Goal: Task Accomplishment & Management: Use online tool/utility

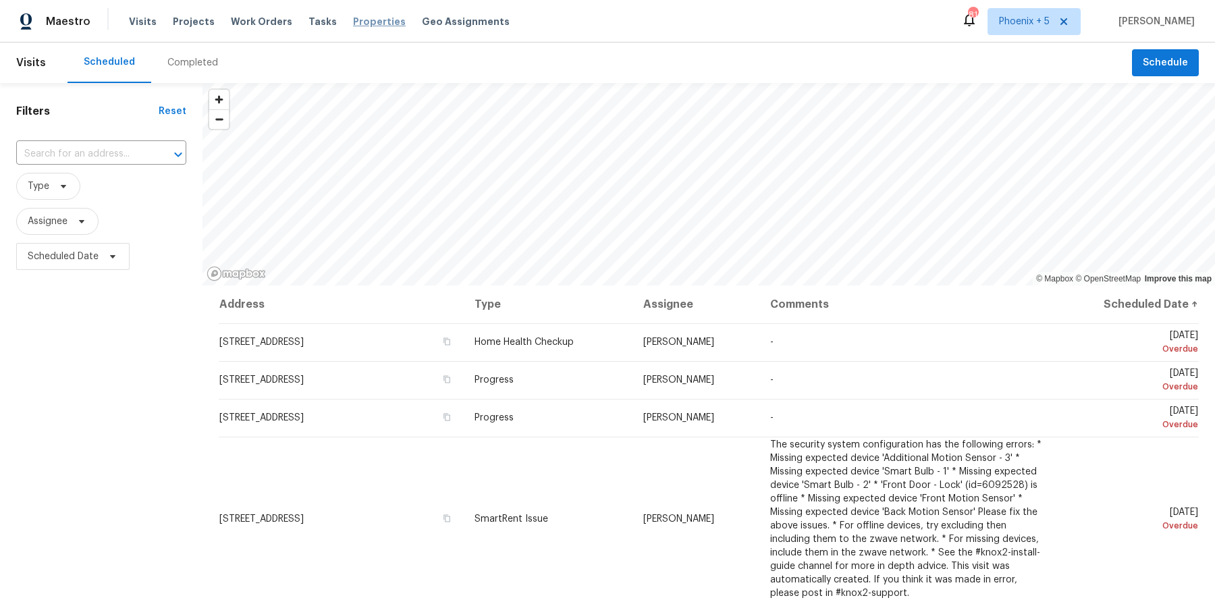
click at [358, 21] on span "Properties" at bounding box center [379, 21] width 53 height 13
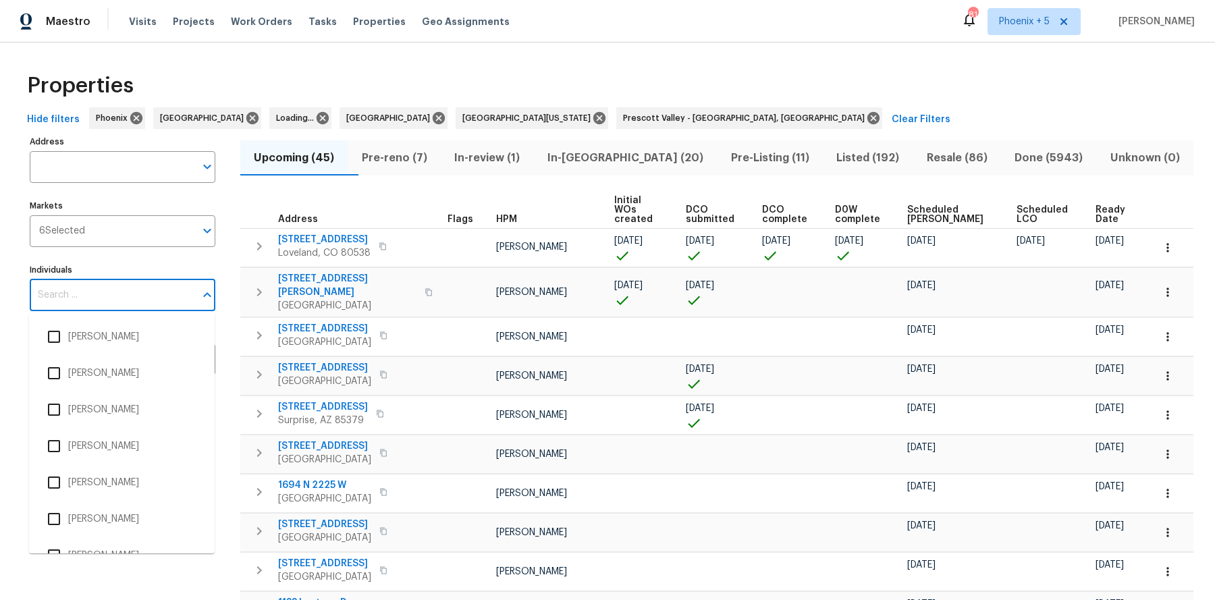
click at [68, 292] on input "Individuals" at bounding box center [112, 295] width 165 height 32
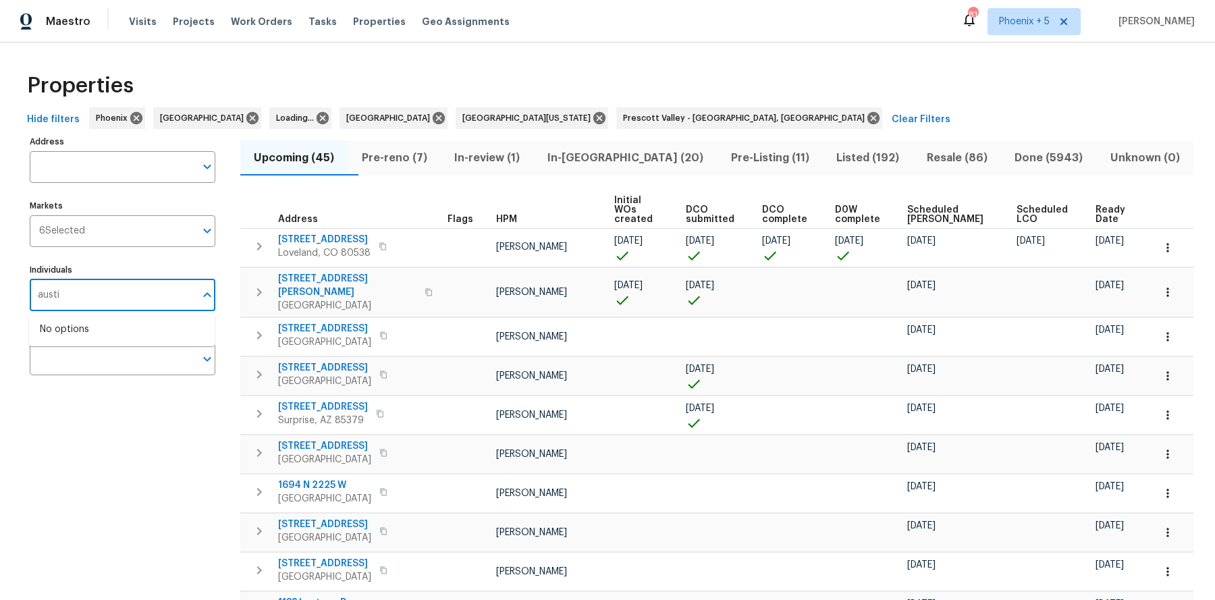
type input "austin"
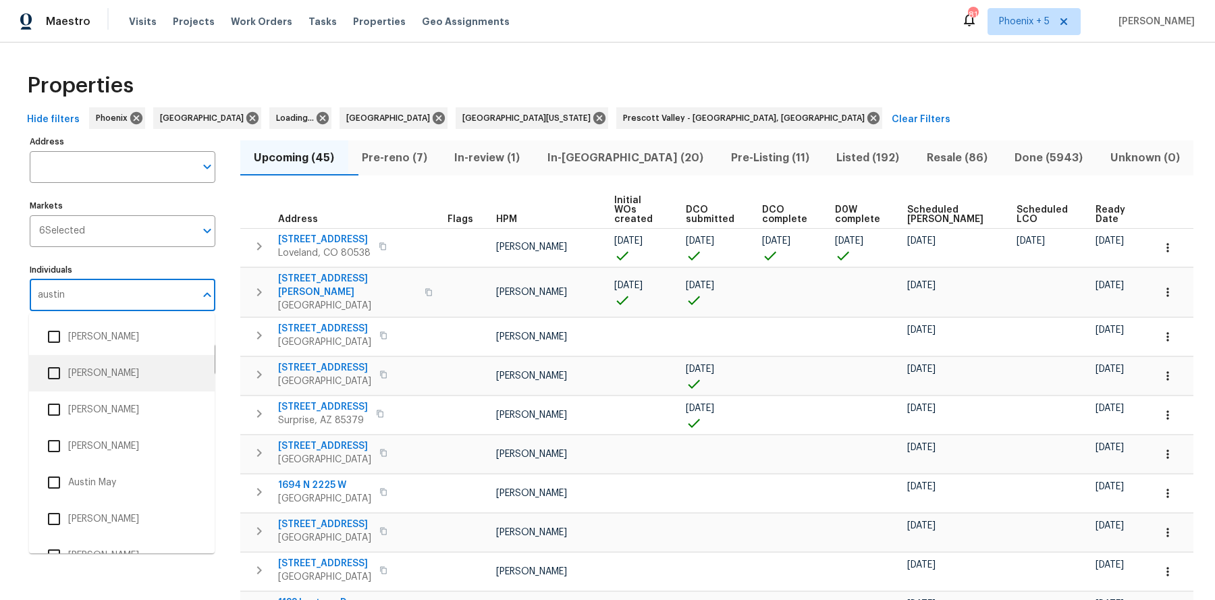
click at [65, 368] on input "checkbox" at bounding box center [54, 373] width 28 height 28
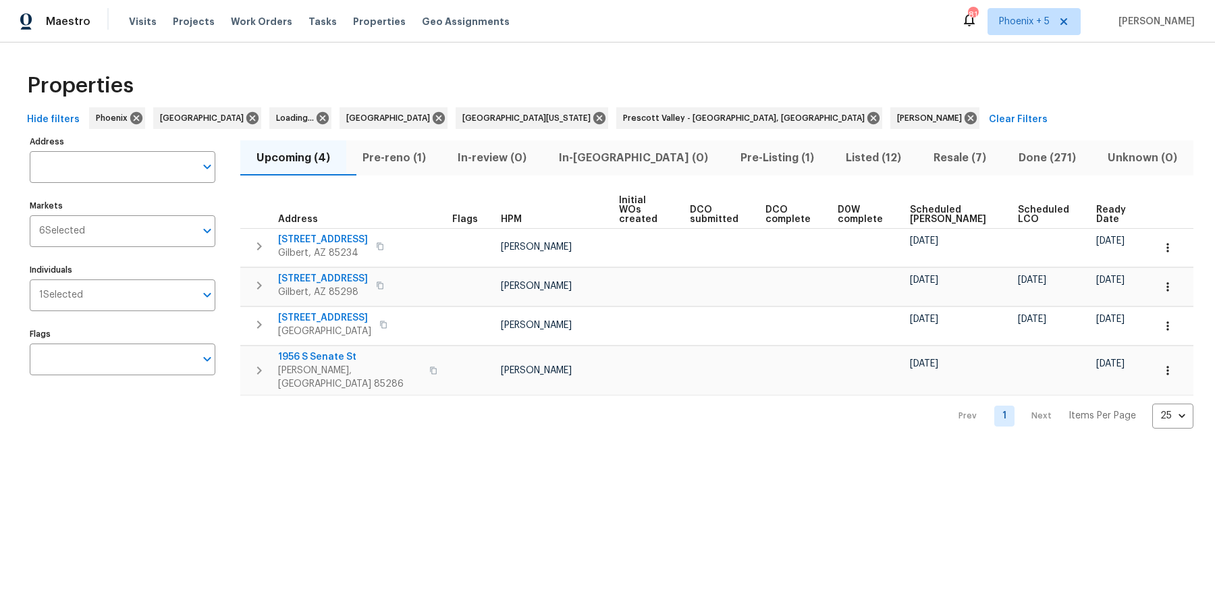
click at [941, 205] on span "Scheduled COE" at bounding box center [952, 214] width 85 height 19
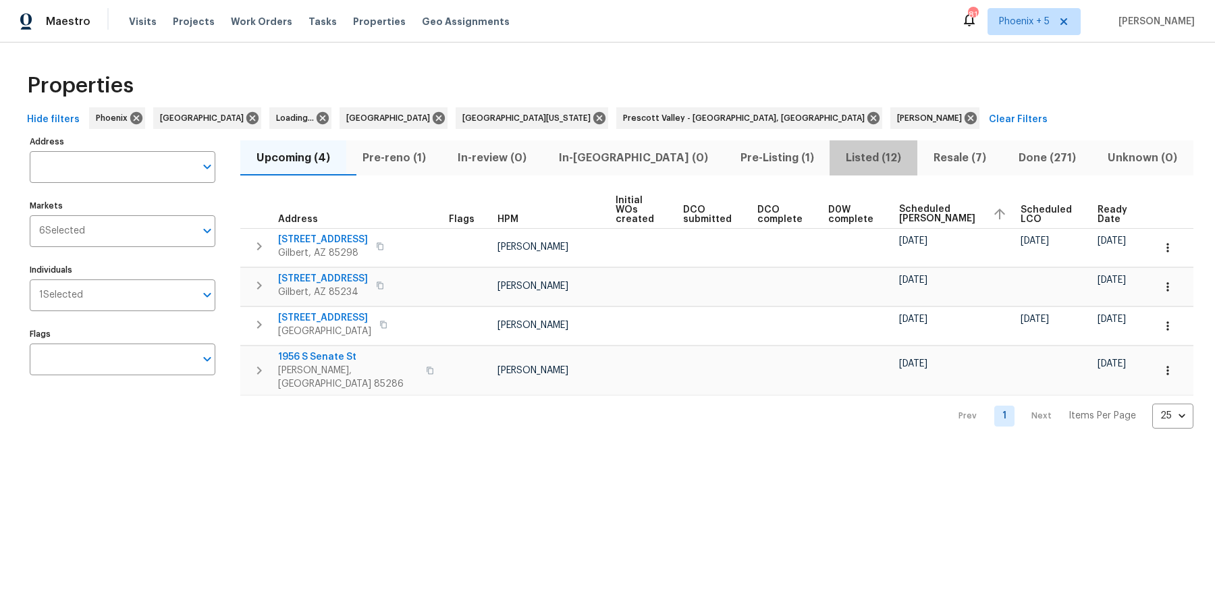
click at [837, 158] on span "Listed (12)" at bounding box center [873, 157] width 72 height 19
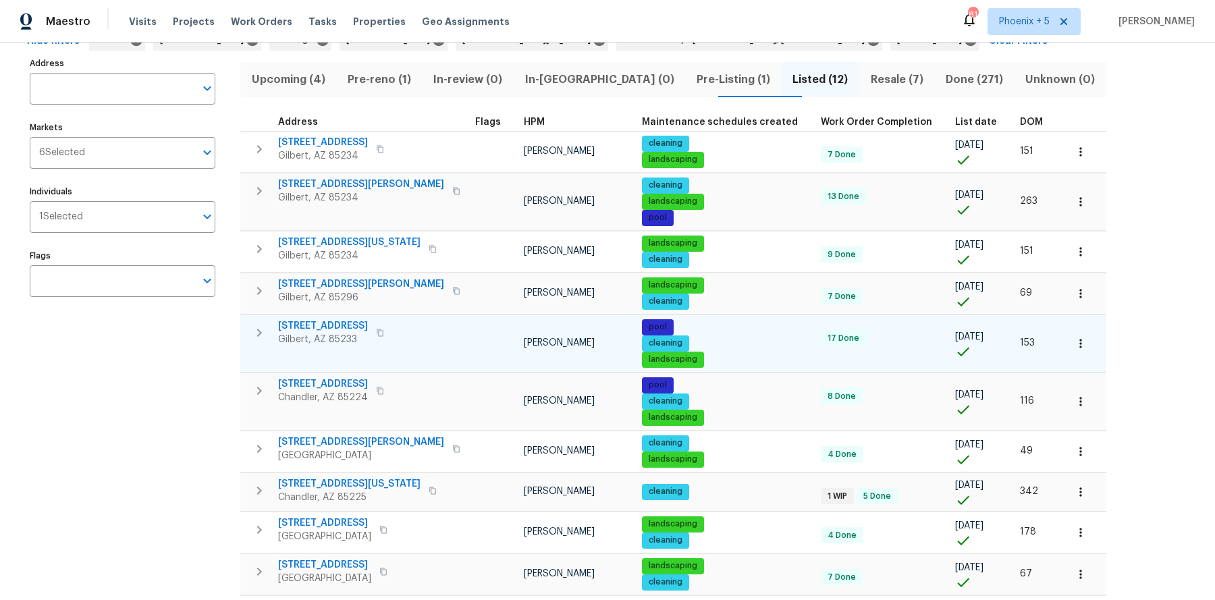
scroll to position [86, 0]
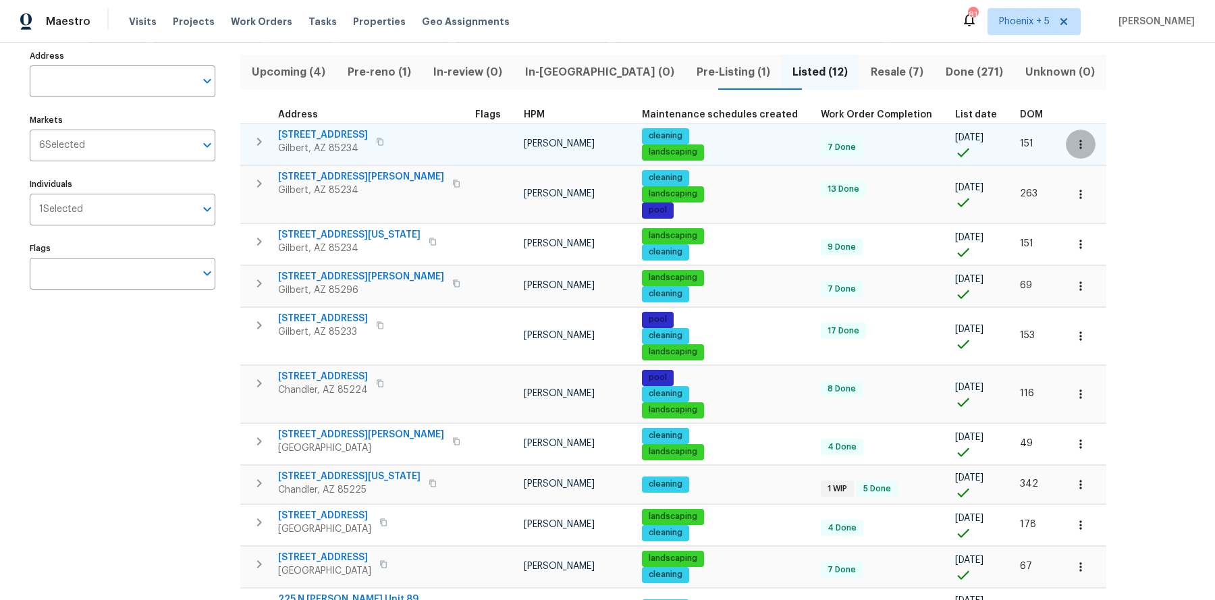
click at [1074, 144] on icon "button" at bounding box center [1080, 144] width 13 height 13
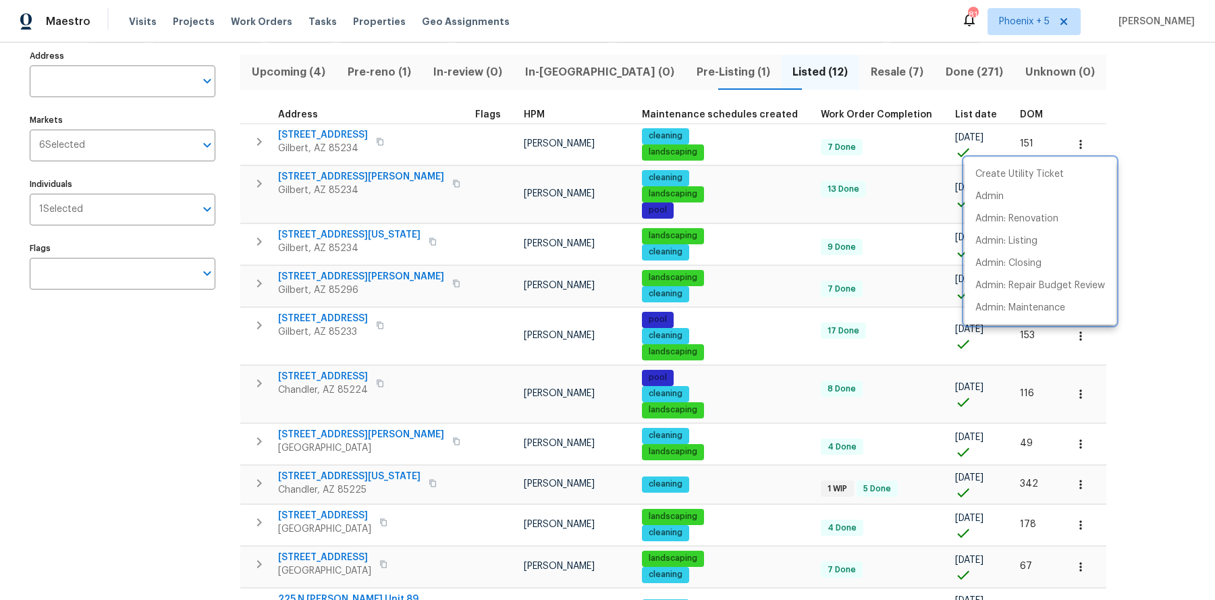
click at [1149, 140] on div at bounding box center [607, 300] width 1215 height 600
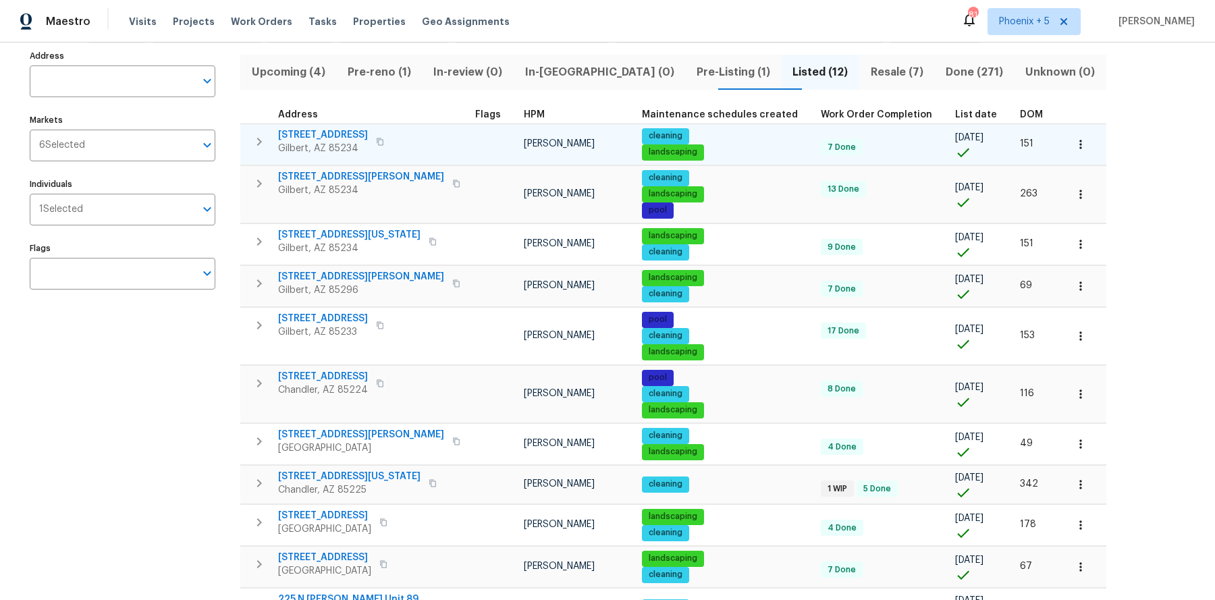
click at [323, 132] on span "1901 E Marquette Dr" at bounding box center [323, 134] width 90 height 13
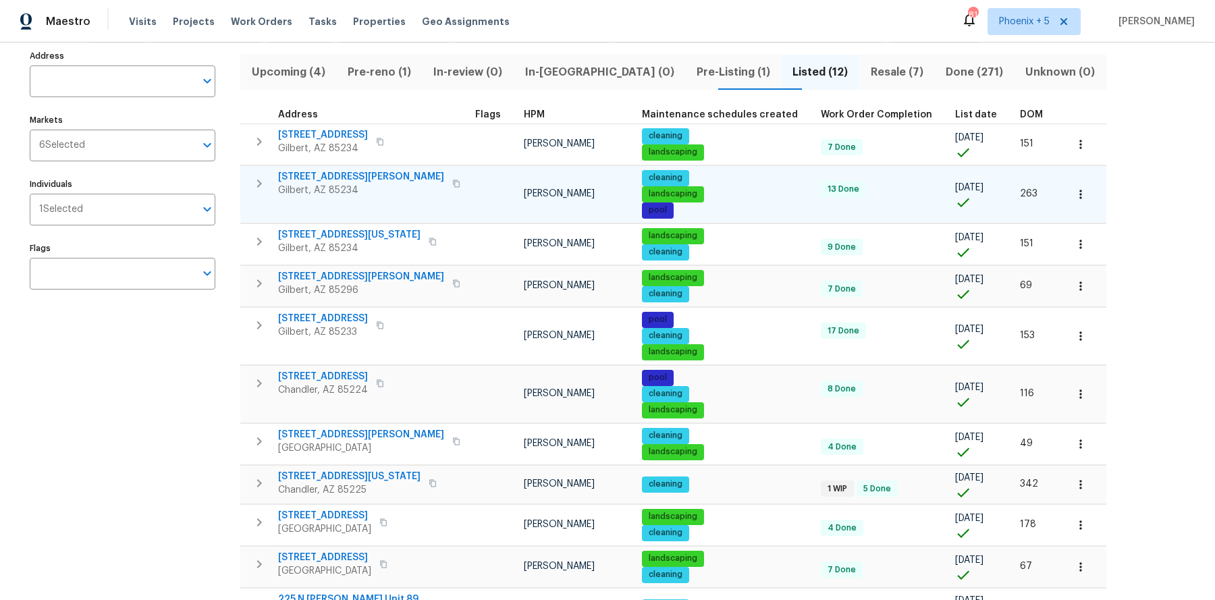
click at [327, 174] on span "4319 E Vaughn Ave" at bounding box center [361, 176] width 166 height 13
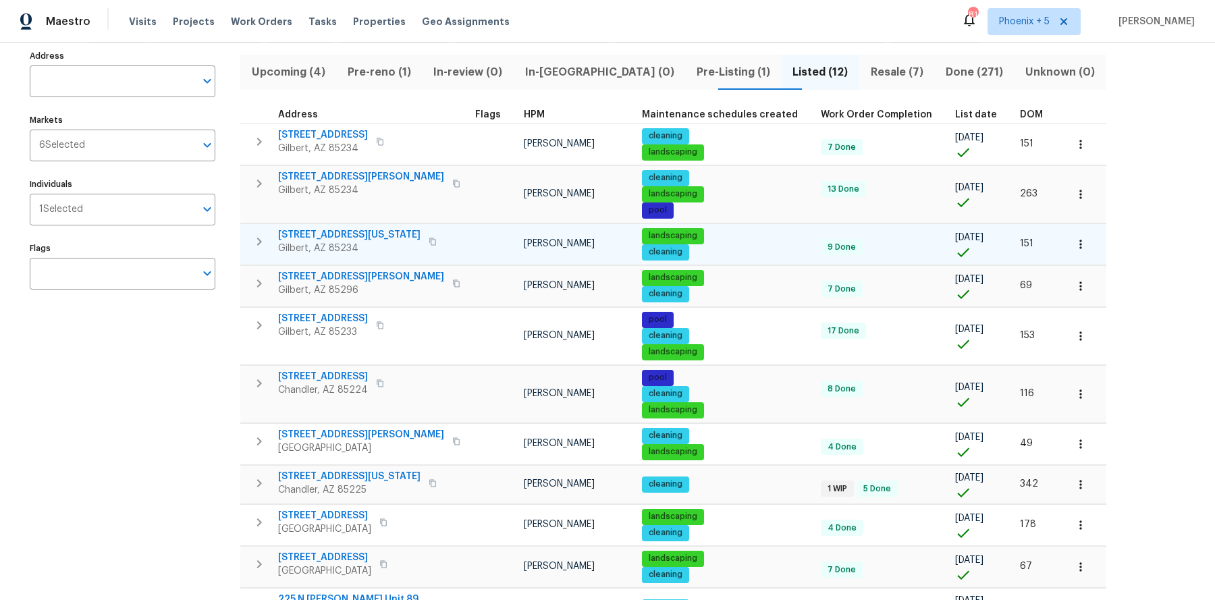
click at [330, 230] on span "1360 E Washington Ave" at bounding box center [349, 234] width 142 height 13
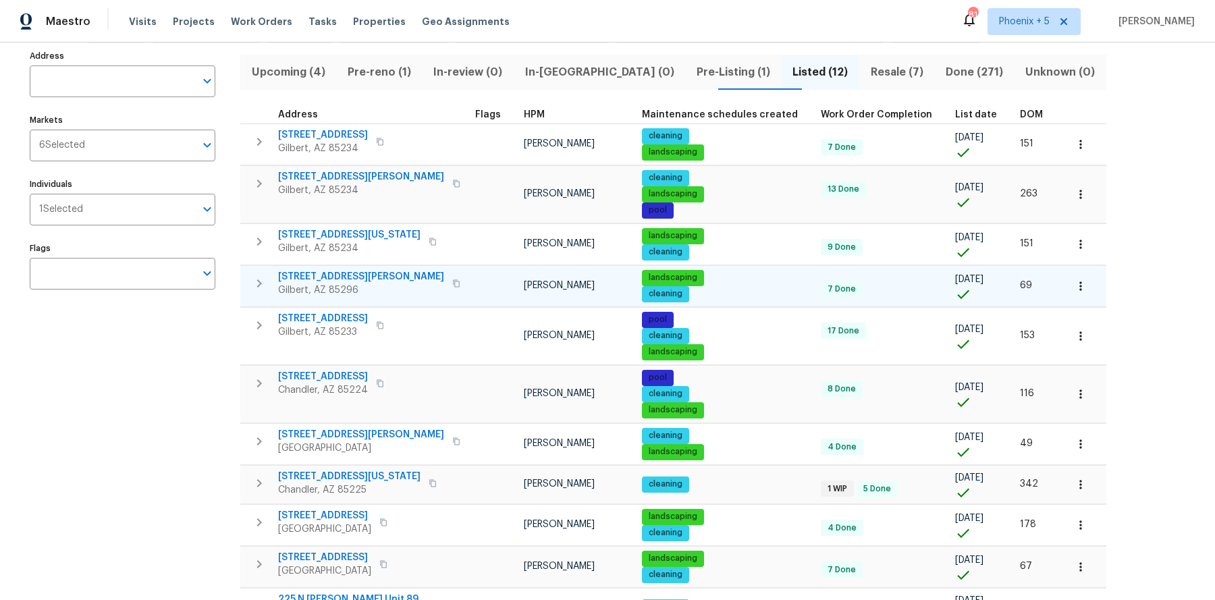
click at [327, 278] on span "317 E Nunneley Rd" at bounding box center [361, 276] width 166 height 13
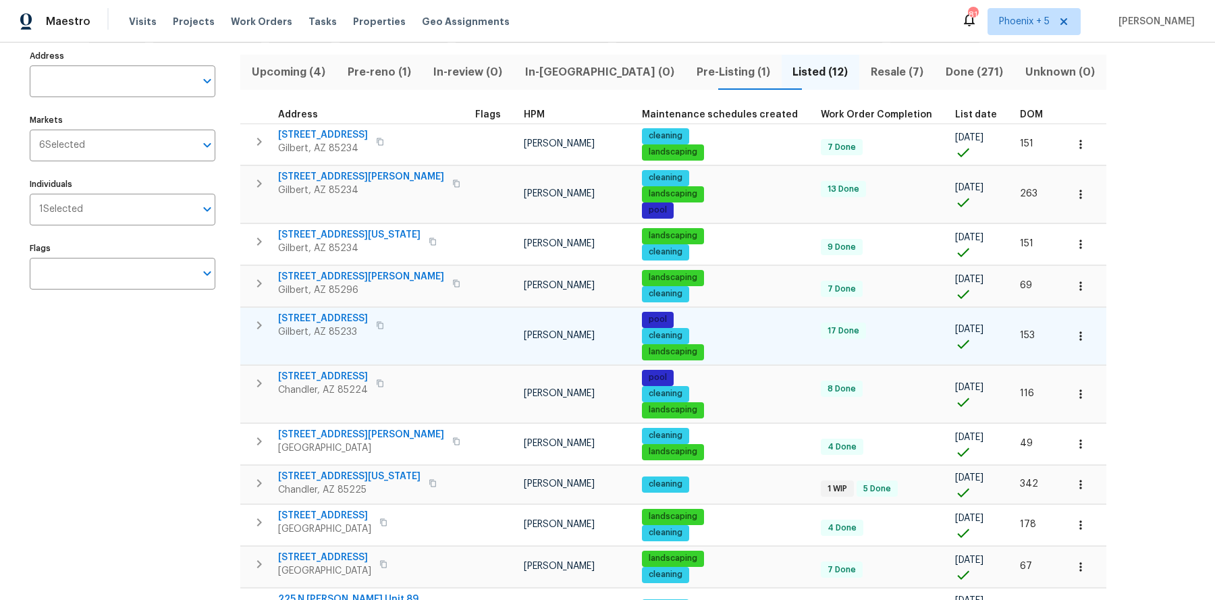
click at [326, 317] on span "1488 W Page Ave" at bounding box center [323, 318] width 90 height 13
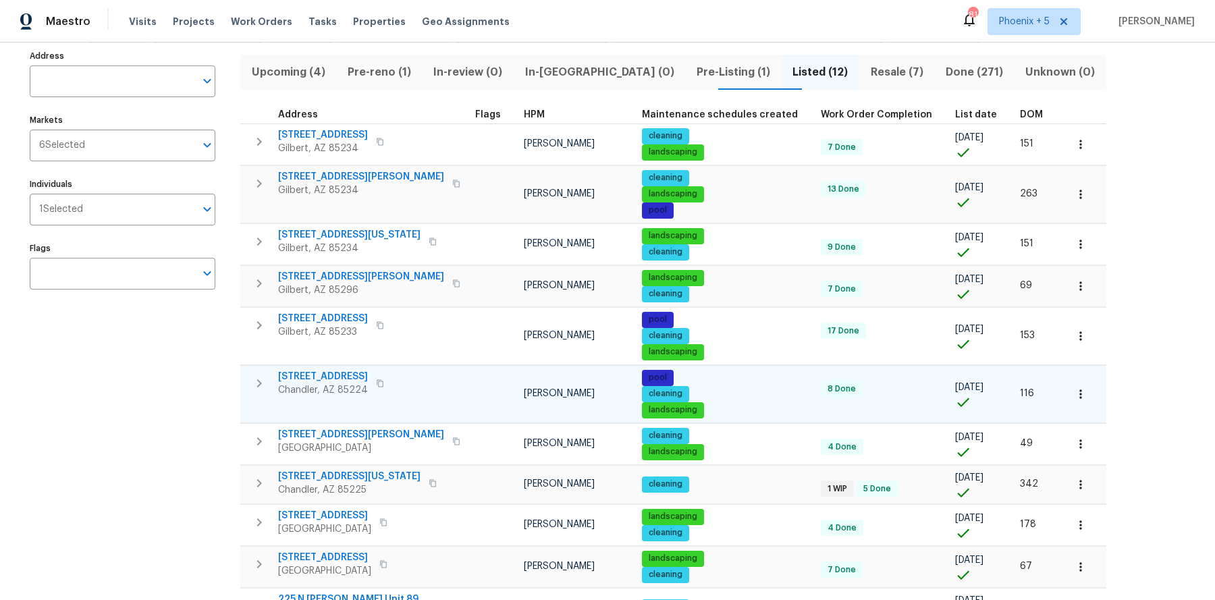
click at [326, 370] on span "1913 N Verano Way" at bounding box center [323, 376] width 90 height 13
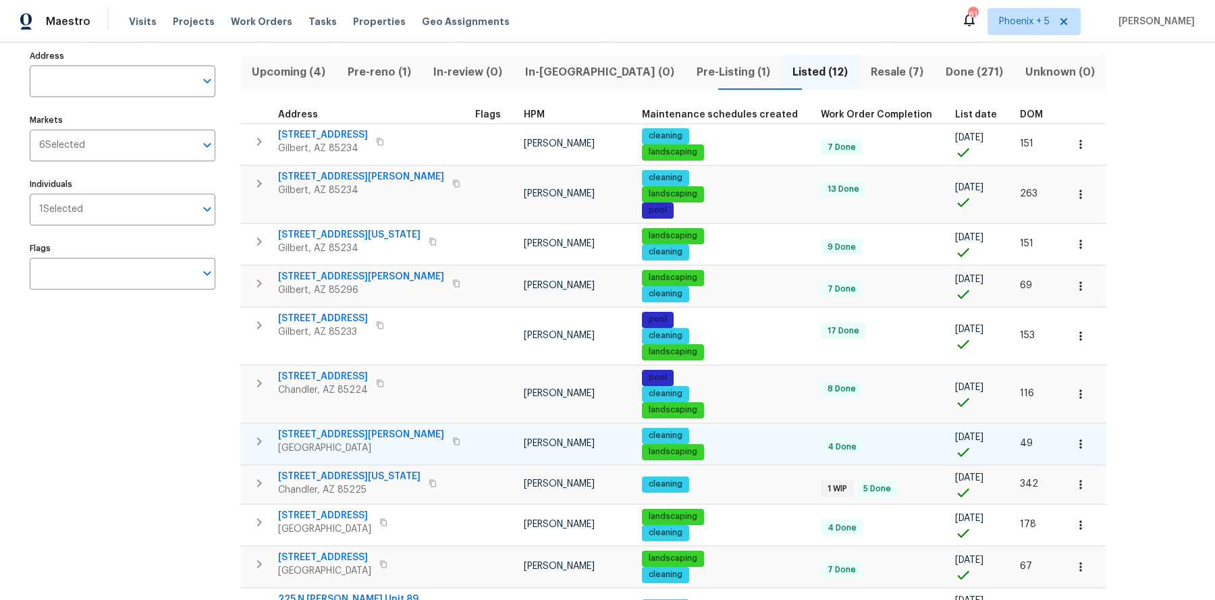
click at [328, 428] on span "1005 W Madero Ave" at bounding box center [361, 434] width 166 height 13
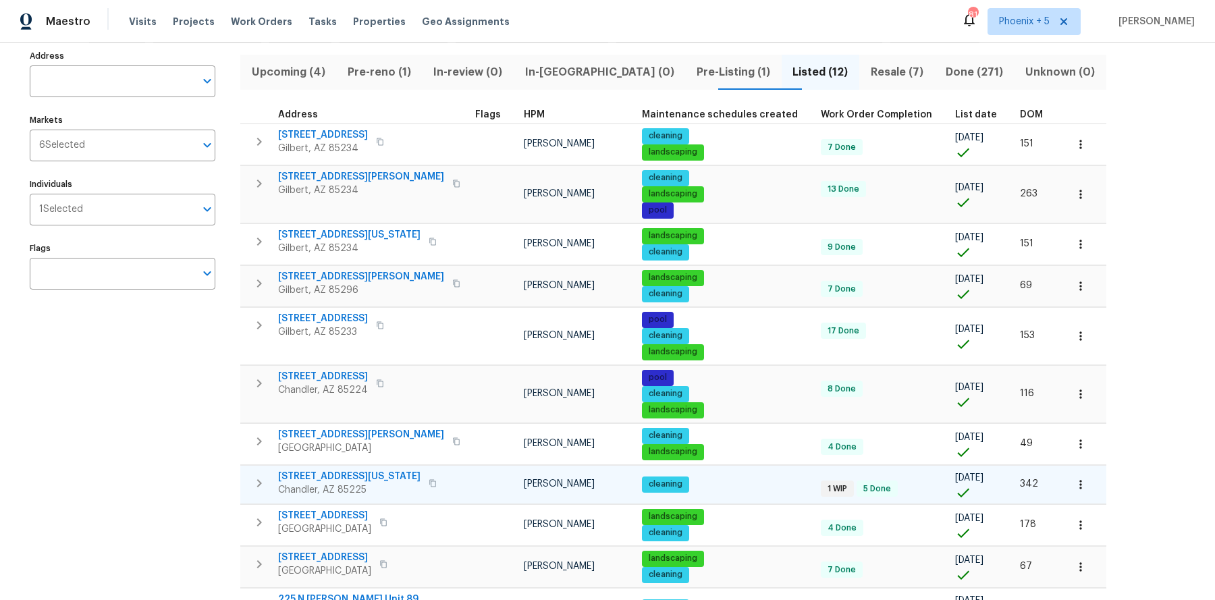
click at [333, 474] on span "2970 N Oregon St Unit 10" at bounding box center [349, 476] width 142 height 13
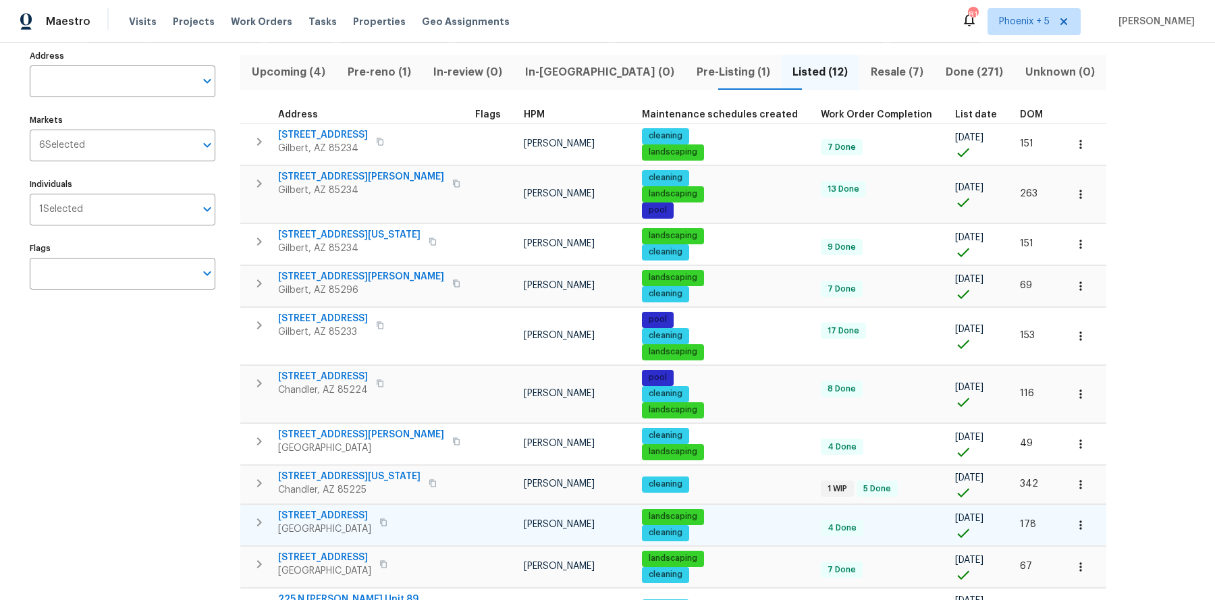
click at [329, 509] on span "4237 E Clovis Ave" at bounding box center [324, 515] width 93 height 13
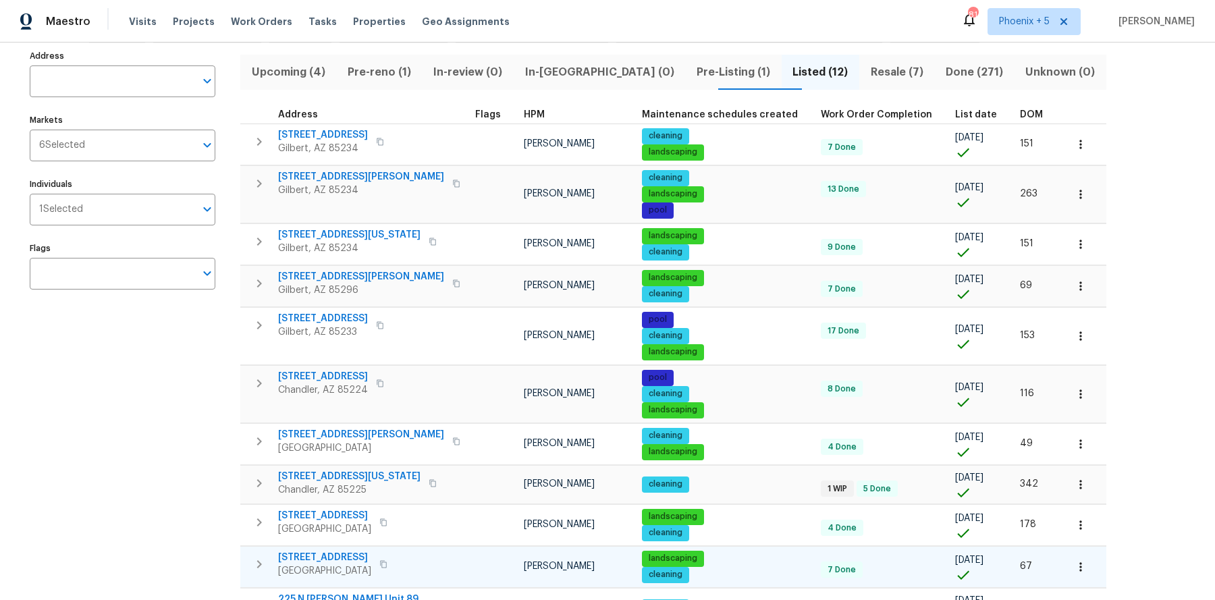
click at [326, 551] on span "1048 E 6th Ave" at bounding box center [324, 557] width 93 height 13
click at [345, 594] on span "225 N Standage Unit 89" at bounding box center [348, 598] width 140 height 13
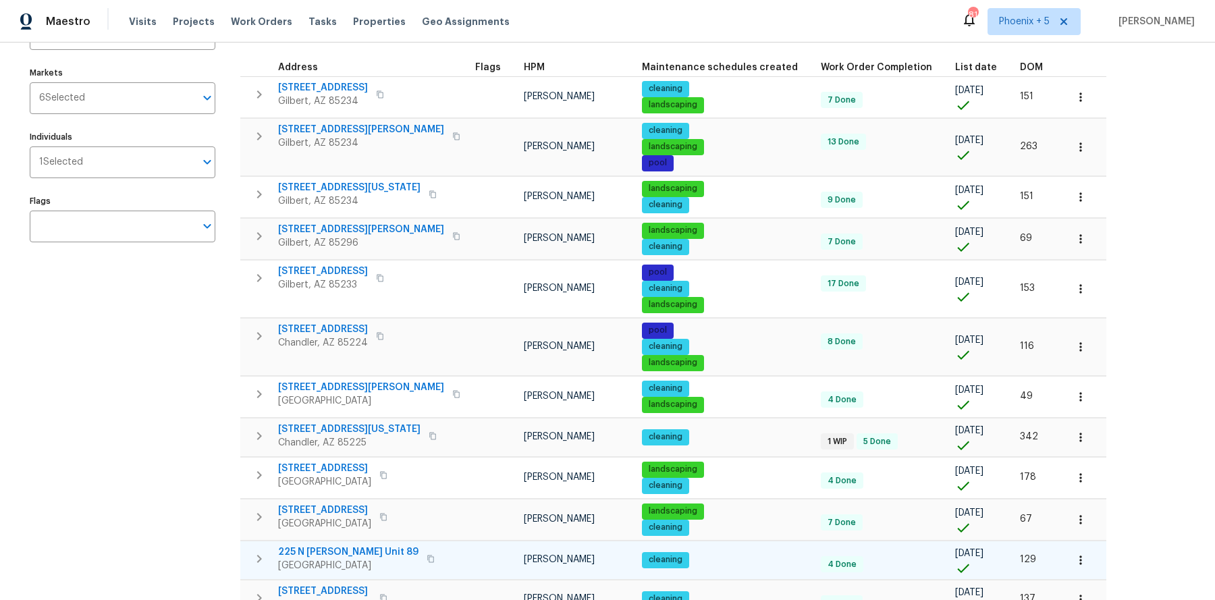
scroll to position [199, 0]
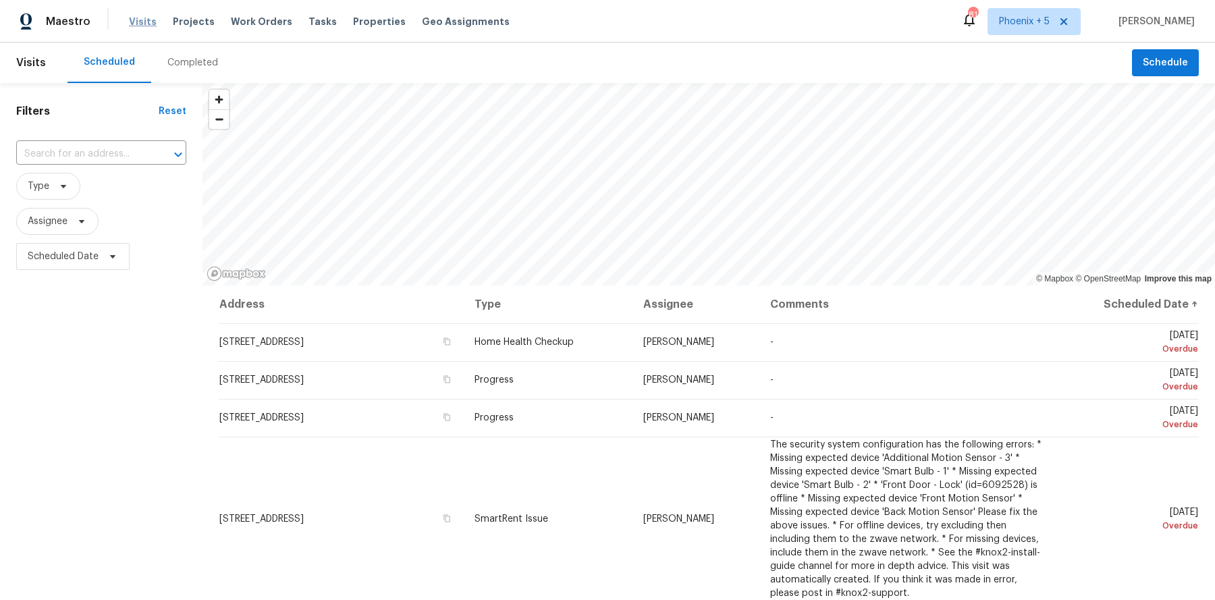
click at [136, 19] on span "Visits" at bounding box center [143, 21] width 28 height 13
click at [141, 20] on span "Visits" at bounding box center [143, 21] width 28 height 13
click at [50, 224] on span "Assignee" at bounding box center [48, 221] width 40 height 13
type input "austin hatch"
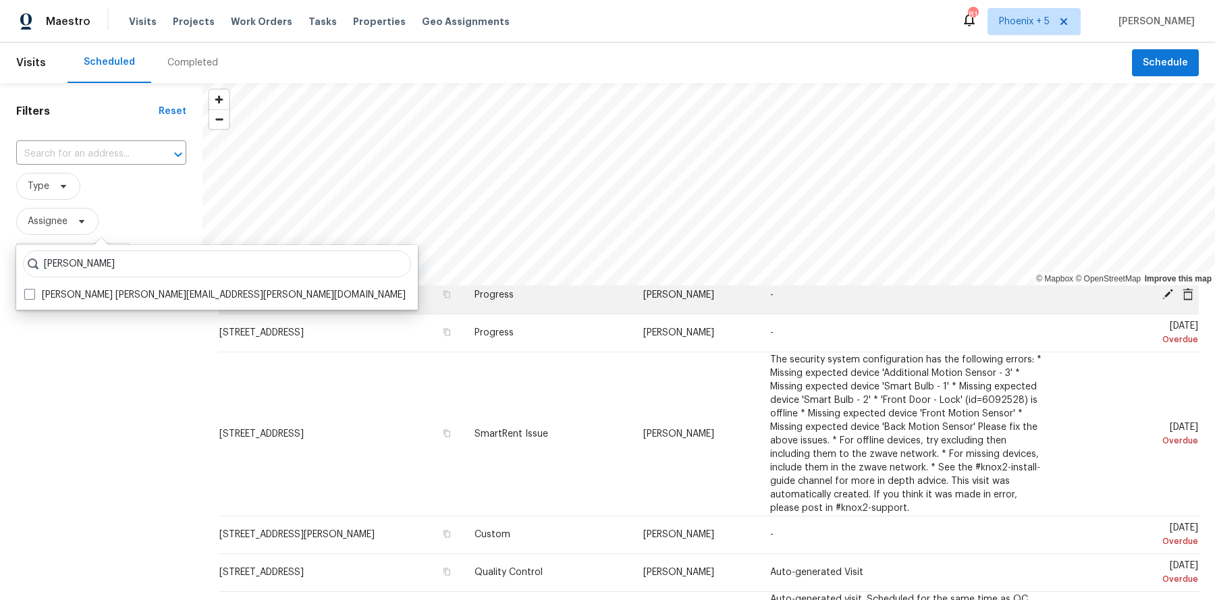
scroll to position [90, 0]
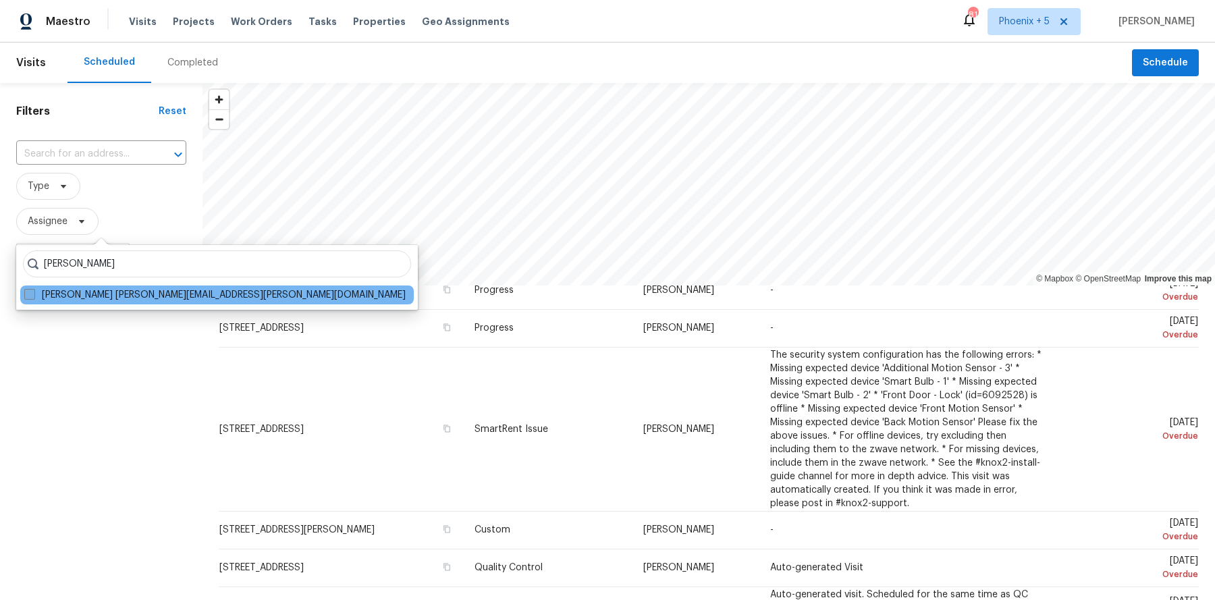
click at [32, 294] on span at bounding box center [29, 294] width 11 height 11
click at [32, 294] on input "Austin Hatch austin.hatch@opendoor.com" at bounding box center [28, 292] width 9 height 9
checkbox input "true"
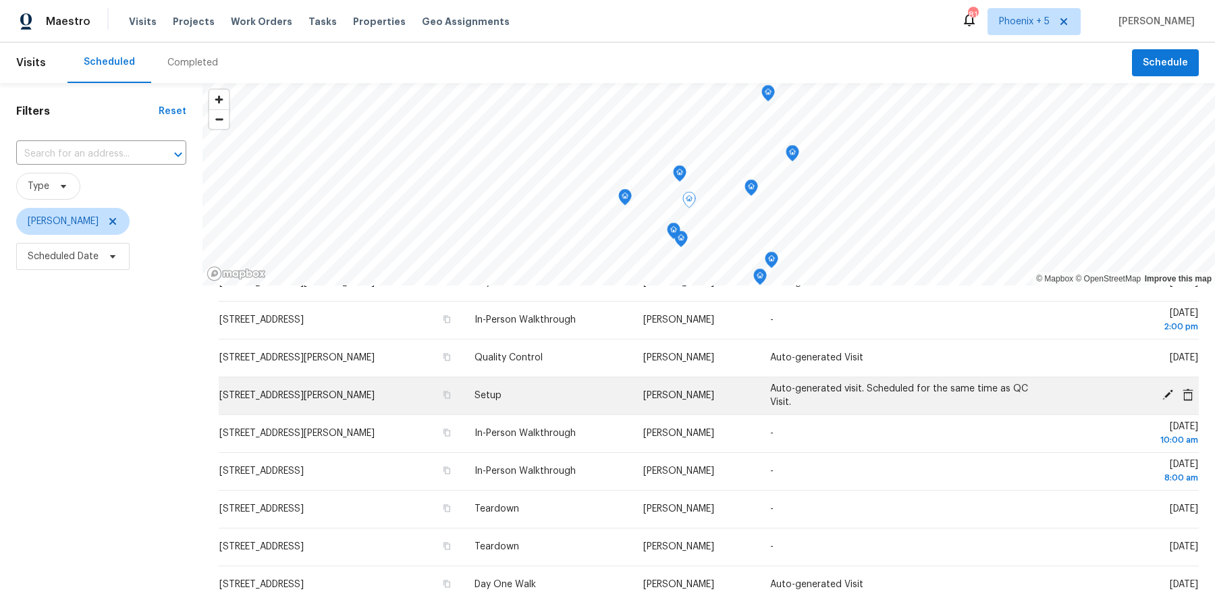
scroll to position [132, 0]
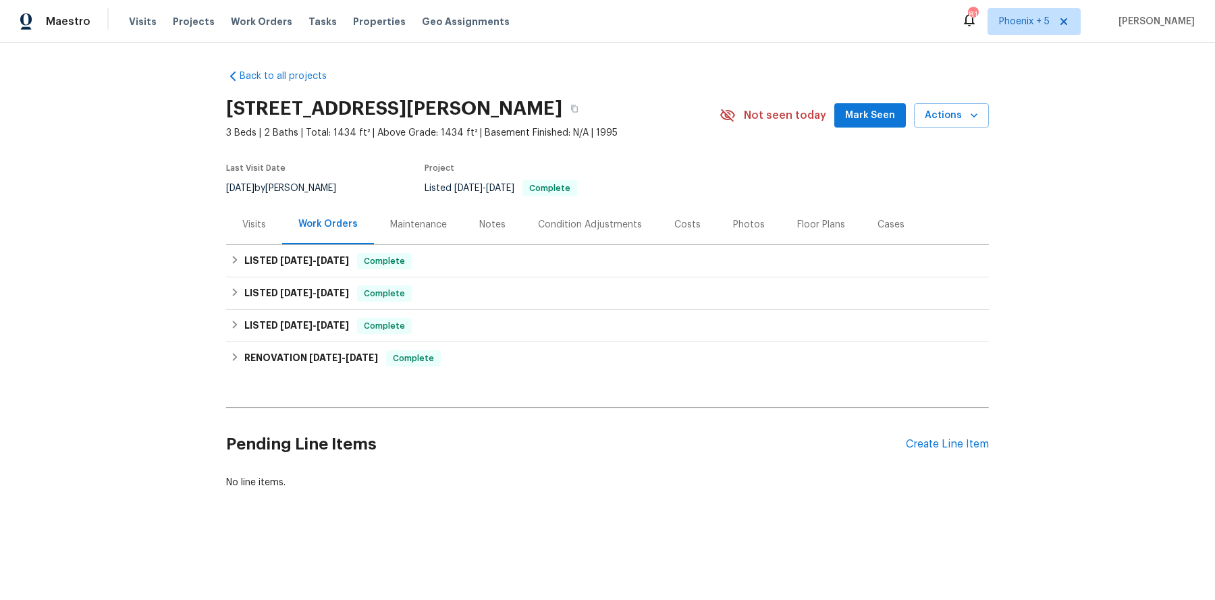
click at [877, 113] on span "Mark Seen" at bounding box center [870, 115] width 50 height 17
click at [951, 114] on span "Actions" at bounding box center [950, 115] width 53 height 17
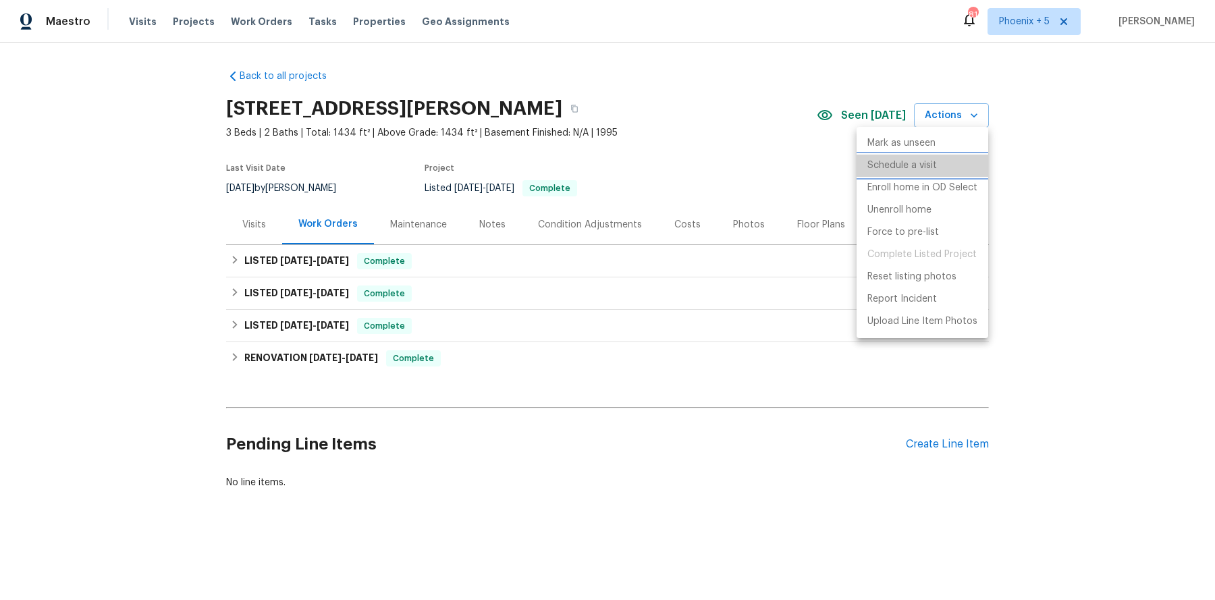
click at [908, 161] on p "Schedule a visit" at bounding box center [902, 166] width 70 height 14
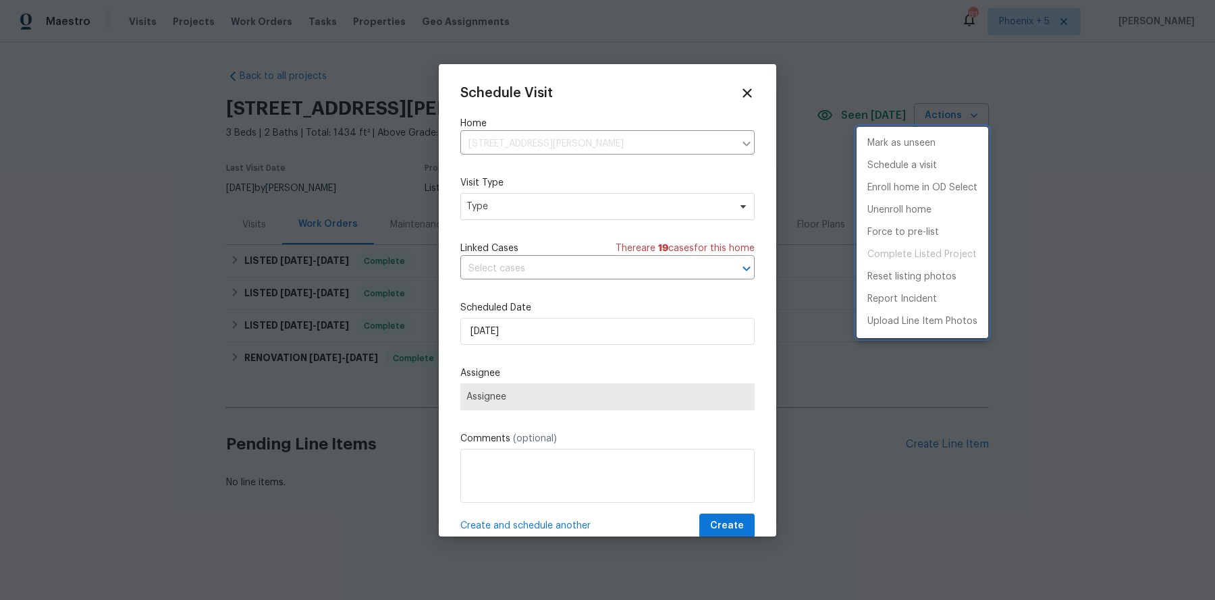
click at [518, 204] on div at bounding box center [607, 300] width 1215 height 600
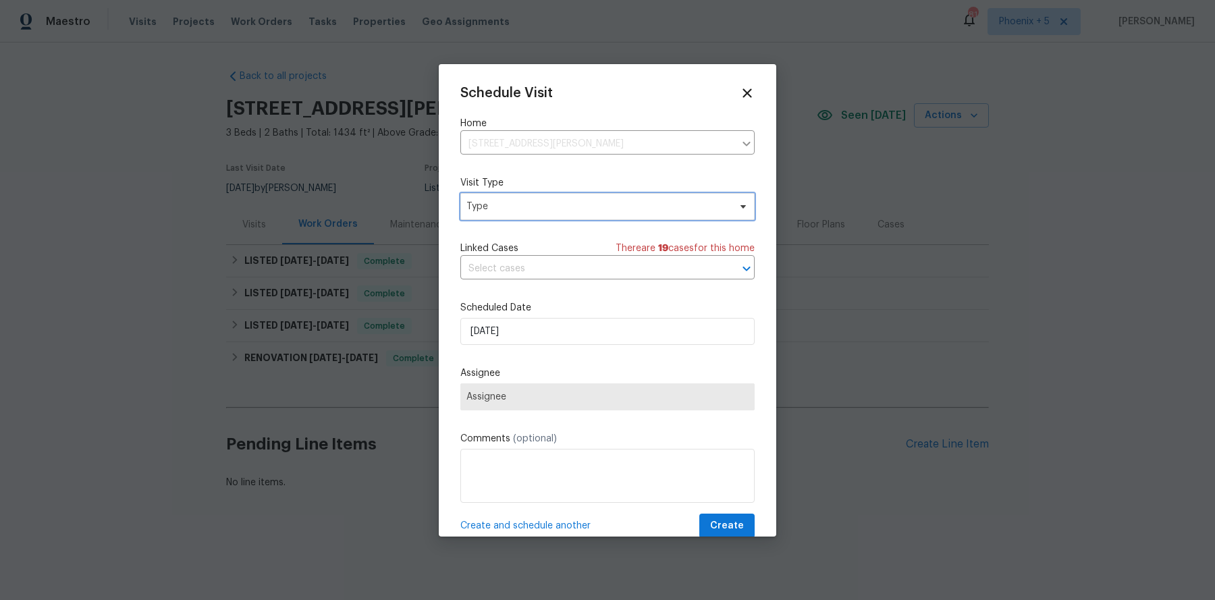
click at [518, 204] on span "Type" at bounding box center [597, 206] width 262 height 13
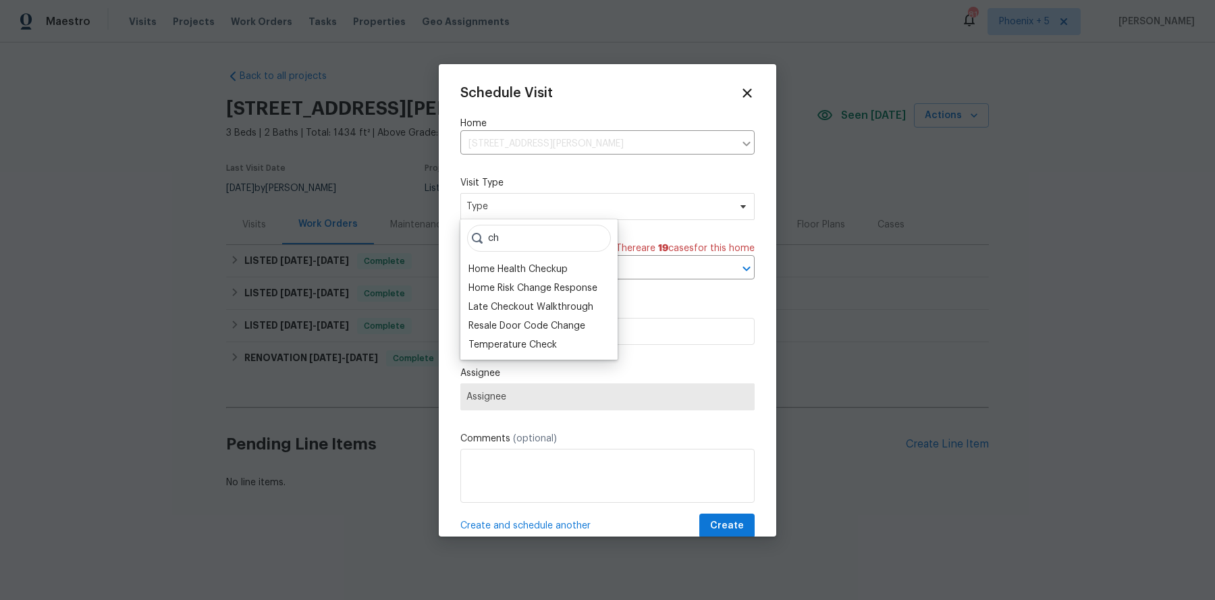
type input "c"
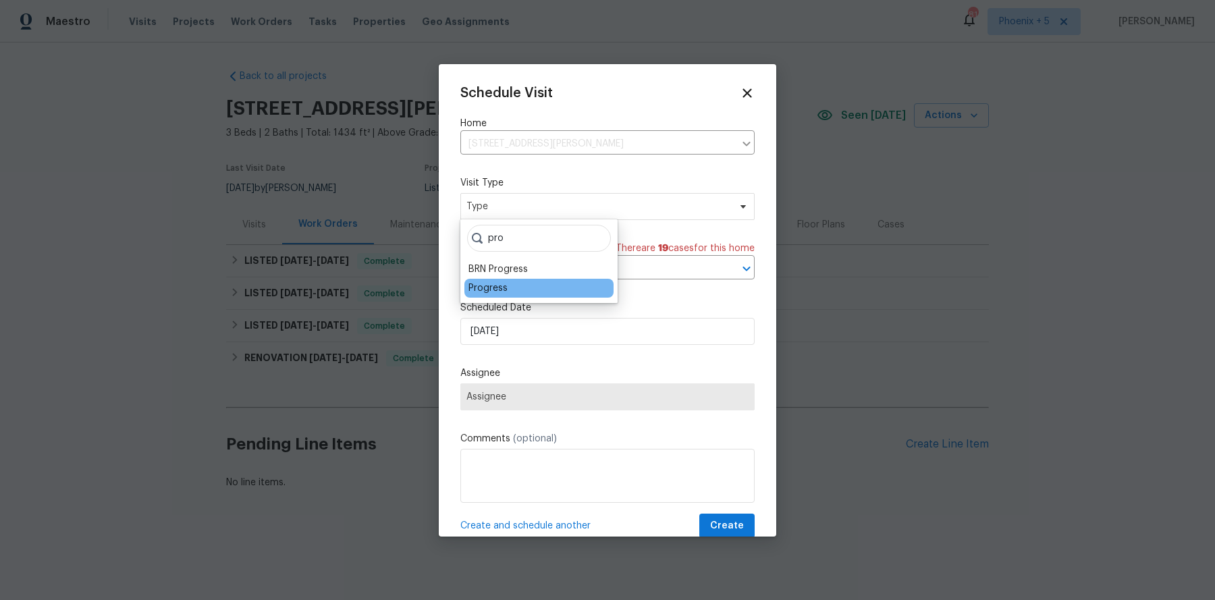
type input "pro"
click at [505, 289] on div "Progress" at bounding box center [487, 287] width 39 height 13
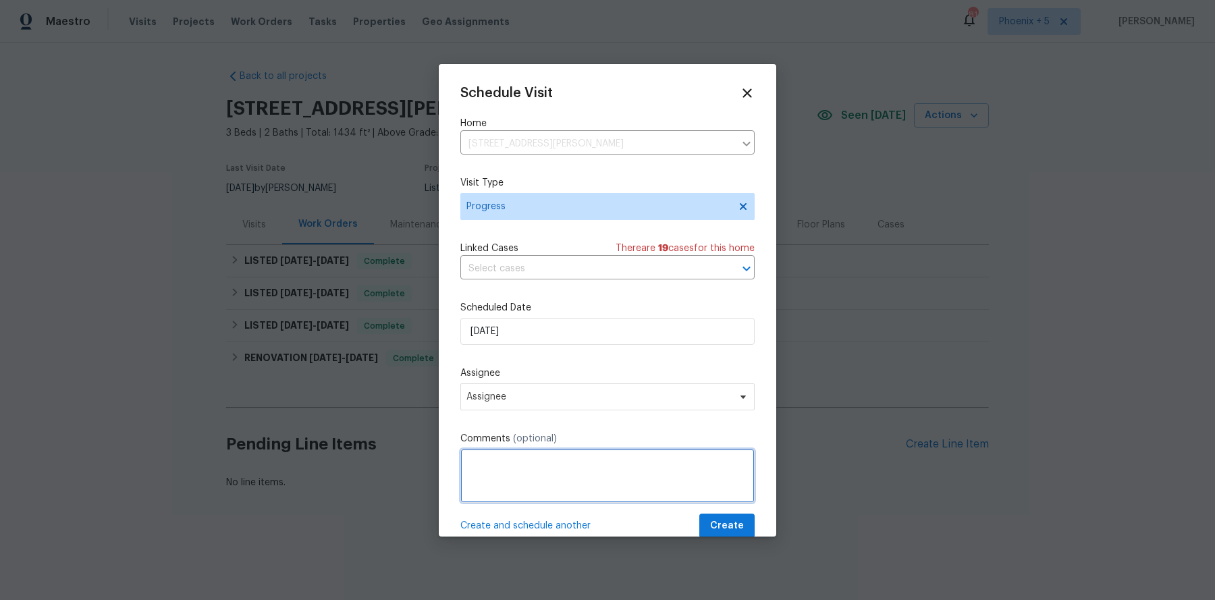
click at [505, 472] on textarea at bounding box center [607, 476] width 294 height 54
type textarea "Property checkup"
click at [521, 408] on span "Assignee" at bounding box center [607, 396] width 294 height 27
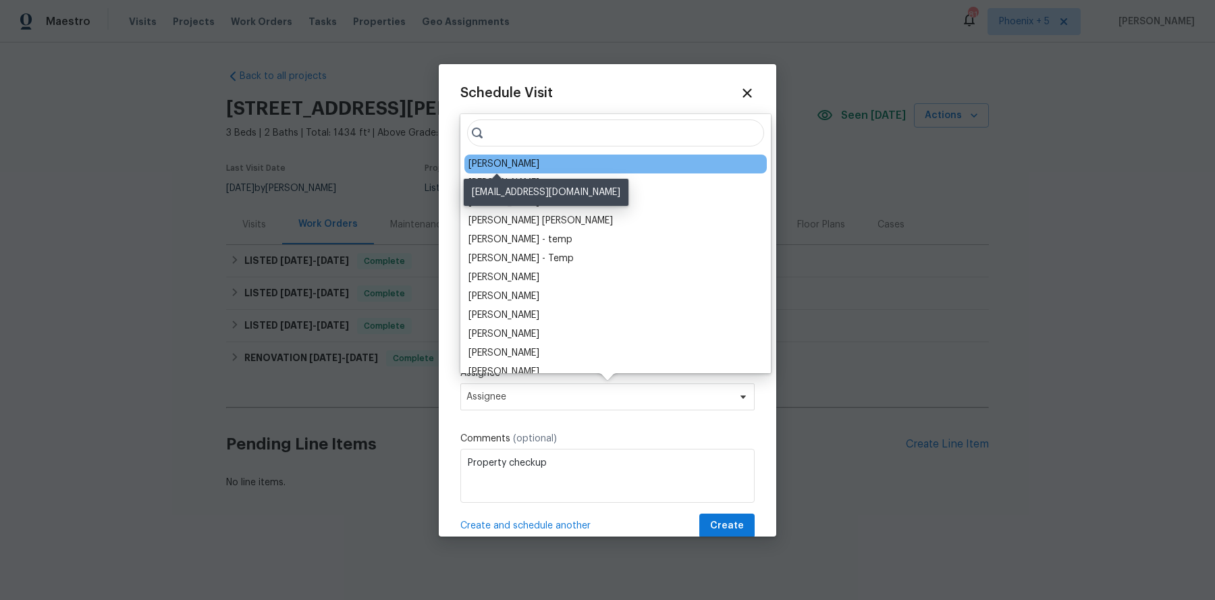
click at [505, 165] on div "[PERSON_NAME]" at bounding box center [503, 163] width 71 height 13
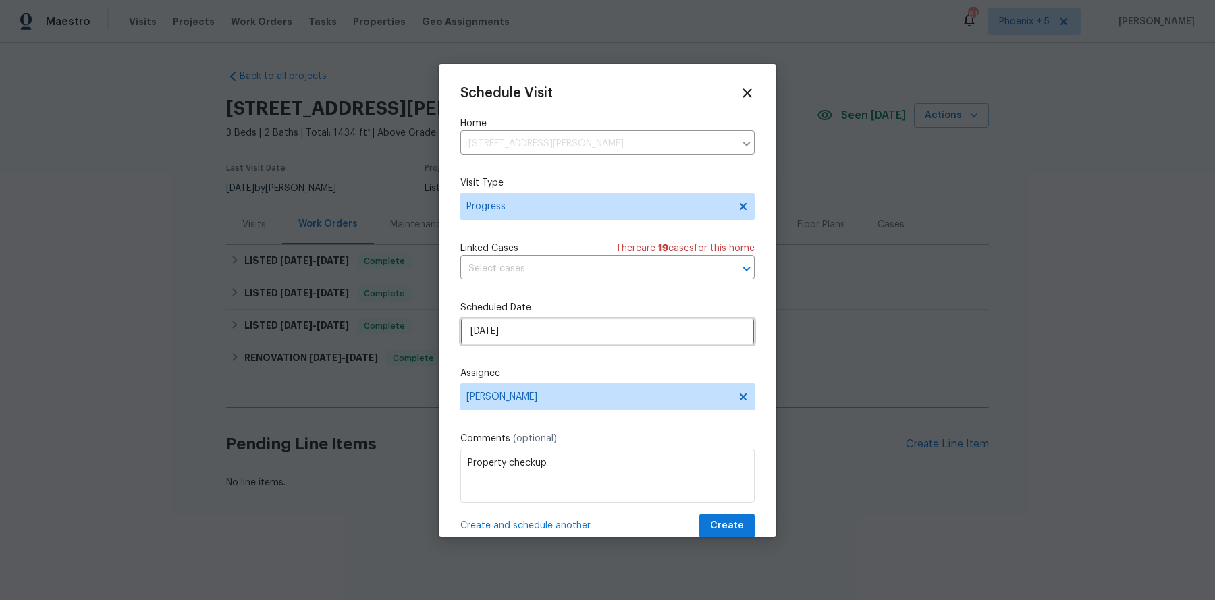
click at [514, 344] on div "Schedule Visit Home 1901 E Marquette Dr, Gilbert, AZ 85234 ​ Visit Type Progres…" at bounding box center [607, 312] width 294 height 453
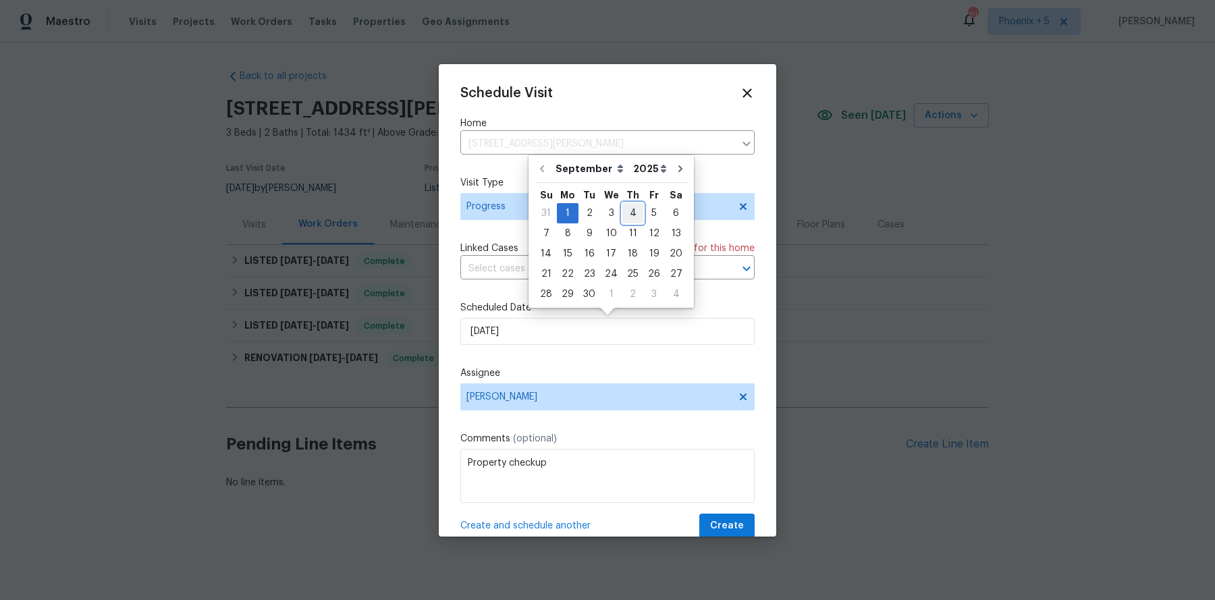
click at [627, 217] on div "4" at bounding box center [632, 213] width 21 height 19
type input "[DATE]"
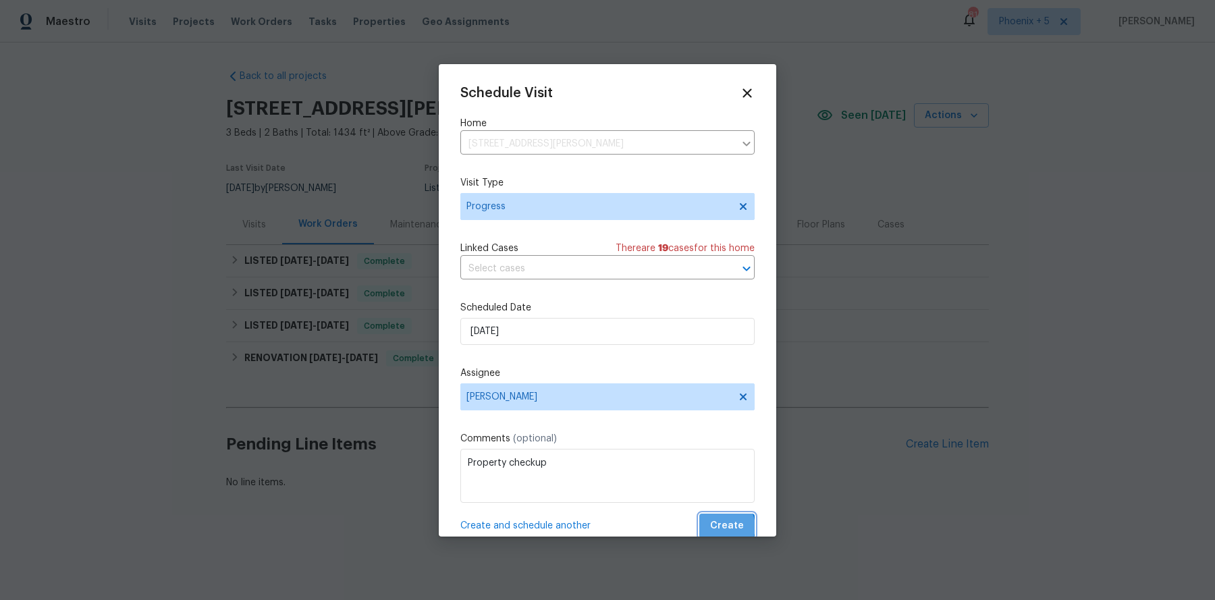
click at [726, 479] on span "Create" at bounding box center [727, 526] width 34 height 17
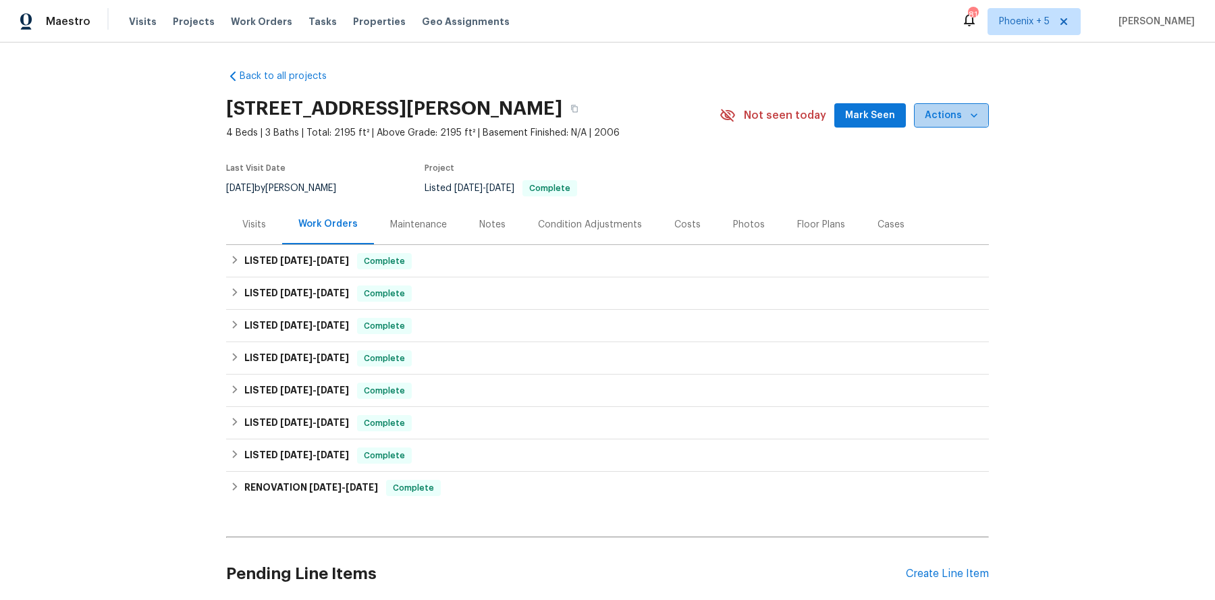
click at [952, 108] on span "Actions" at bounding box center [950, 115] width 53 height 17
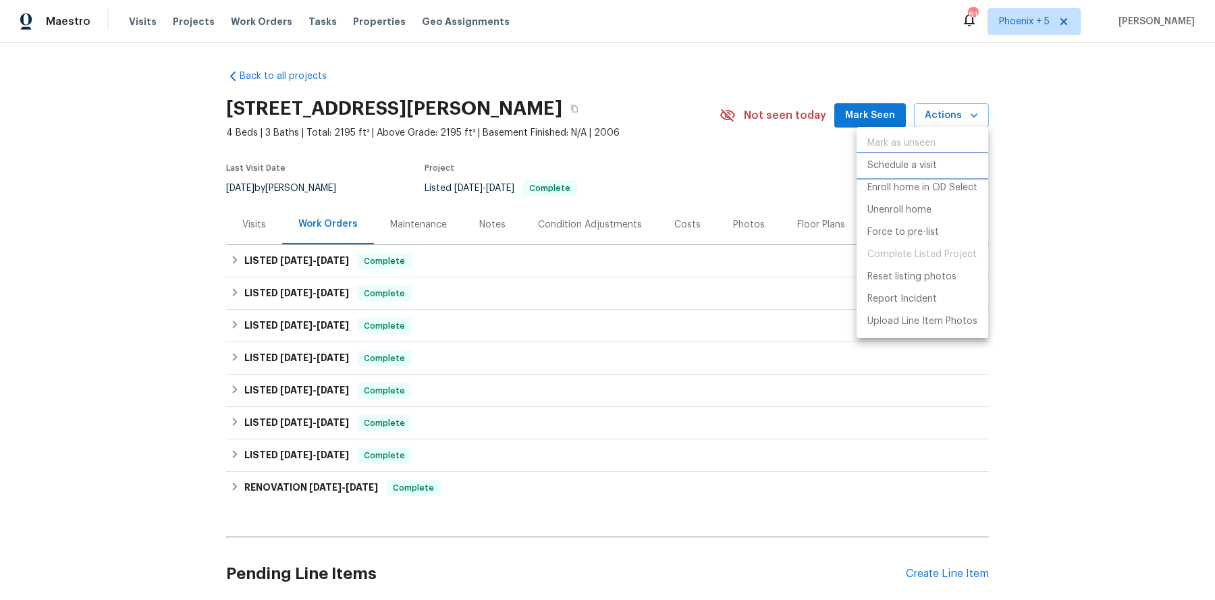
click at [904, 163] on p "Schedule a visit" at bounding box center [902, 166] width 70 height 14
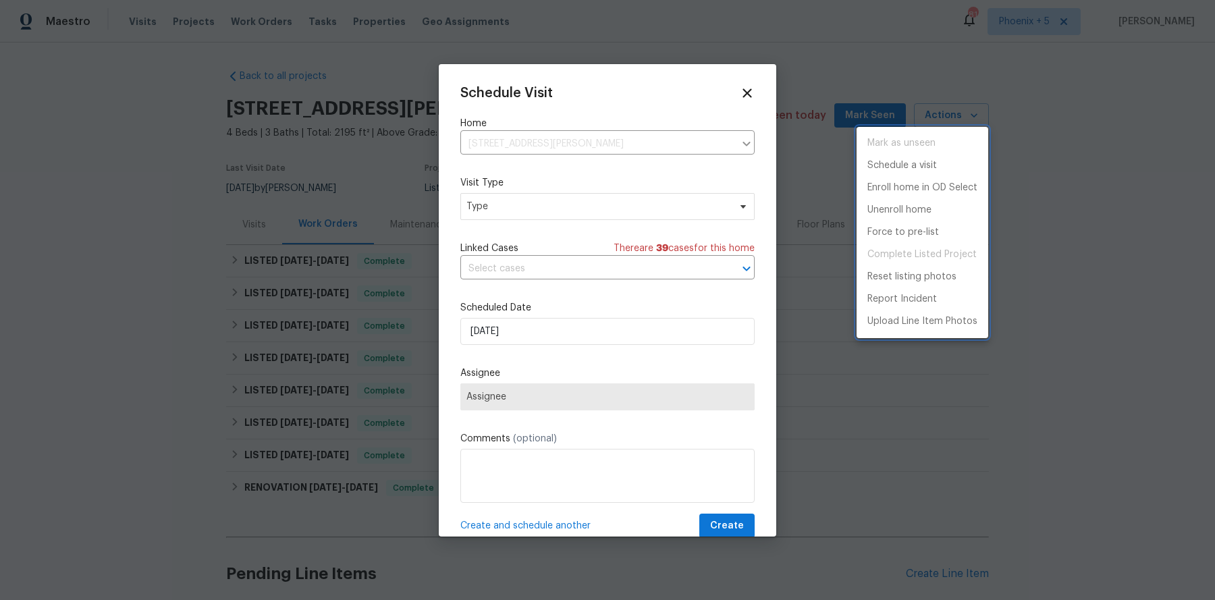
click at [504, 204] on div at bounding box center [607, 300] width 1215 height 600
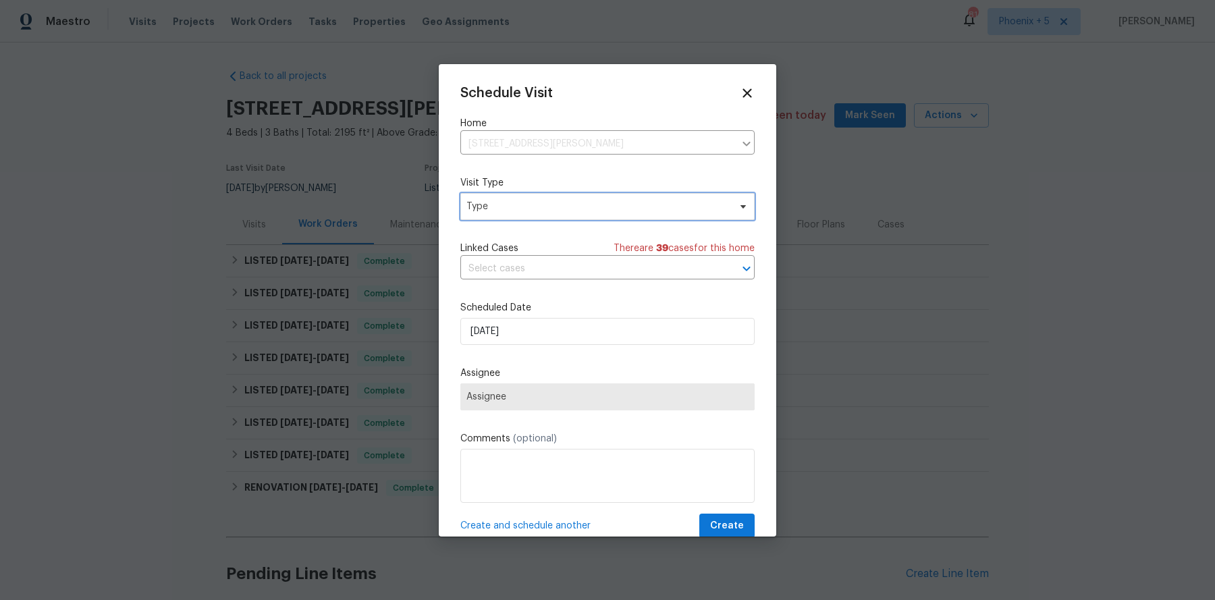
click at [504, 204] on span "Type" at bounding box center [597, 206] width 262 height 13
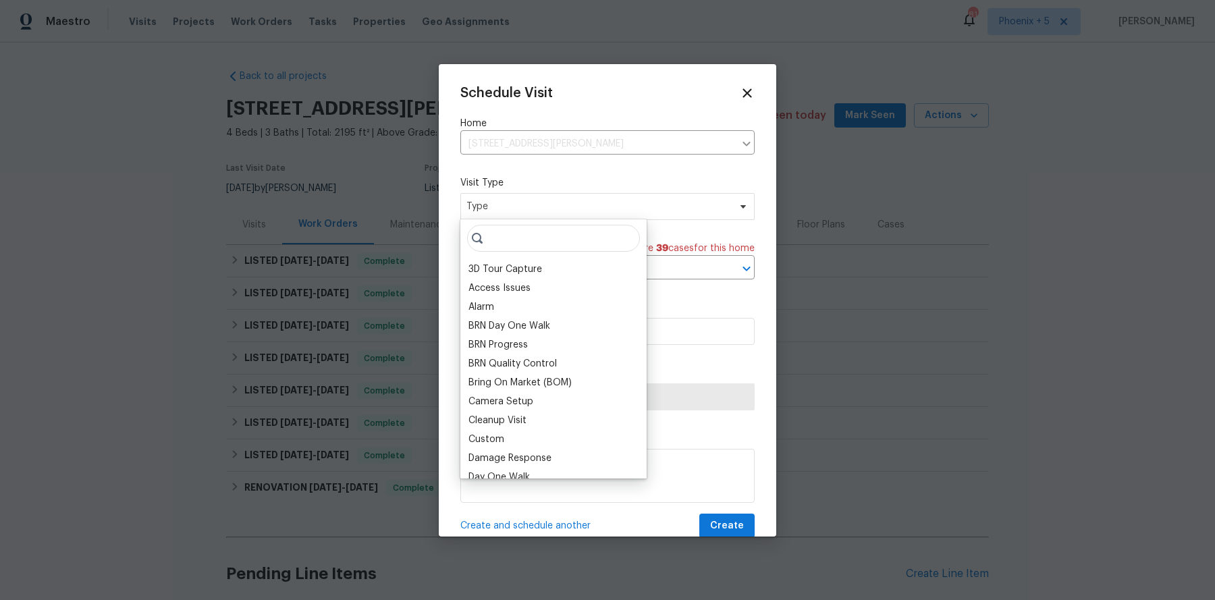
type input "k"
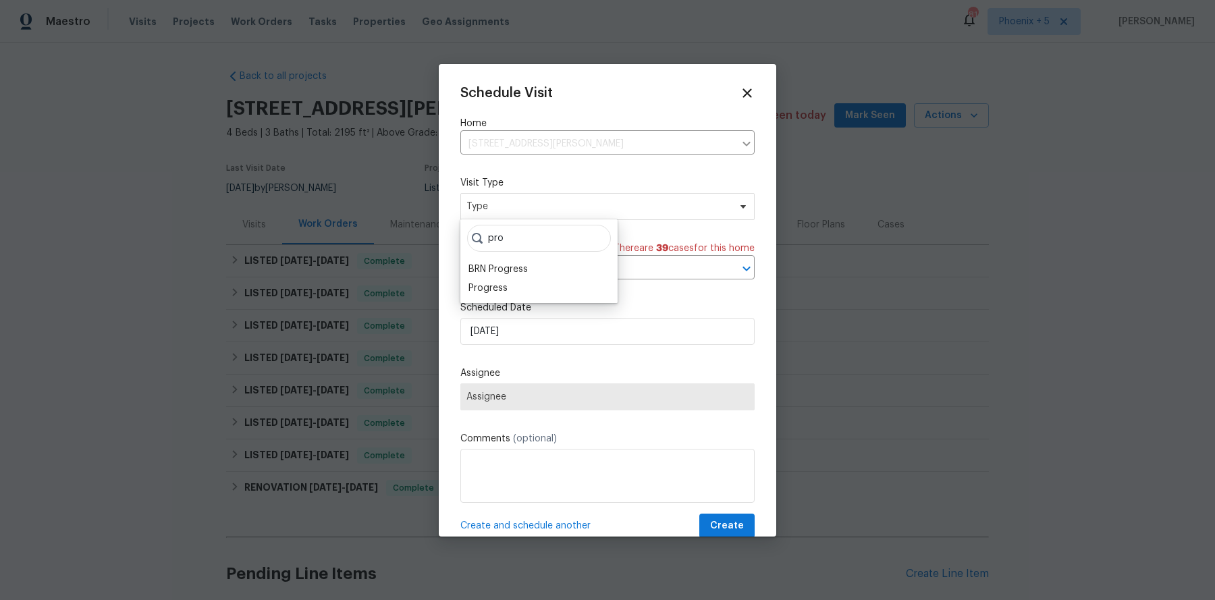
type input "pro"
click at [487, 297] on div "pro BRN Progress Progress" at bounding box center [538, 261] width 157 height 84
click at [488, 287] on div "Progress" at bounding box center [487, 287] width 39 height 13
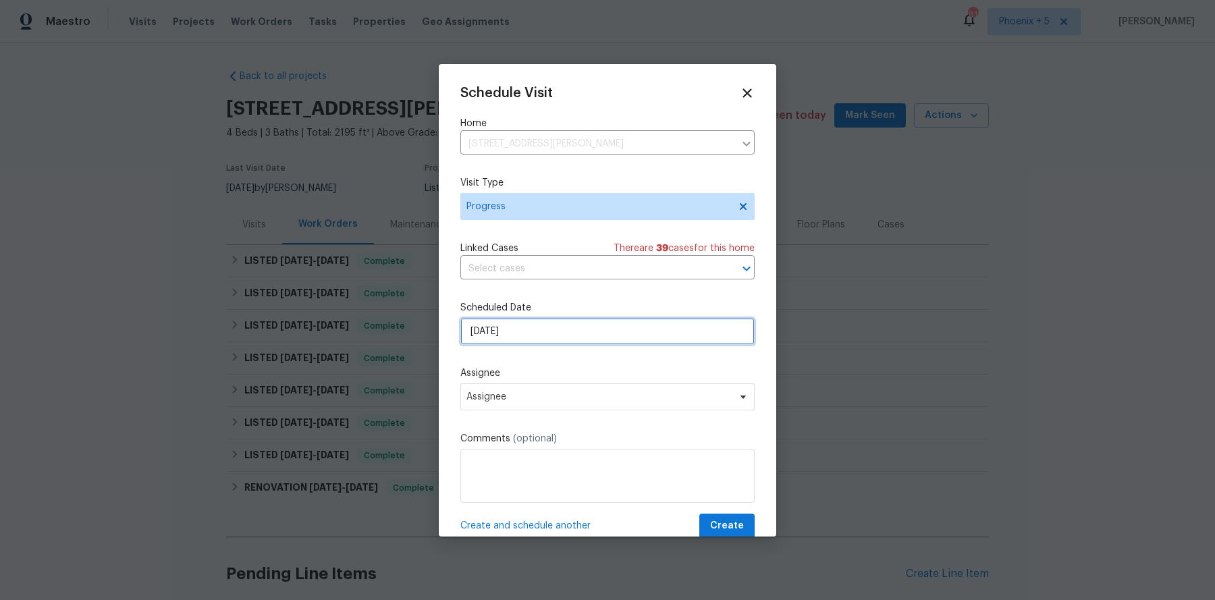
click at [537, 337] on input "[DATE]" at bounding box center [607, 331] width 294 height 27
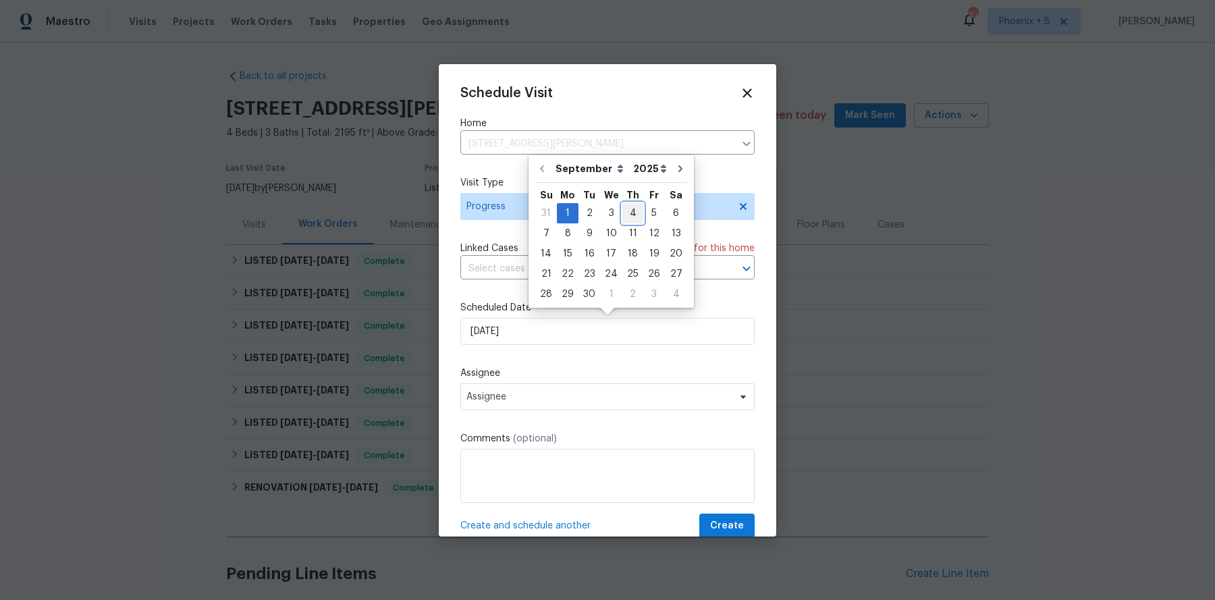
click at [630, 213] on div "4" at bounding box center [632, 213] width 21 height 19
type input "[DATE]"
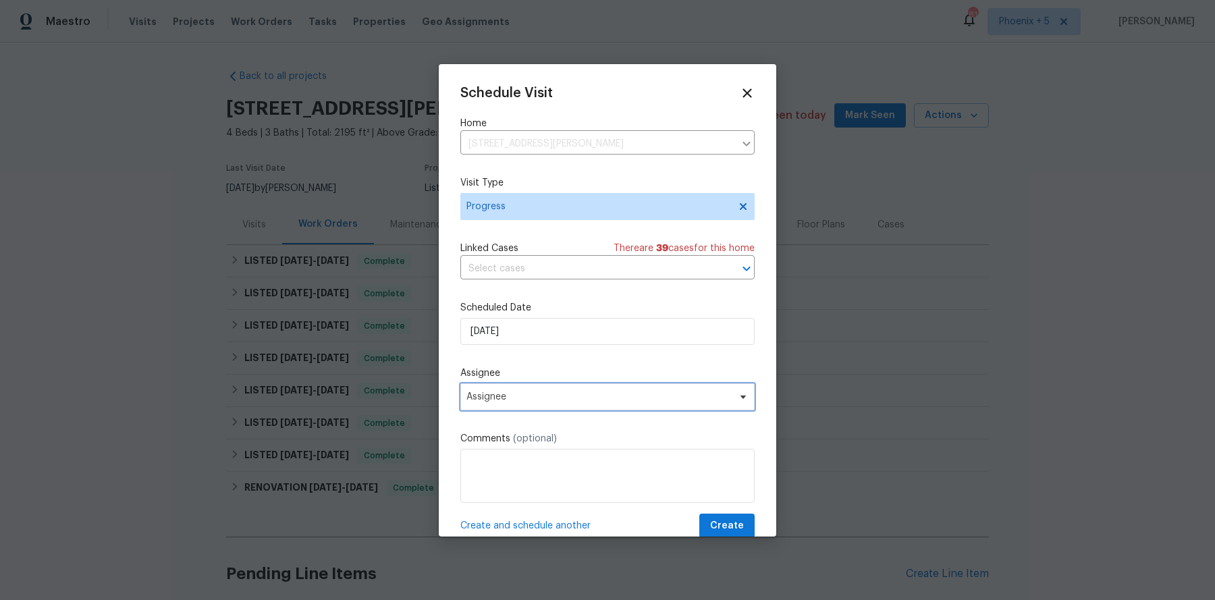
click at [551, 399] on span "Assignee" at bounding box center [598, 396] width 265 height 11
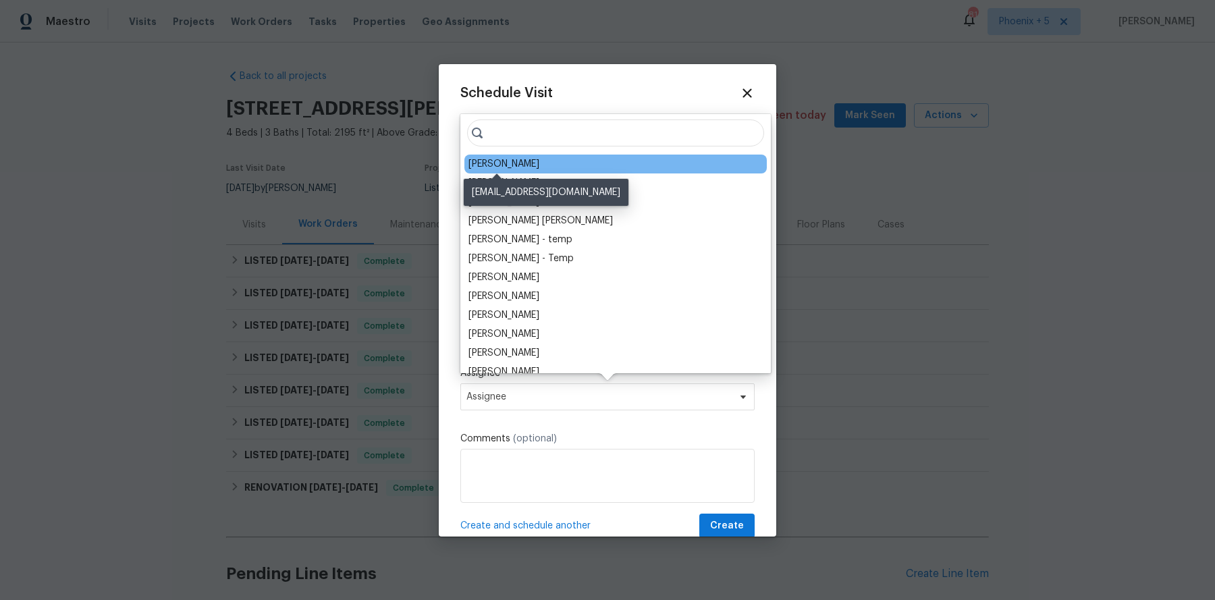
click at [498, 163] on div "[PERSON_NAME]" at bounding box center [503, 163] width 71 height 13
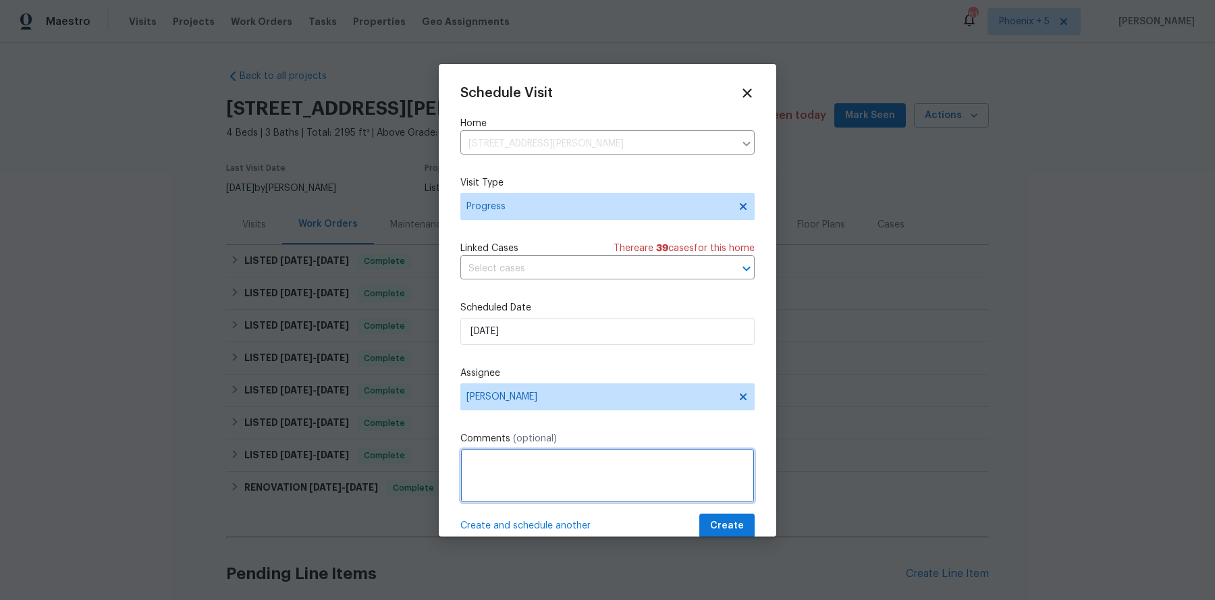
click at [576, 478] on textarea at bounding box center [607, 476] width 294 height 54
type textarea "property checkup"
click at [531, 466] on textarea "property checkup" at bounding box center [607, 476] width 294 height 54
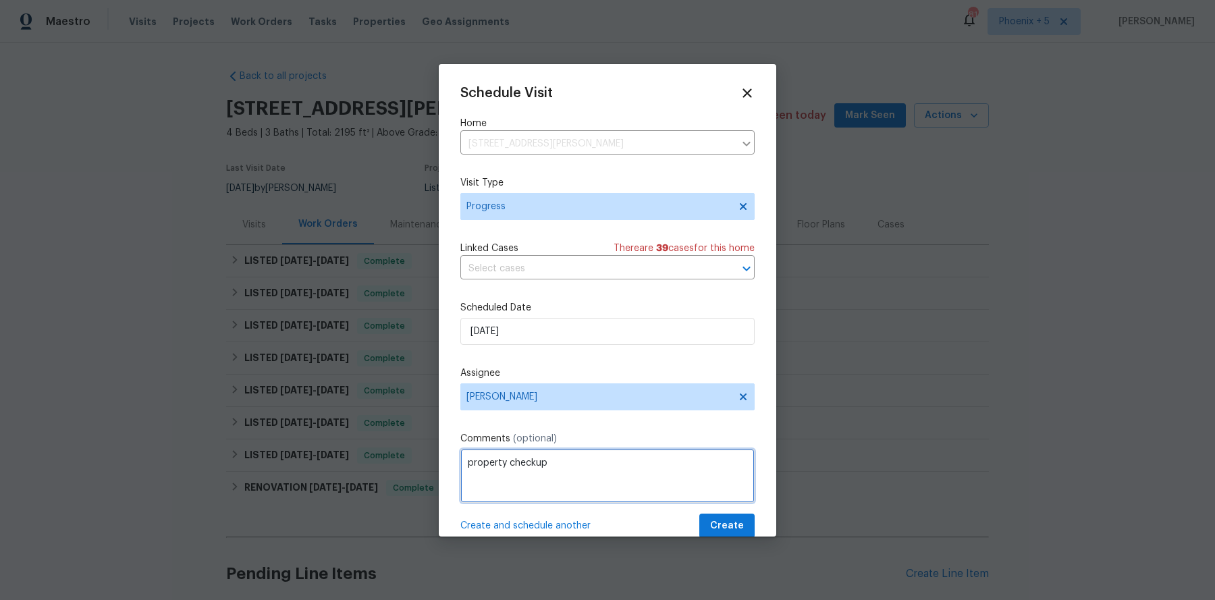
paste textarea
drag, startPoint x: 567, startPoint y: 474, endPoint x: 439, endPoint y: 472, distance: 128.2
click at [439, 472] on div "Schedule Visit Home 4319 E Vaughn Ave, Gilbert, AZ 85234 ​ Visit Type Progress …" at bounding box center [607, 300] width 337 height 472
click at [504, 458] on textarea "Property check up" at bounding box center [607, 476] width 294 height 54
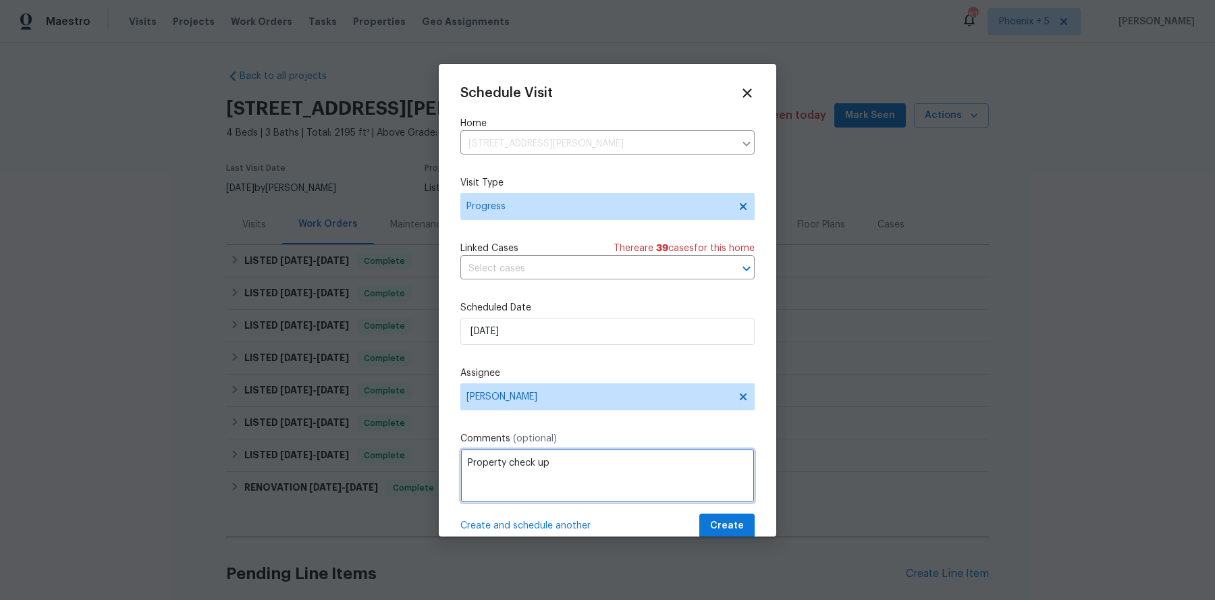
click at [504, 458] on textarea "Property check up" at bounding box center [607, 476] width 294 height 54
type textarea "Property check up"
click at [727, 479] on span "Create" at bounding box center [727, 526] width 34 height 17
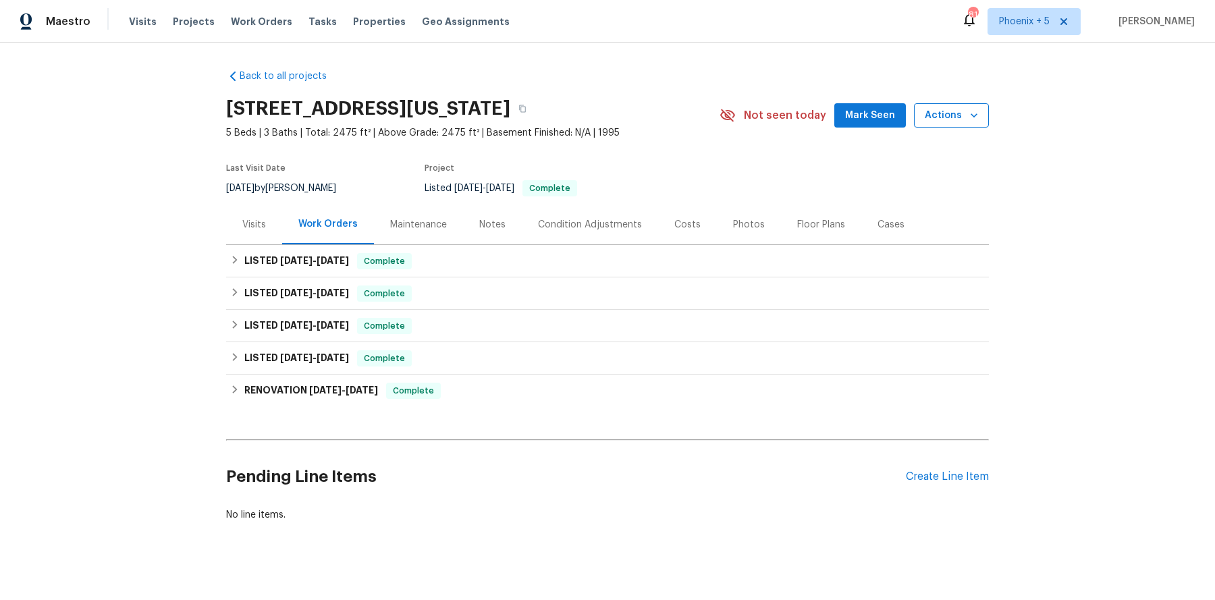
click at [971, 114] on icon "button" at bounding box center [973, 115] width 13 height 13
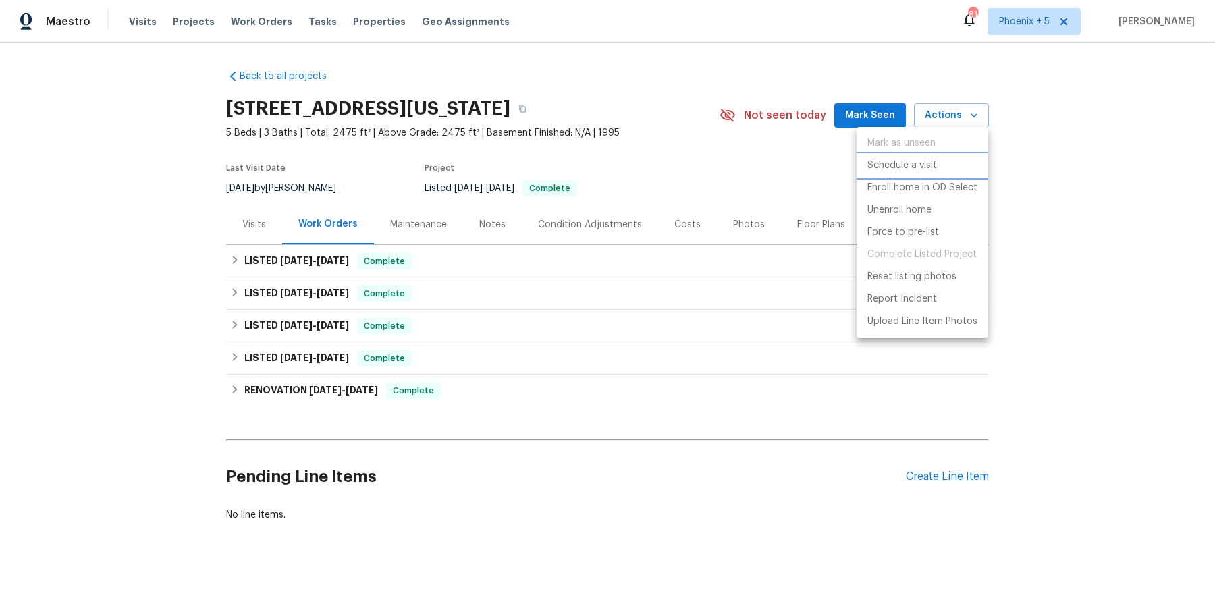
click at [917, 167] on p "Schedule a visit" at bounding box center [902, 166] width 70 height 14
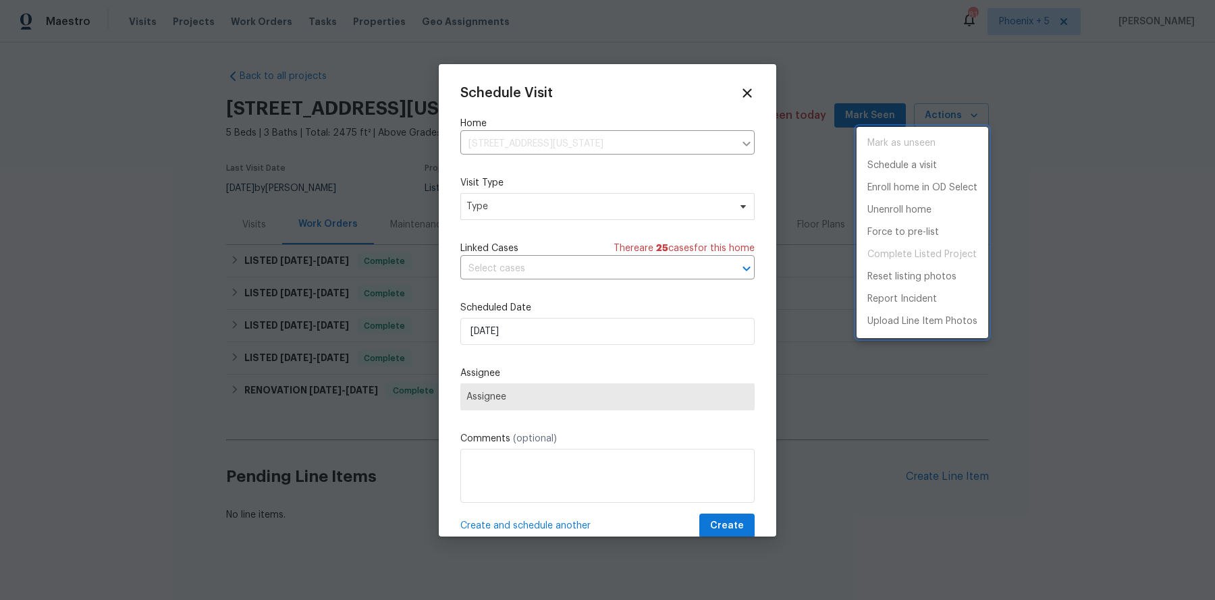
click at [576, 200] on div at bounding box center [607, 300] width 1215 height 600
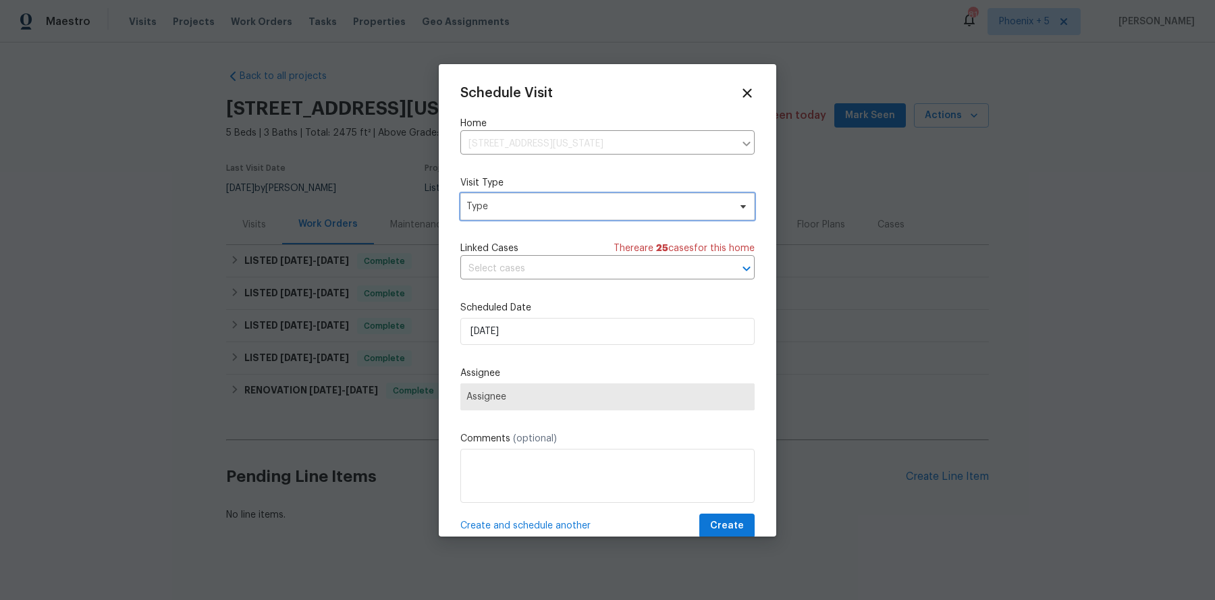
click at [576, 200] on span "Type" at bounding box center [597, 206] width 262 height 13
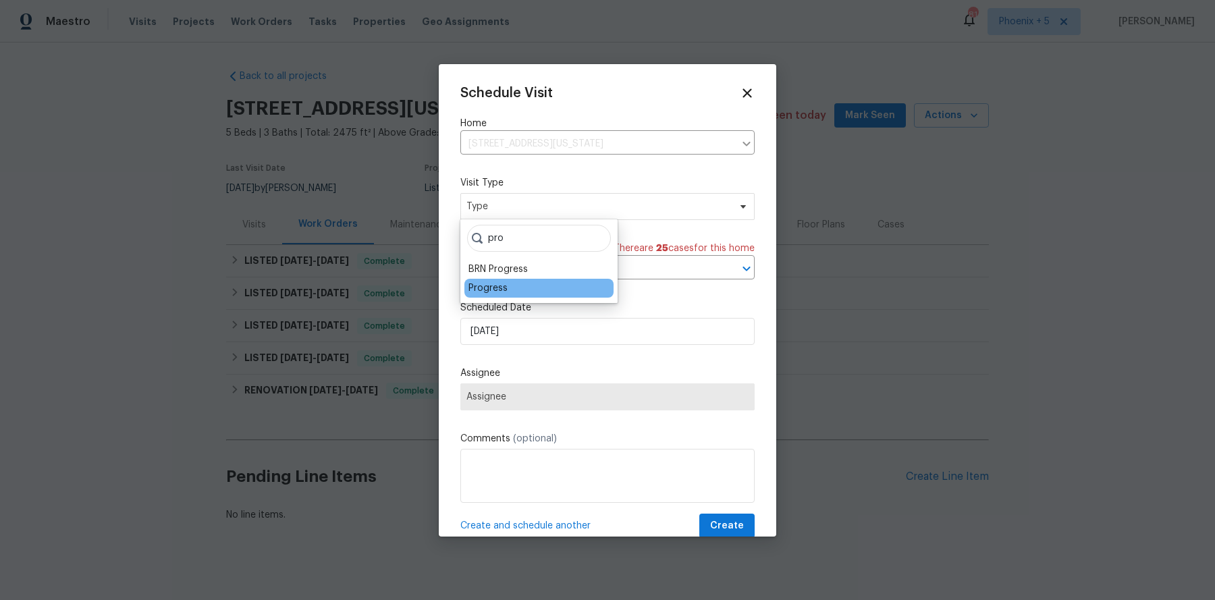
type input "pro"
click at [535, 290] on div "Progress" at bounding box center [538, 288] width 149 height 19
click at [484, 289] on div "Progress" at bounding box center [487, 287] width 39 height 13
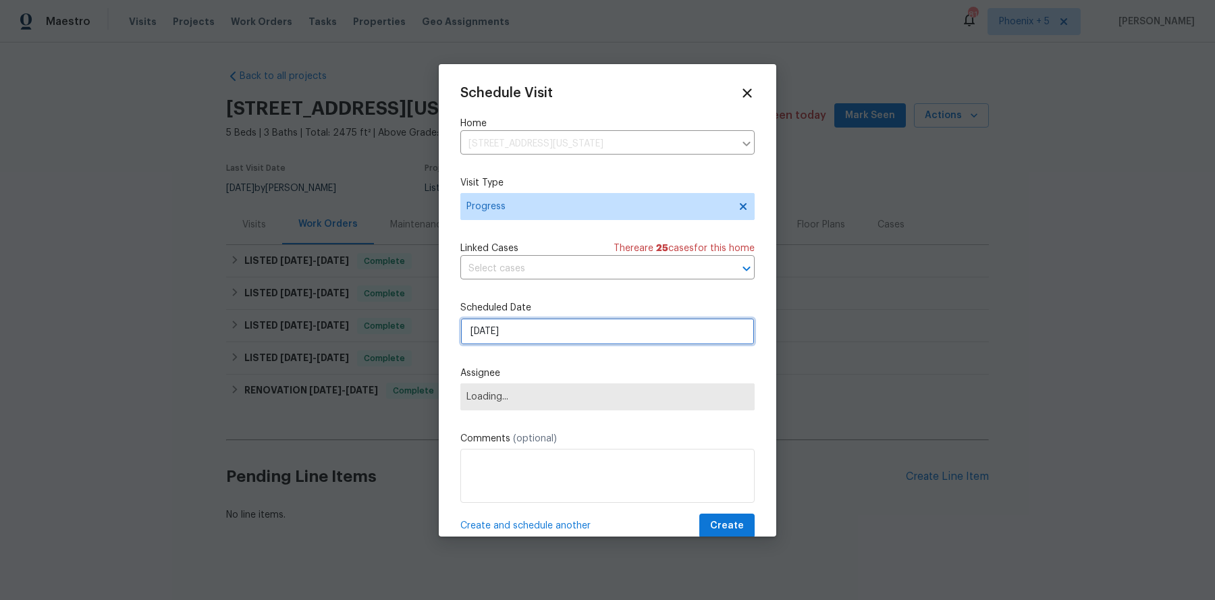
click at [493, 323] on input "[DATE]" at bounding box center [607, 331] width 294 height 27
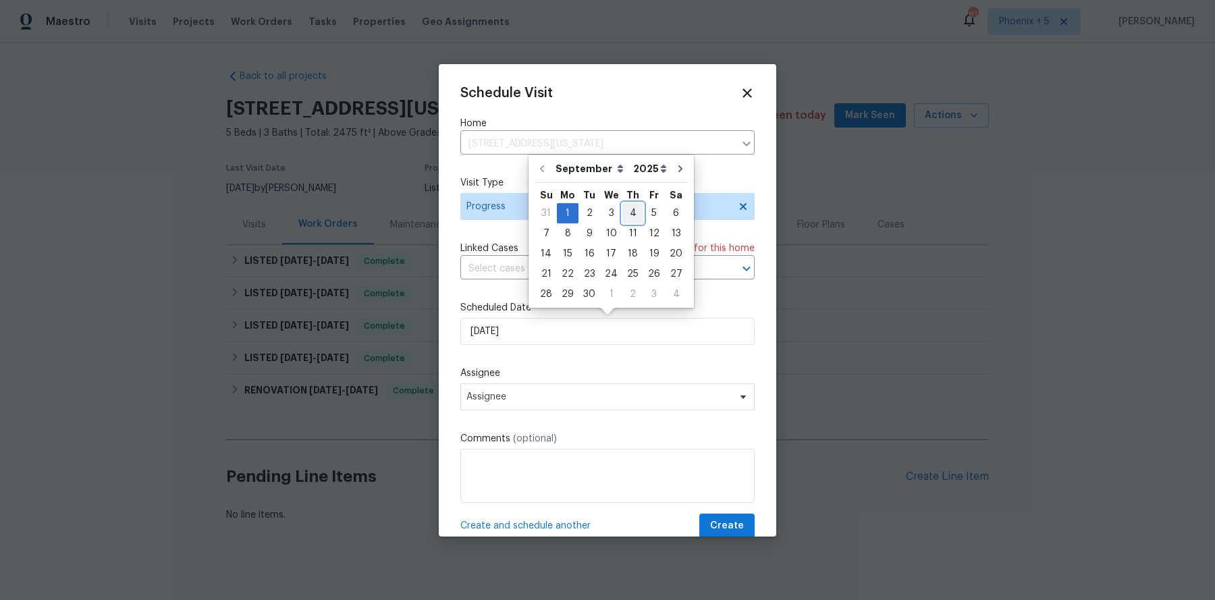
click at [624, 208] on div "4" at bounding box center [632, 213] width 21 height 19
type input "[DATE]"
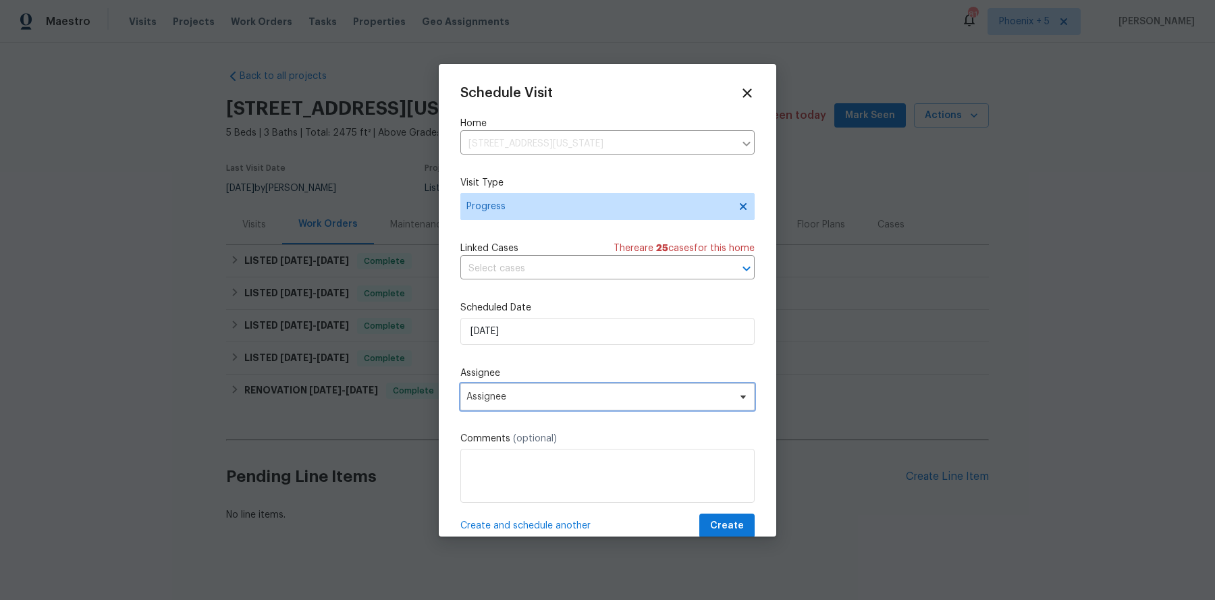
click at [534, 389] on span "Assignee" at bounding box center [607, 396] width 294 height 27
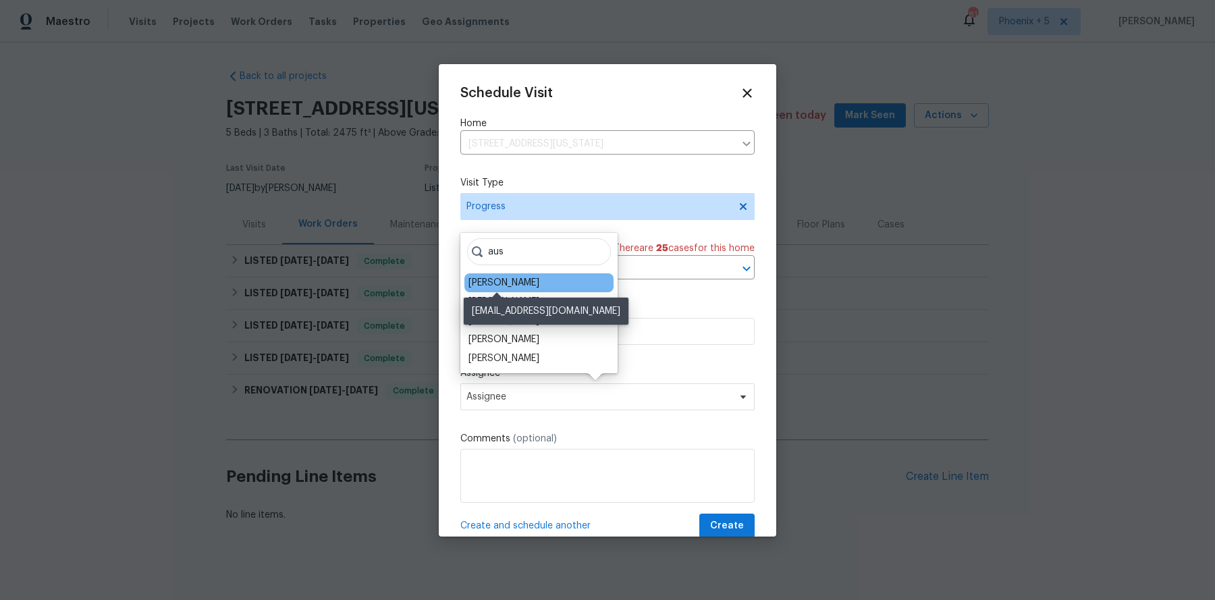
type input "aus"
click at [516, 282] on div "[PERSON_NAME]" at bounding box center [503, 282] width 71 height 13
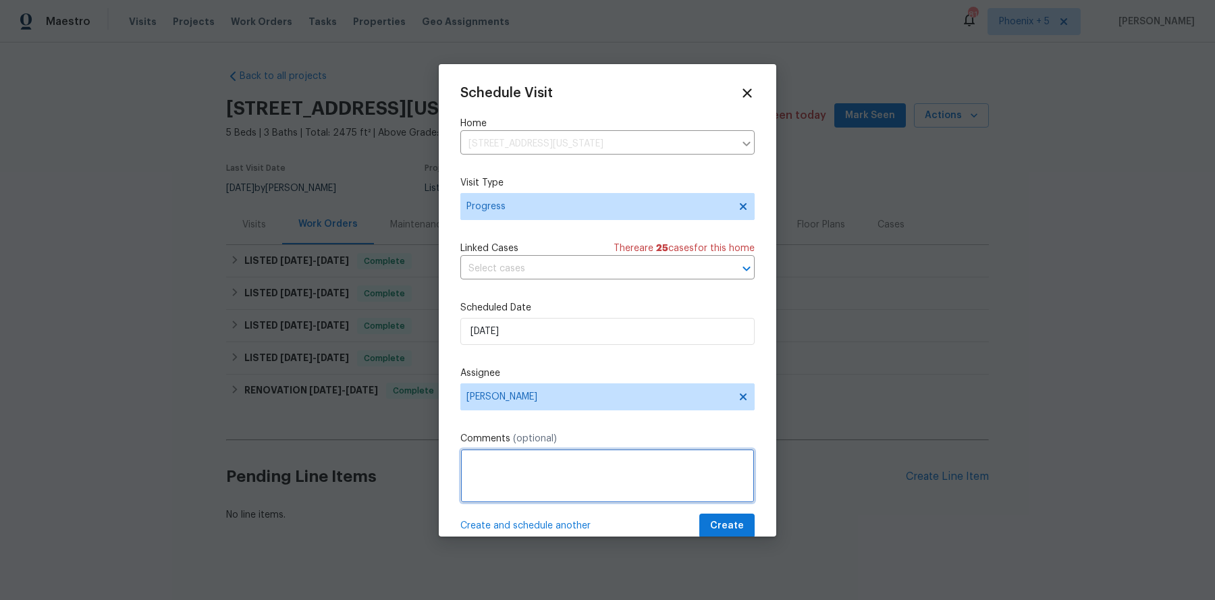
click at [498, 475] on textarea at bounding box center [607, 476] width 294 height 54
paste textarea "Property check up"
type textarea "Property check up"
click at [725, 479] on span "Create" at bounding box center [727, 526] width 34 height 17
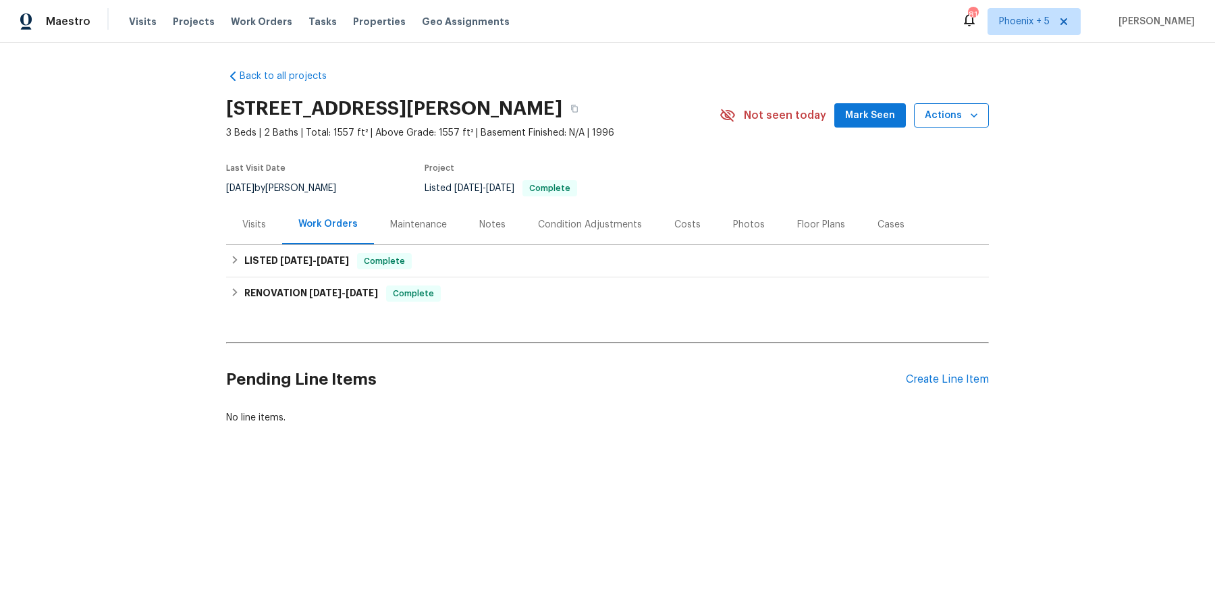
click at [945, 112] on span "Actions" at bounding box center [950, 115] width 53 height 17
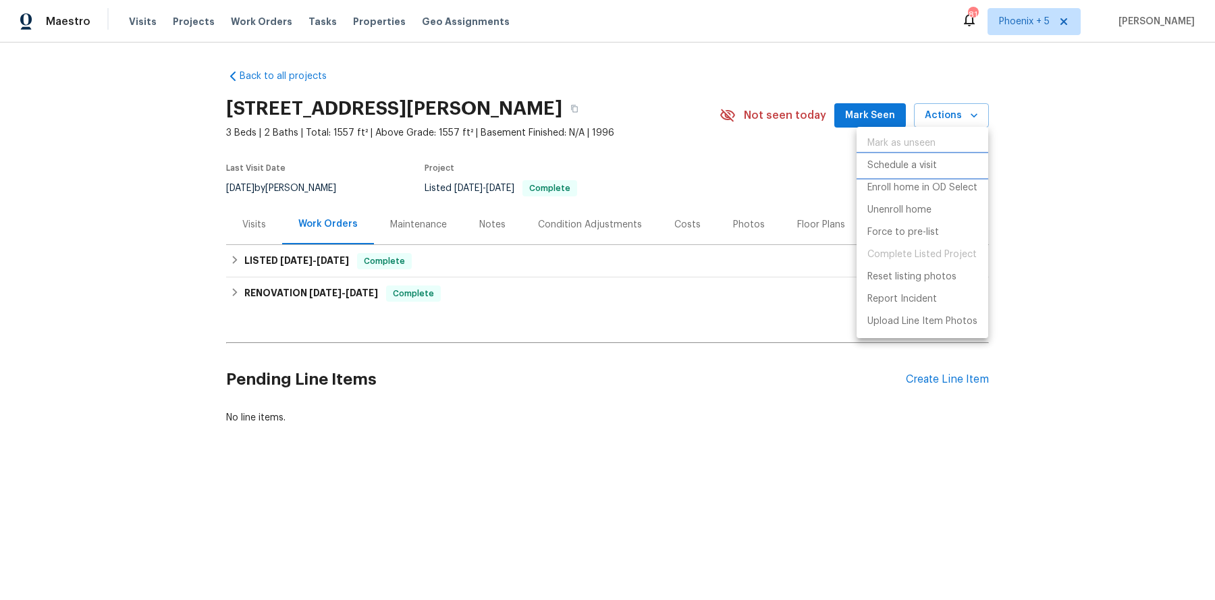
click at [894, 161] on p "Schedule a visit" at bounding box center [902, 166] width 70 height 14
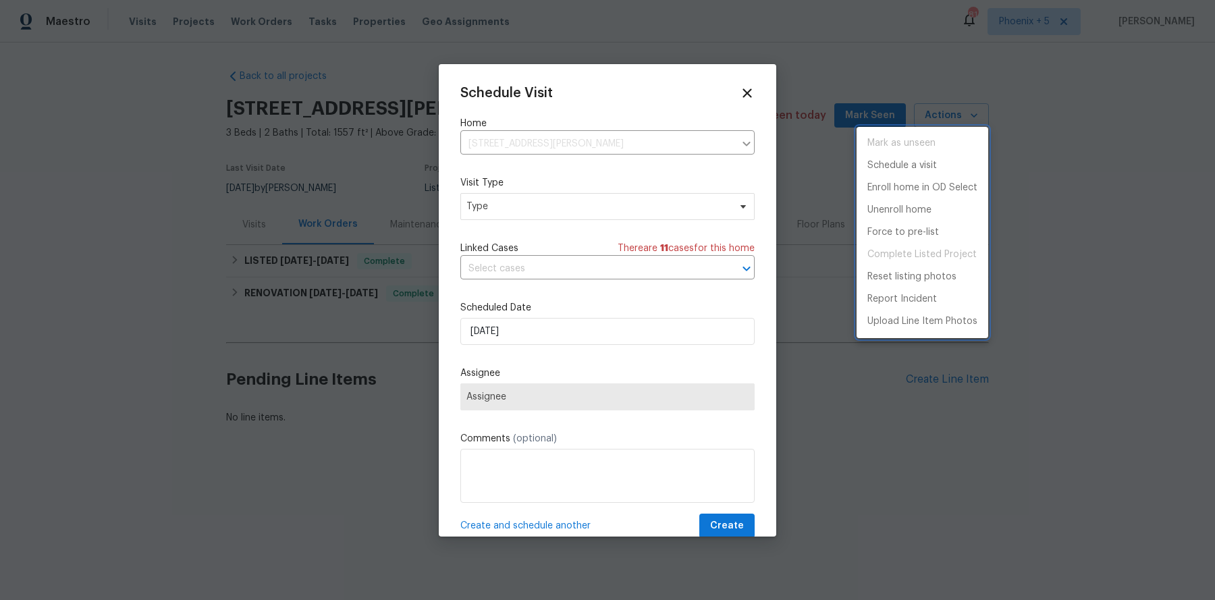
click at [526, 462] on div at bounding box center [607, 300] width 1215 height 600
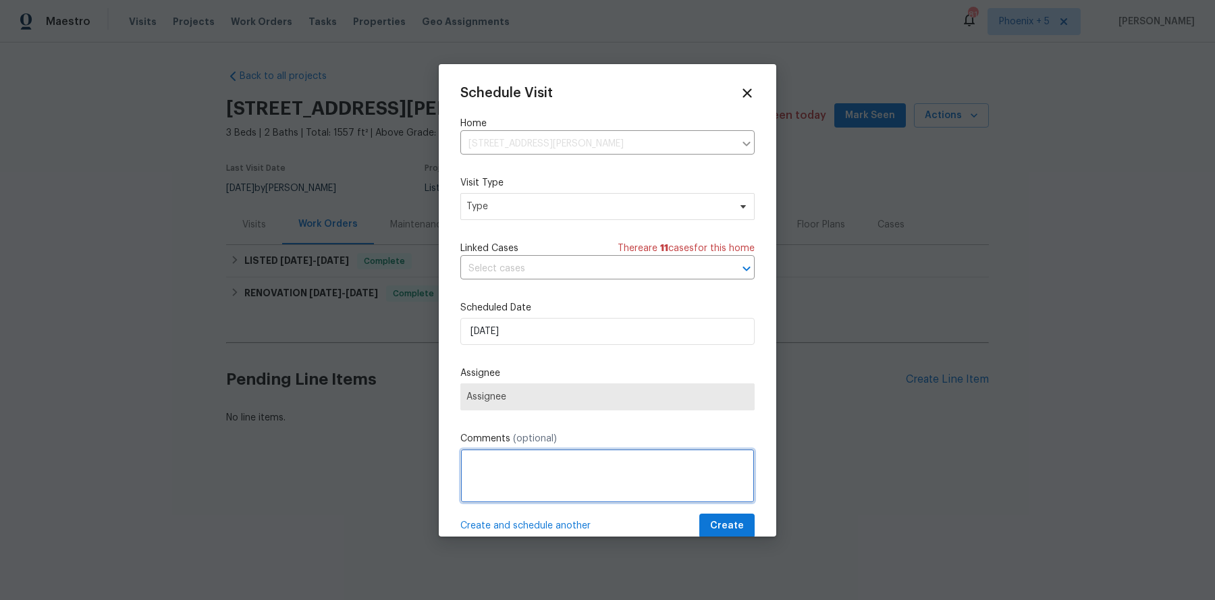
click at [526, 462] on textarea at bounding box center [607, 476] width 294 height 54
paste textarea "Property check up"
type textarea "Property check up"
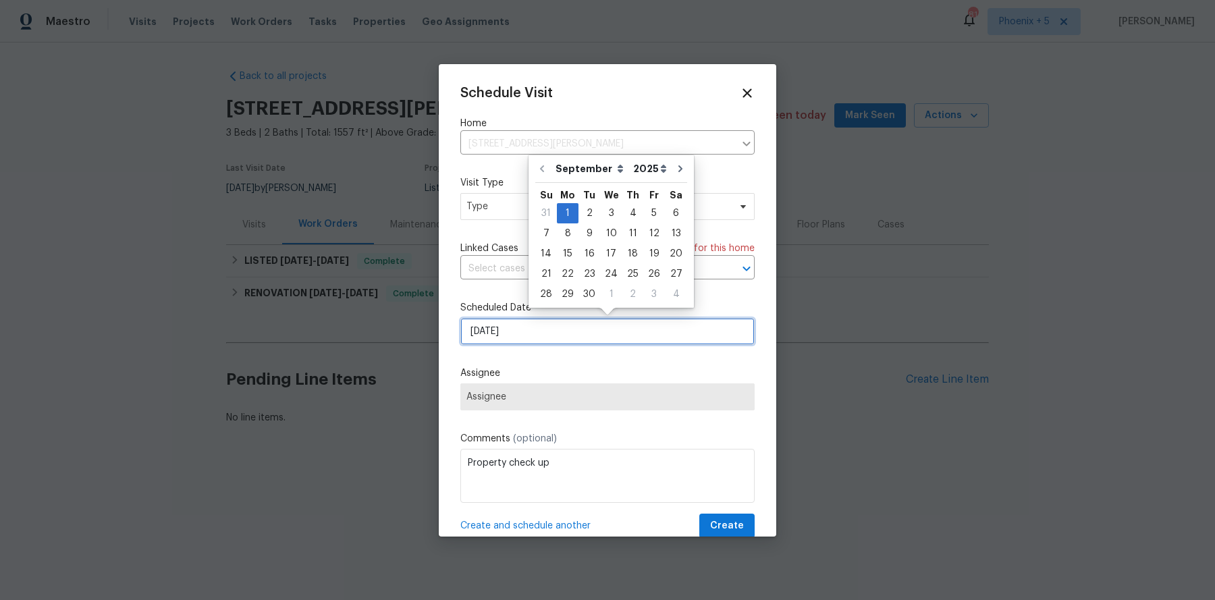
click at [528, 341] on input "[DATE]" at bounding box center [607, 331] width 294 height 27
click at [632, 214] on div "4" at bounding box center [632, 213] width 21 height 19
type input "[DATE]"
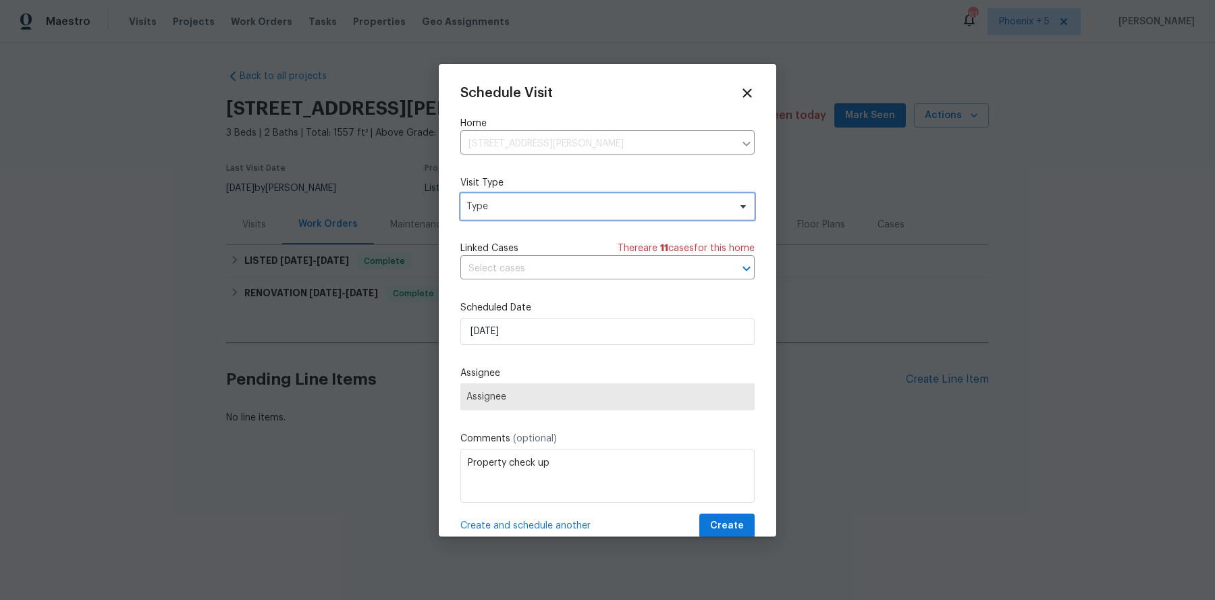
click at [506, 202] on span "Type" at bounding box center [597, 206] width 262 height 13
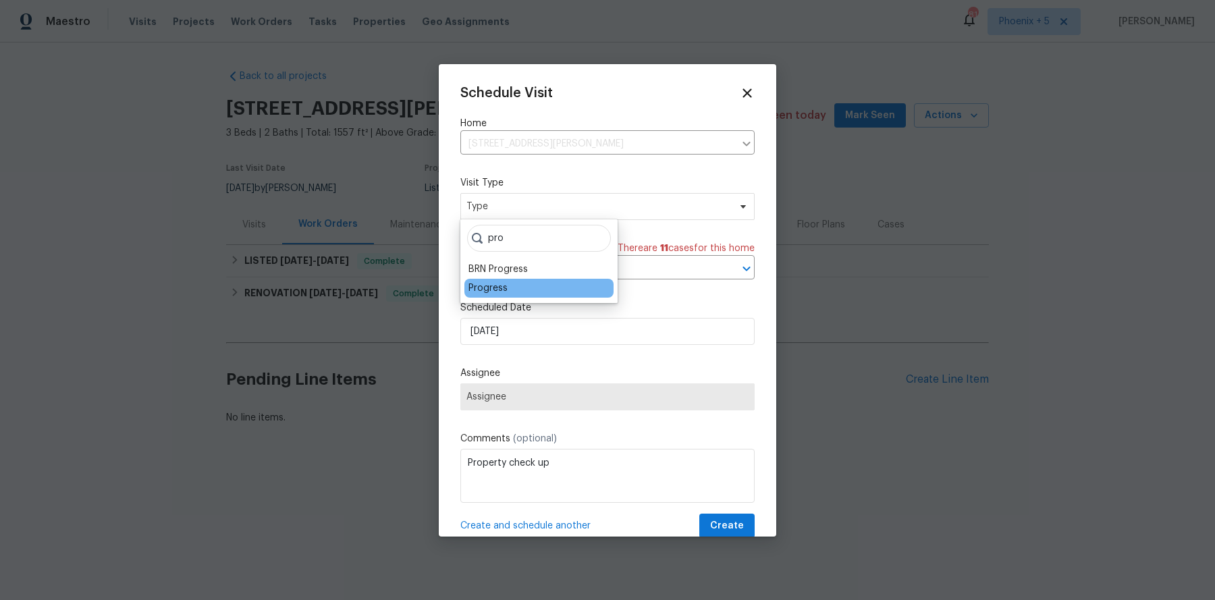
type input "pro"
click at [490, 293] on div "Progress" at bounding box center [487, 287] width 39 height 13
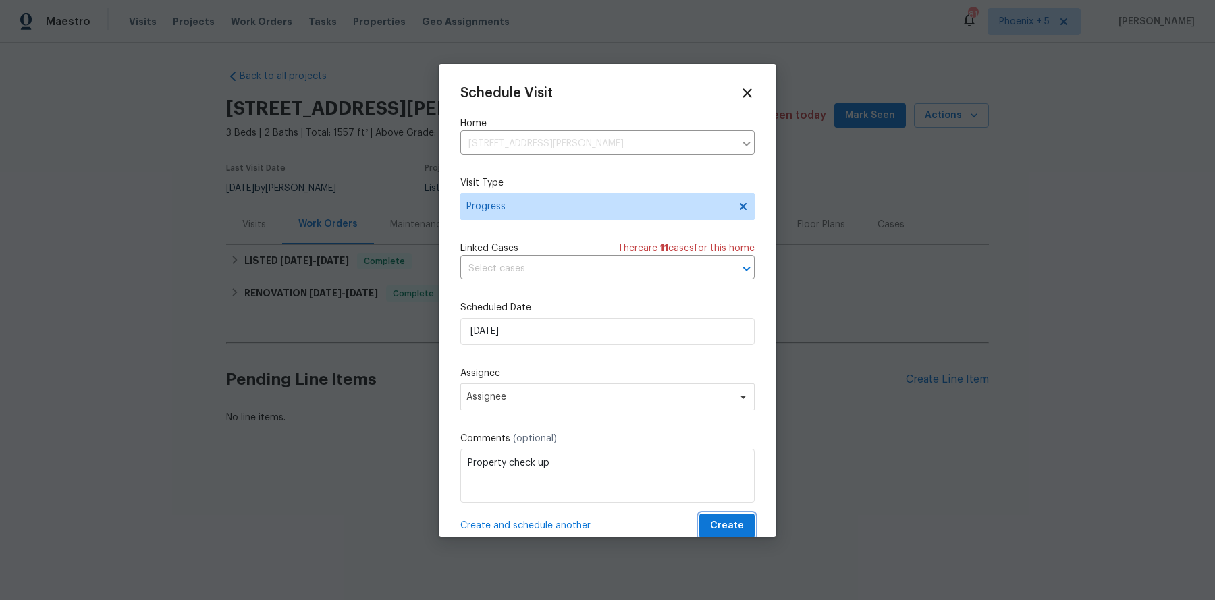
click at [720, 479] on span "Create" at bounding box center [727, 526] width 34 height 17
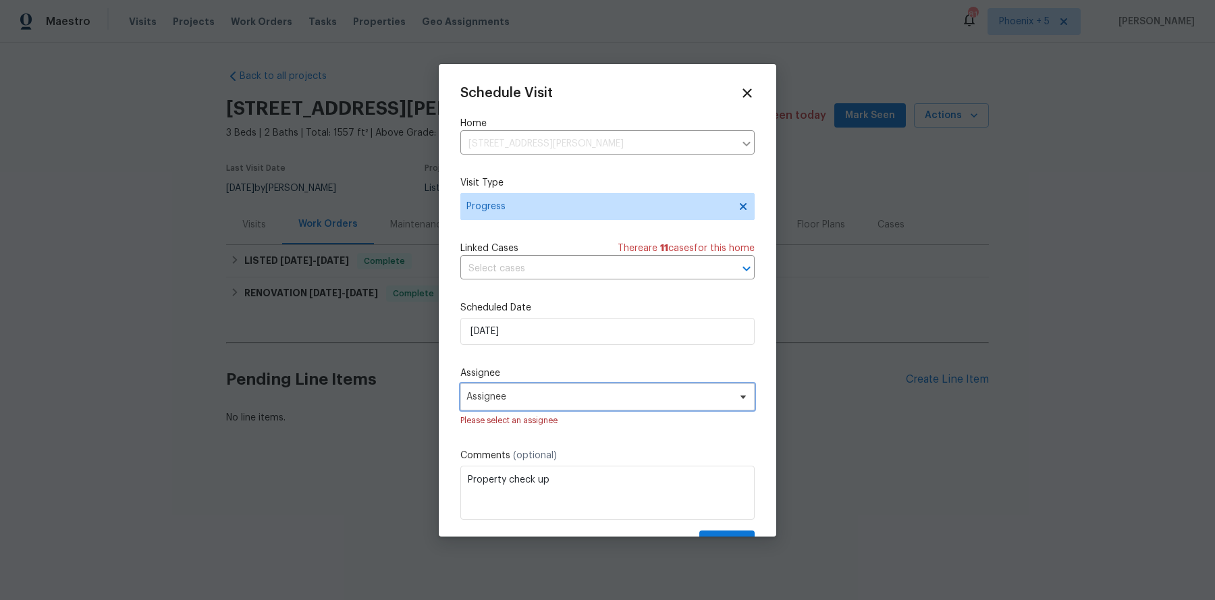
click at [568, 385] on span "Assignee" at bounding box center [607, 396] width 294 height 27
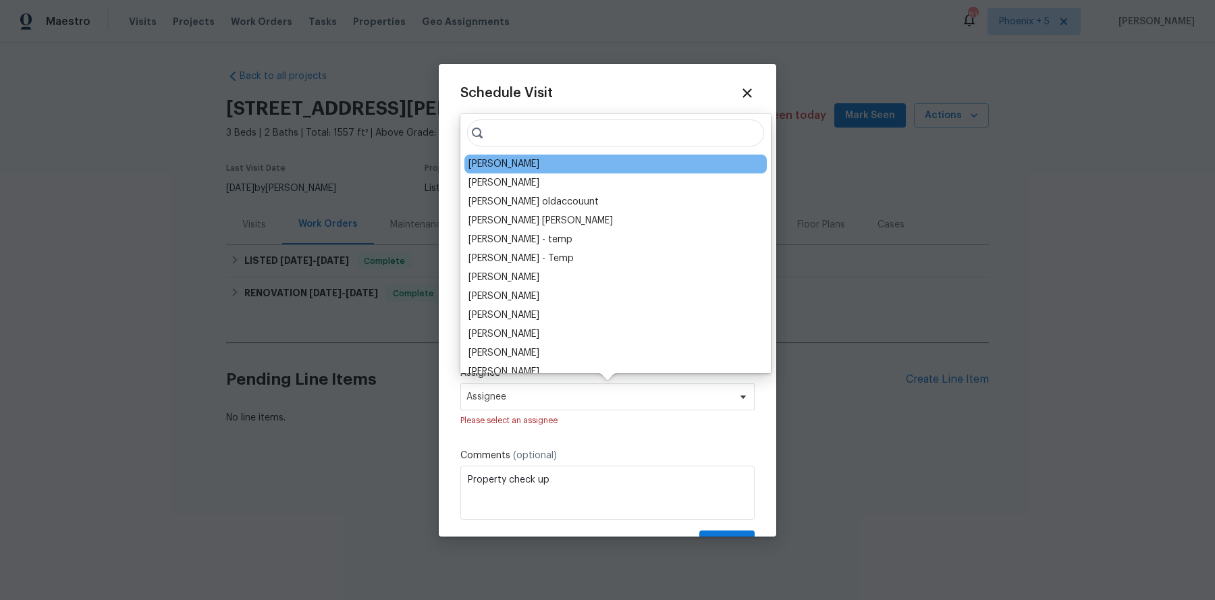
click at [495, 161] on div "[PERSON_NAME]" at bounding box center [503, 163] width 71 height 13
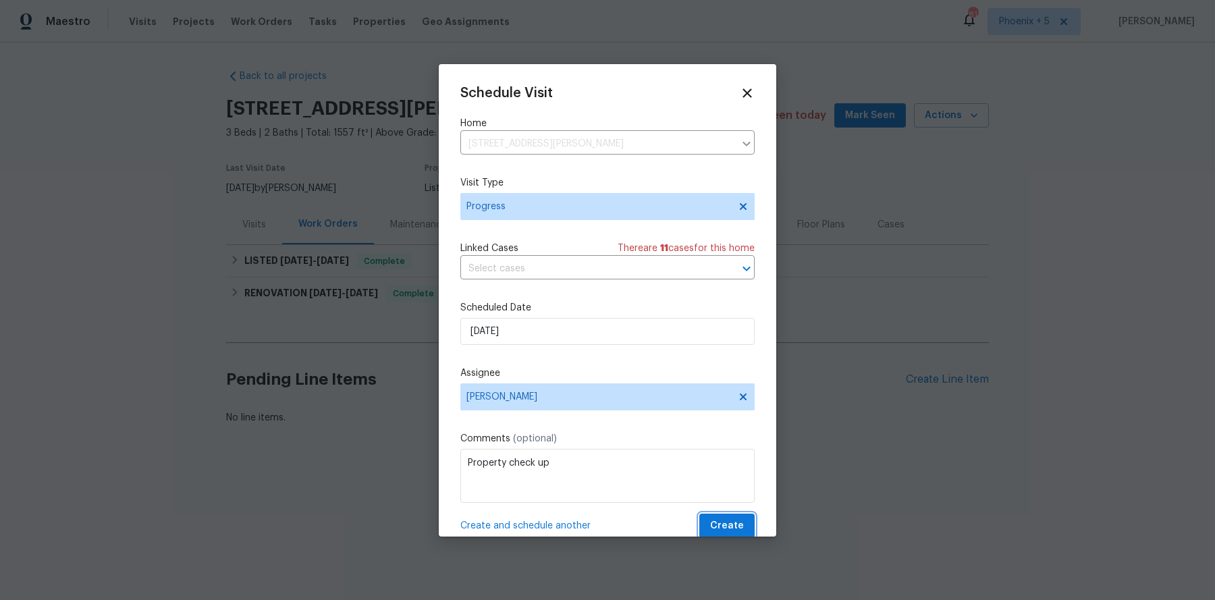
click at [723, 479] on span "Create" at bounding box center [727, 526] width 34 height 17
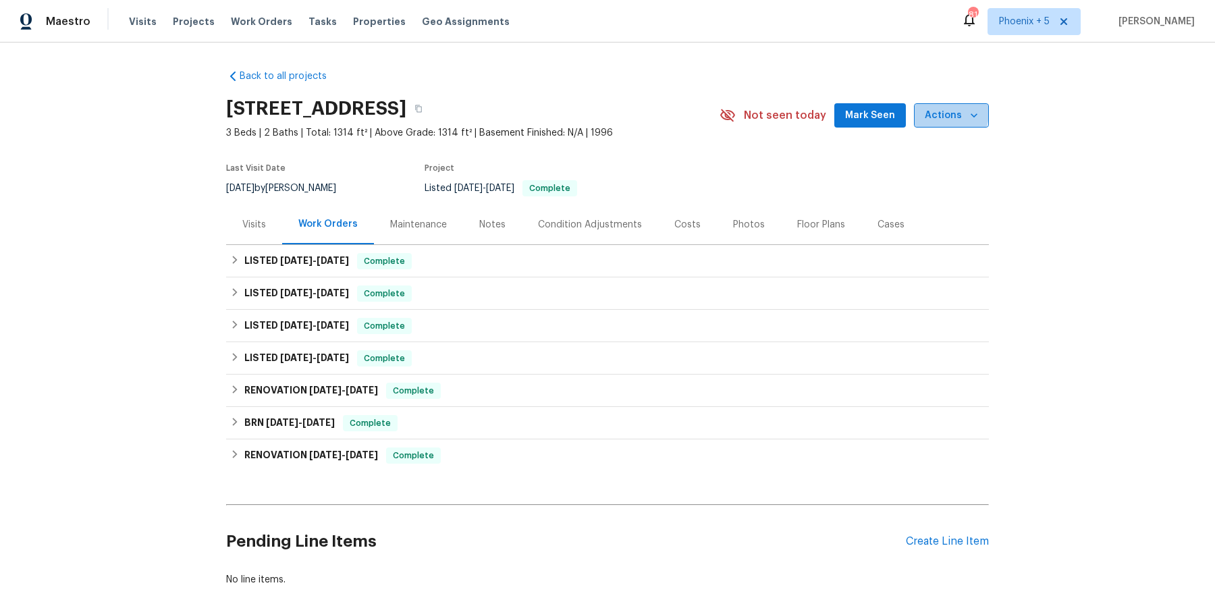
click at [944, 113] on span "Actions" at bounding box center [950, 115] width 53 height 17
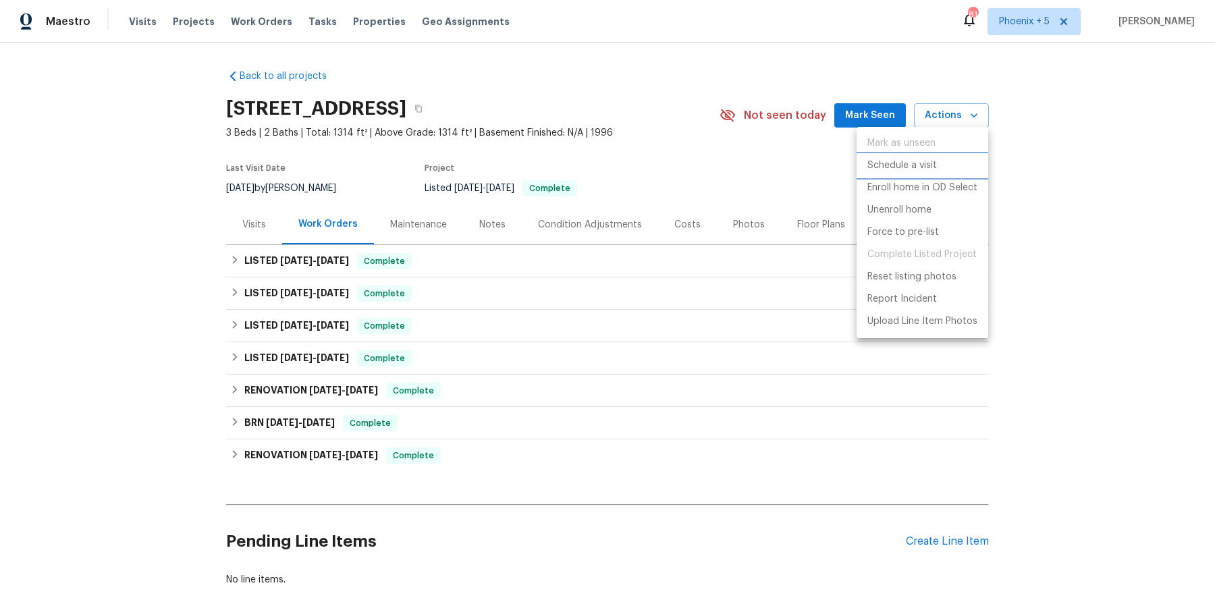
click at [920, 165] on p "Schedule a visit" at bounding box center [902, 166] width 70 height 14
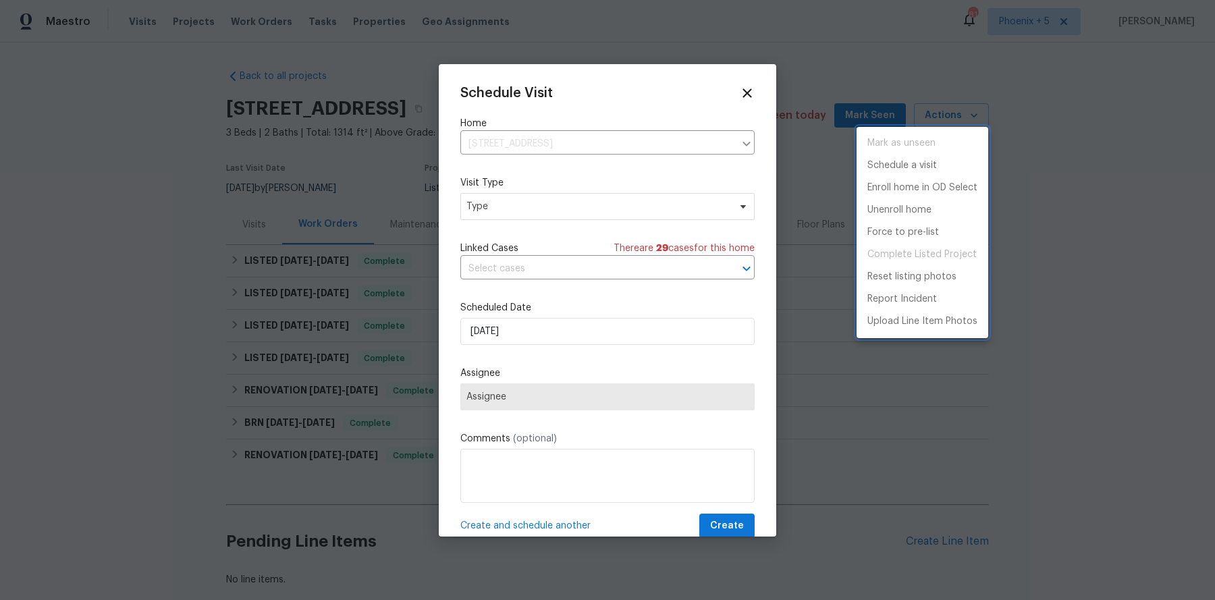
click at [511, 203] on div at bounding box center [607, 300] width 1215 height 600
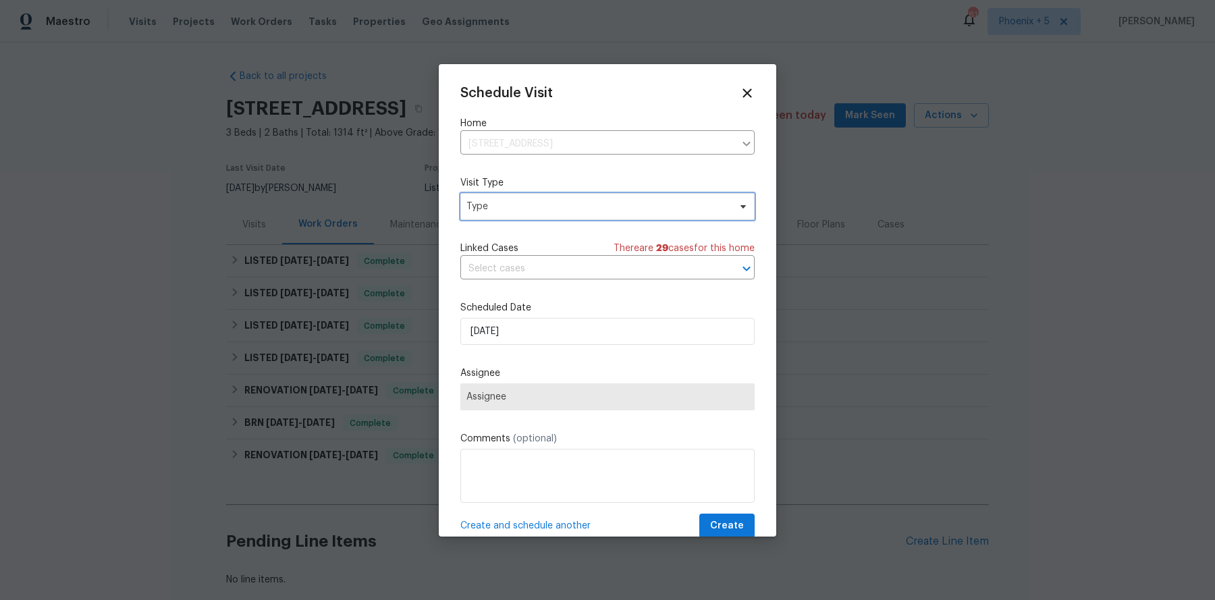
click at [511, 203] on span "Type" at bounding box center [597, 206] width 262 height 13
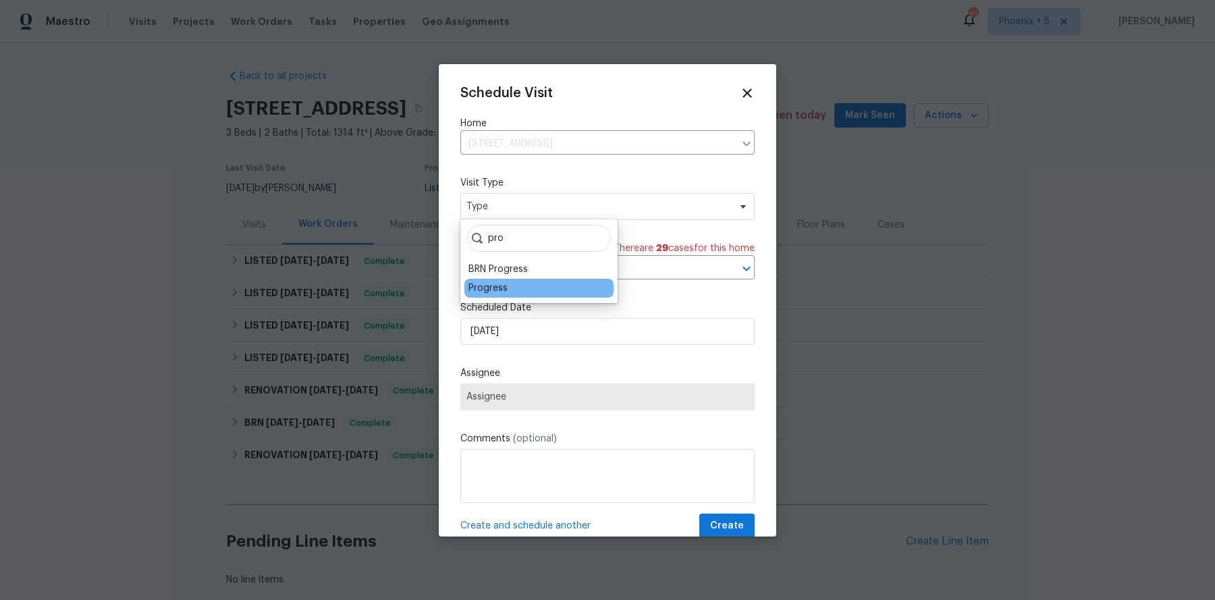
type input "pro"
click at [482, 281] on div "Progress" at bounding box center [487, 287] width 39 height 13
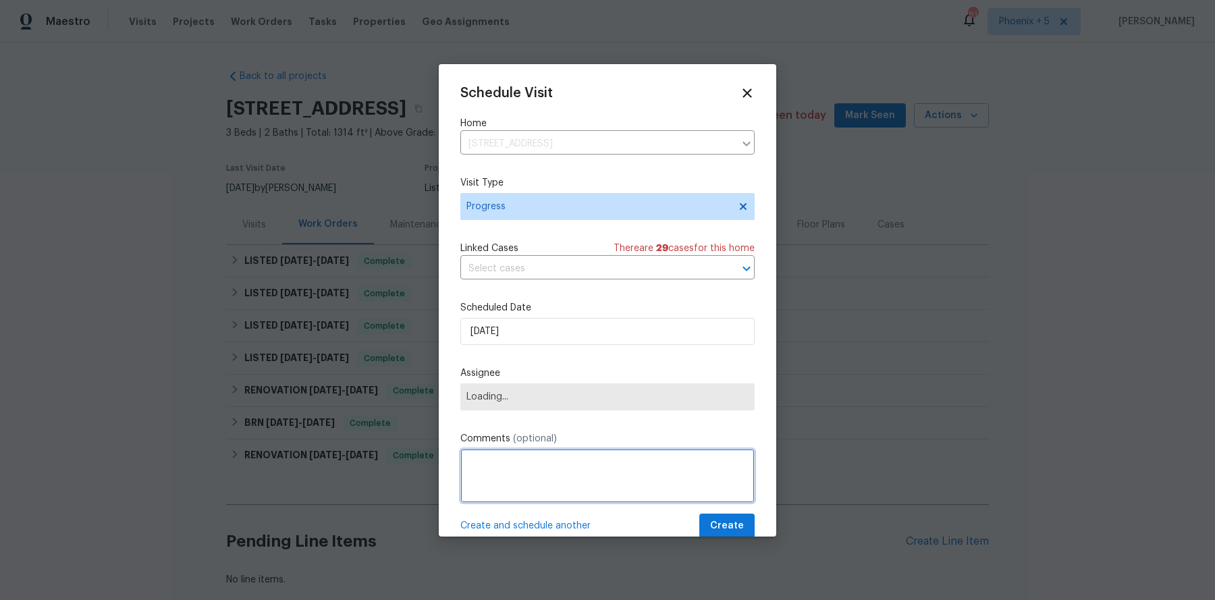
click at [528, 464] on textarea at bounding box center [607, 476] width 294 height 54
paste textarea "Property check up"
type textarea "Property check up"
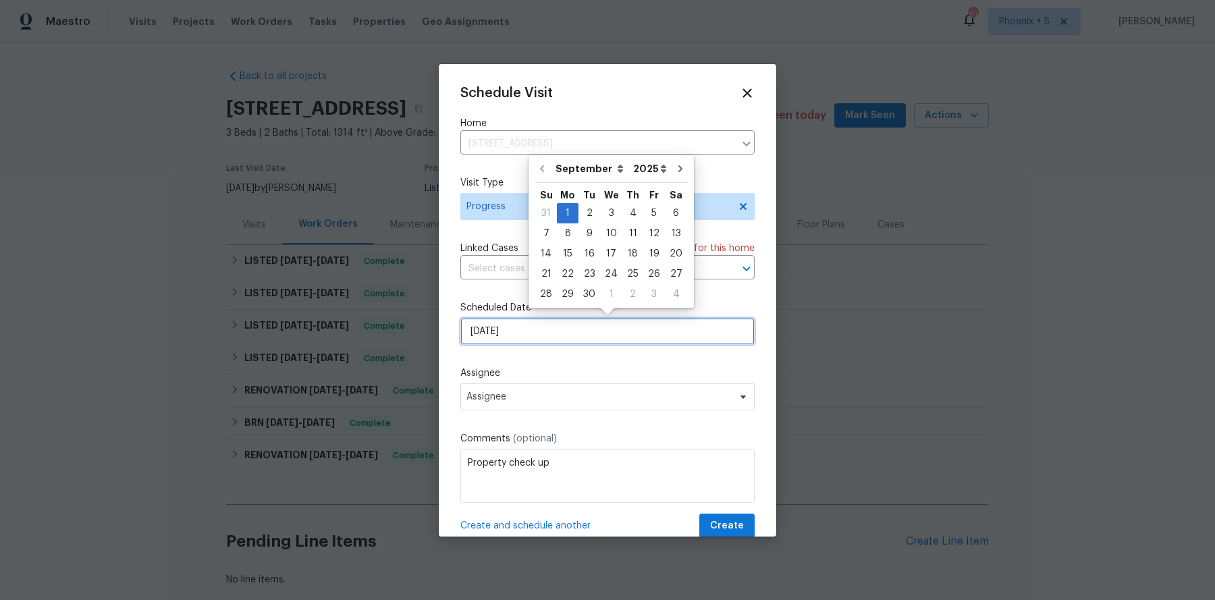
click at [517, 327] on input "[DATE]" at bounding box center [607, 331] width 294 height 27
click at [622, 211] on div "4" at bounding box center [632, 213] width 21 height 19
type input "[DATE]"
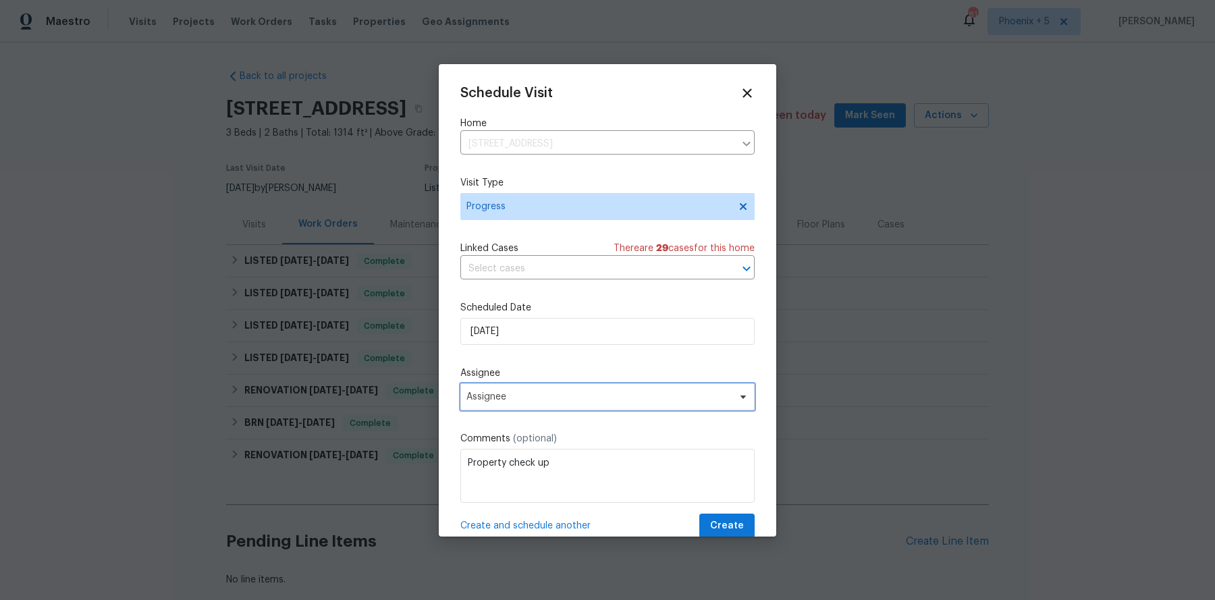
click at [638, 391] on span "Assignee" at bounding box center [598, 396] width 265 height 11
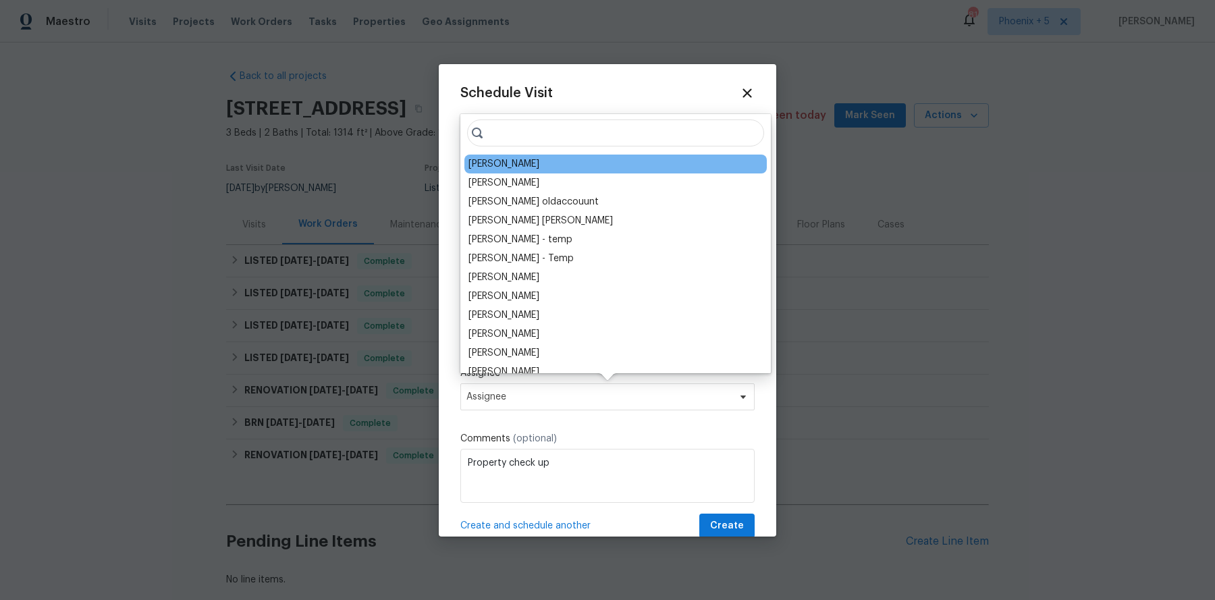
click at [498, 162] on div "[PERSON_NAME]" at bounding box center [503, 163] width 71 height 13
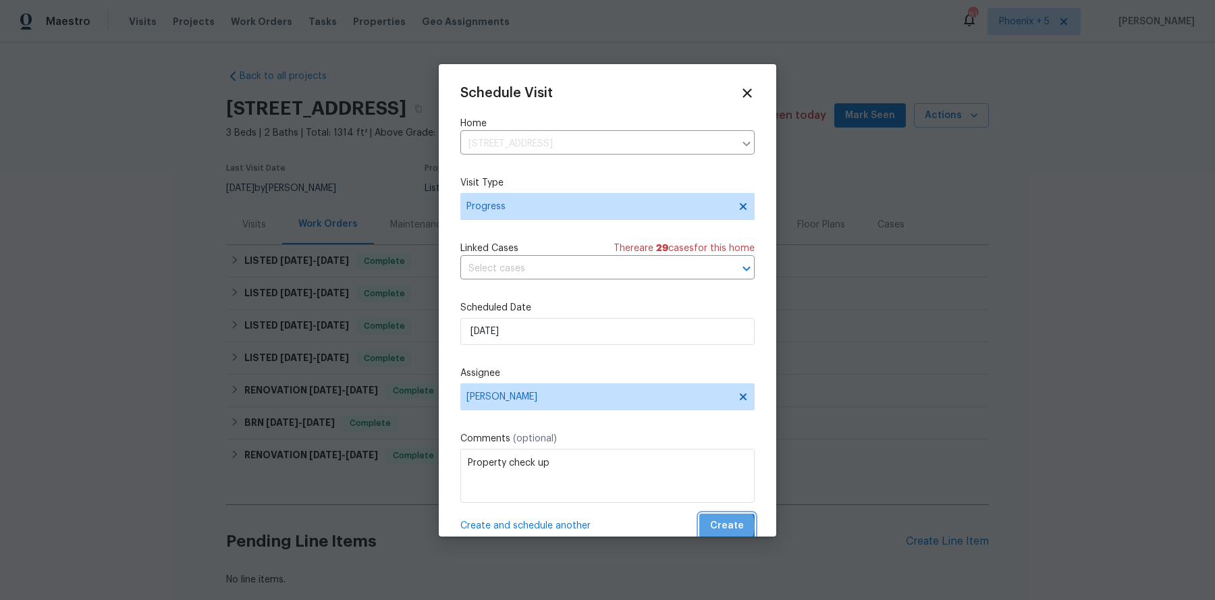
click at [727, 479] on span "Create" at bounding box center [727, 526] width 34 height 17
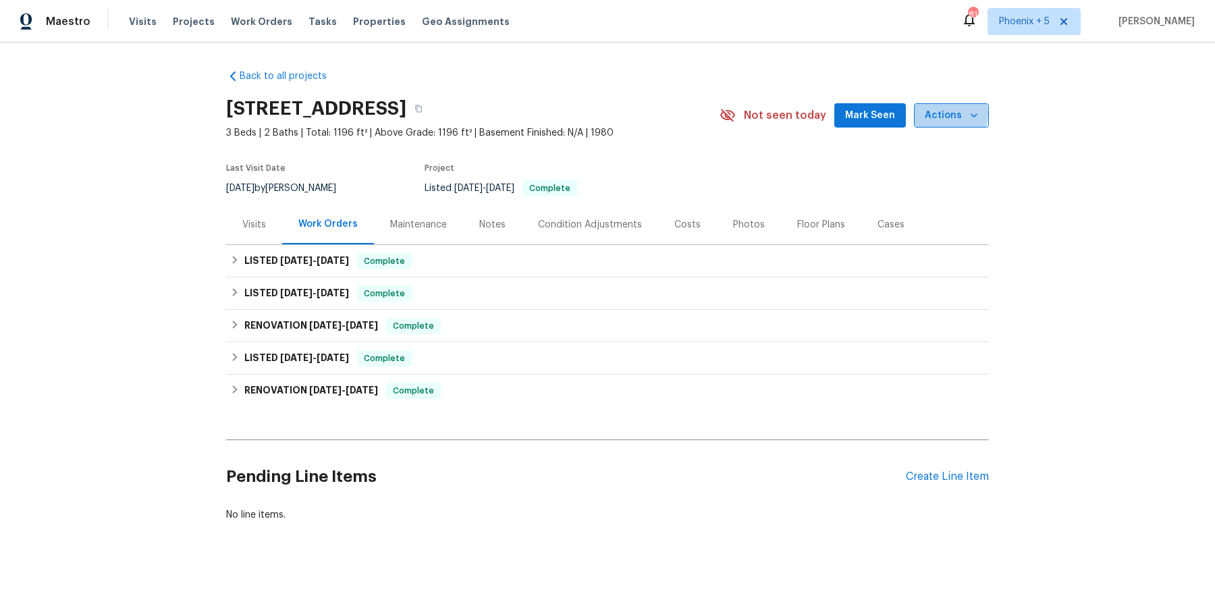
click at [949, 114] on span "Actions" at bounding box center [950, 115] width 53 height 17
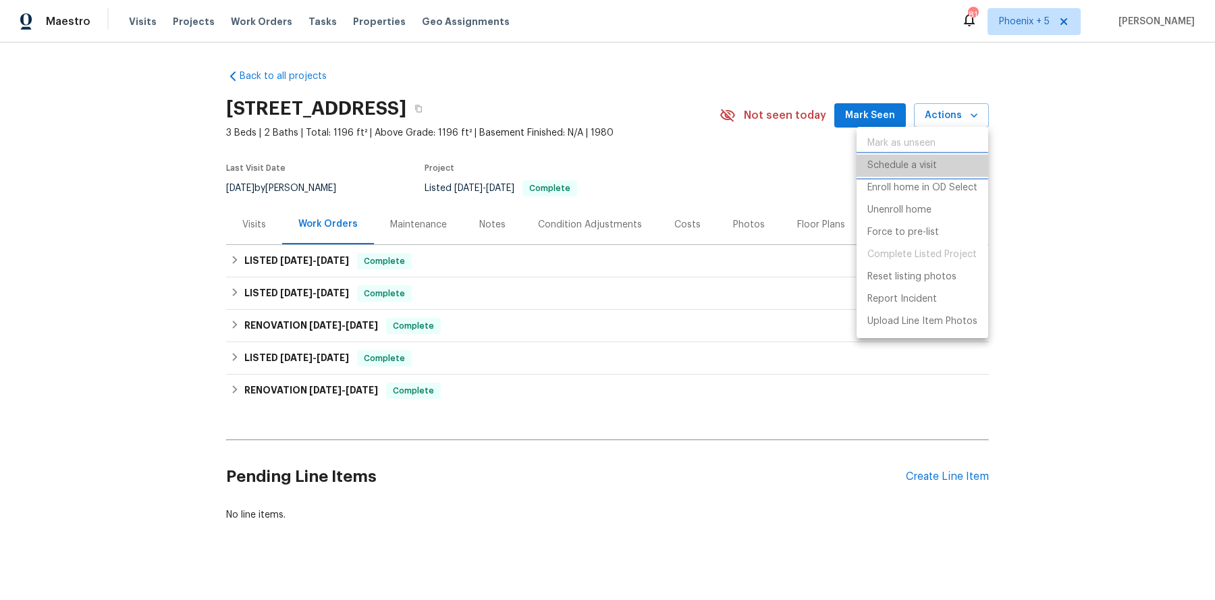
click at [916, 167] on p "Schedule a visit" at bounding box center [902, 166] width 70 height 14
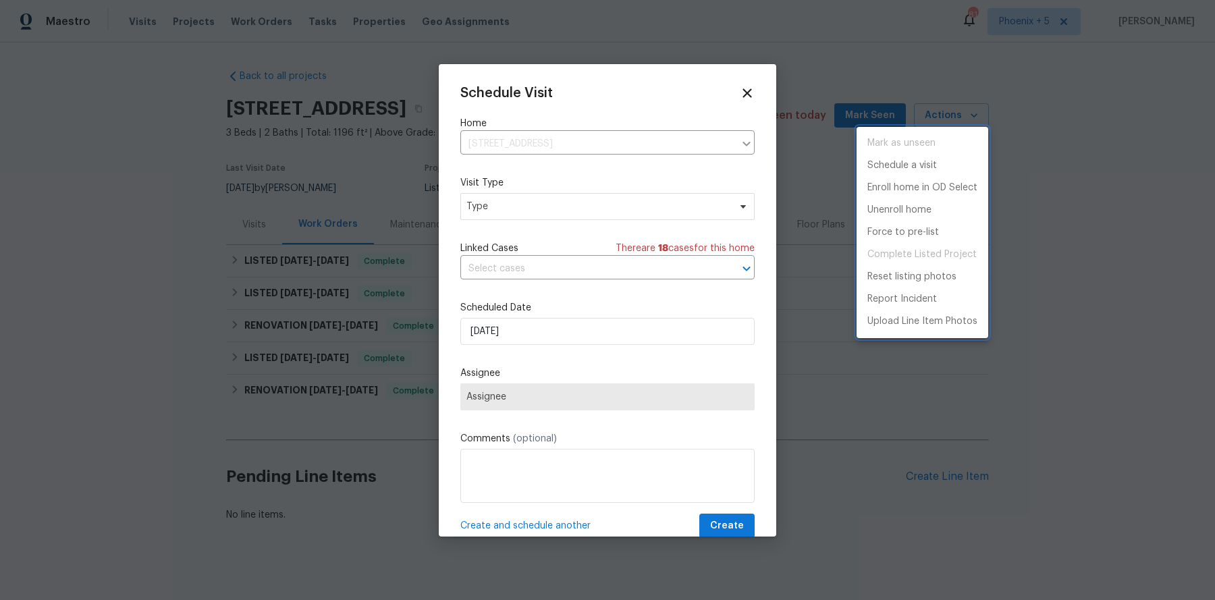
click at [532, 194] on div at bounding box center [607, 300] width 1215 height 600
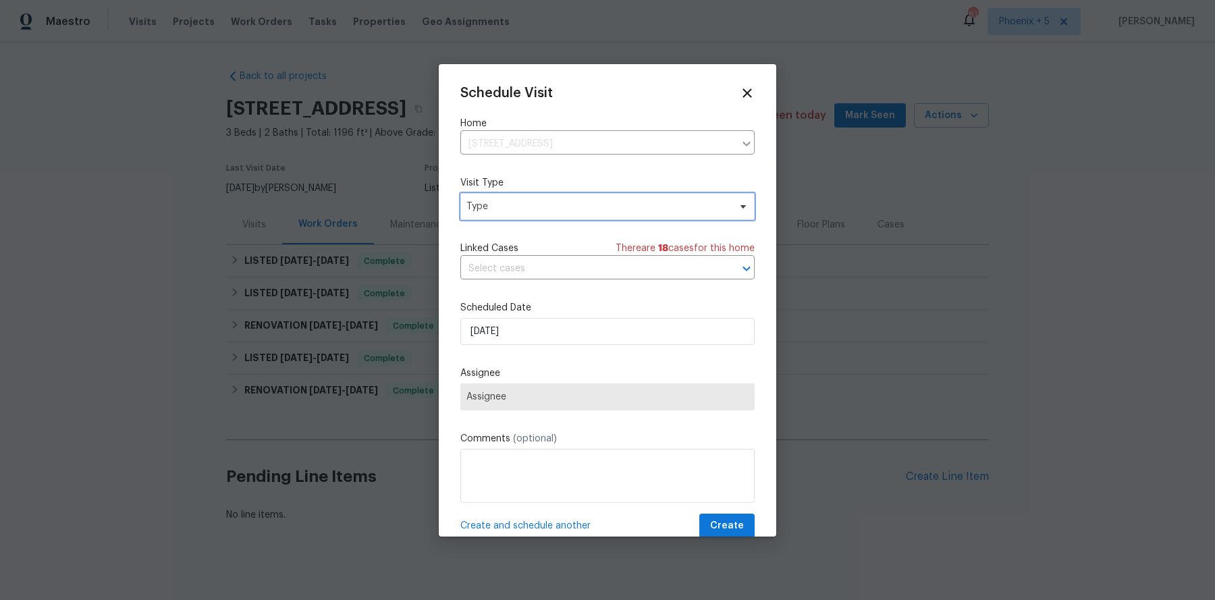
click at [528, 206] on span "Type" at bounding box center [597, 206] width 262 height 13
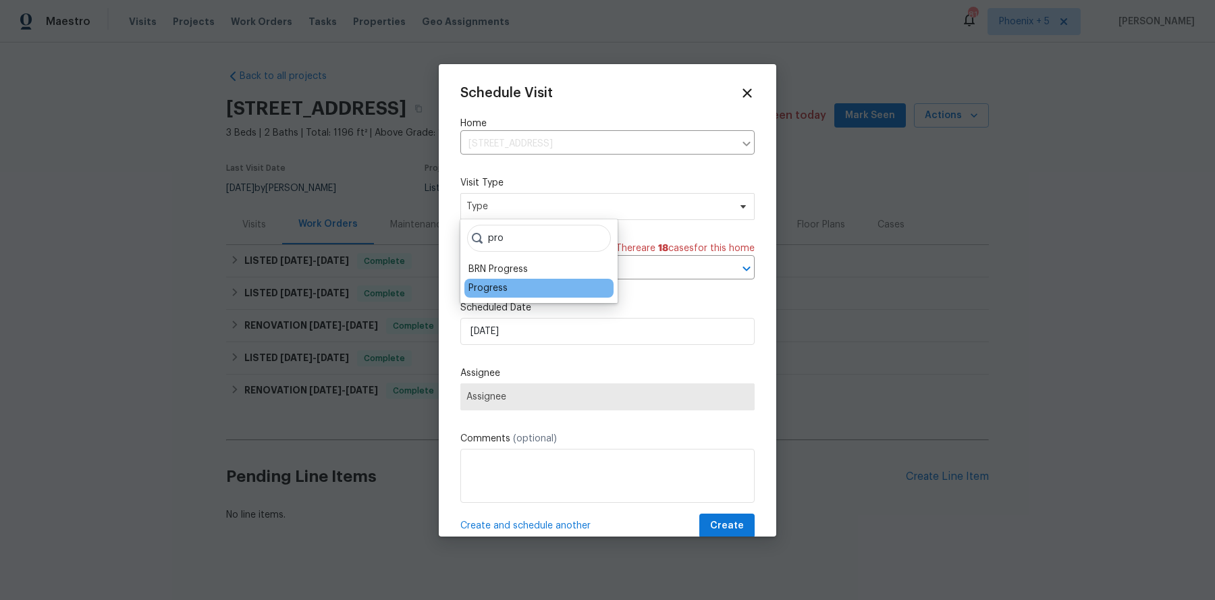
type input "pro"
click at [493, 293] on div "Progress" at bounding box center [487, 287] width 39 height 13
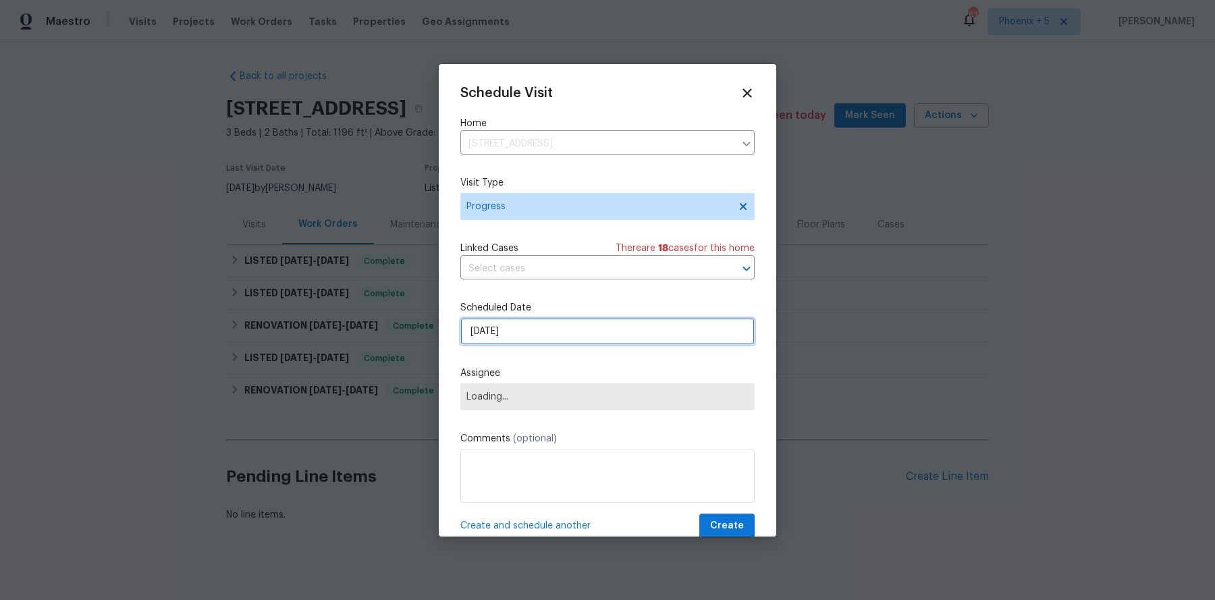
click at [507, 337] on input "[DATE]" at bounding box center [607, 331] width 294 height 27
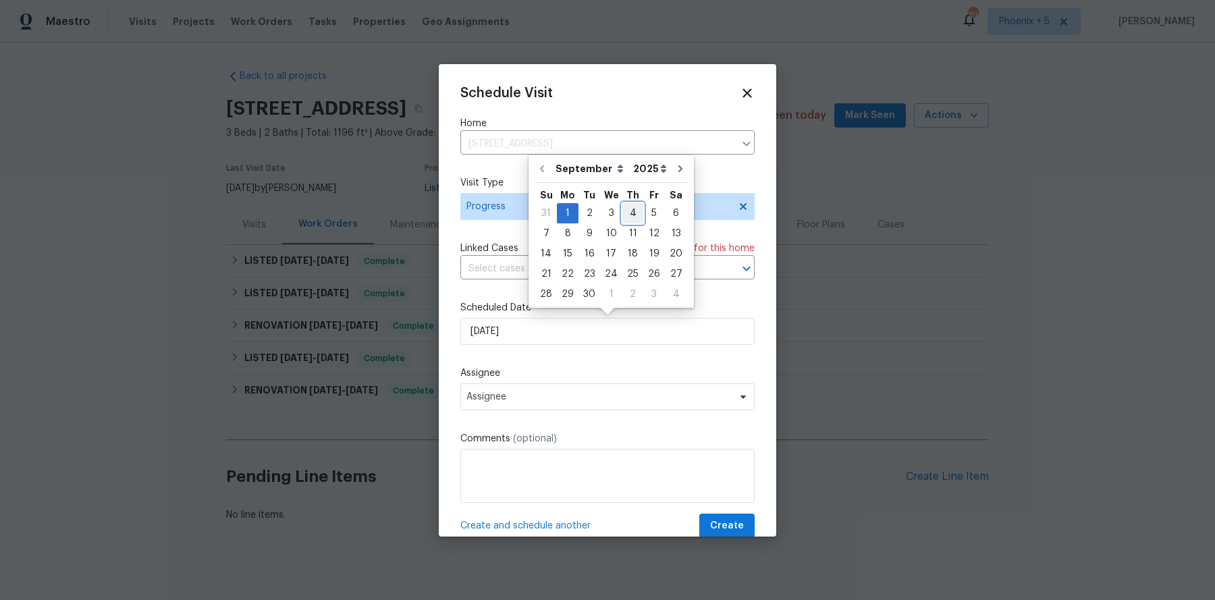
click at [626, 209] on div "4" at bounding box center [632, 213] width 21 height 19
type input "[DATE]"
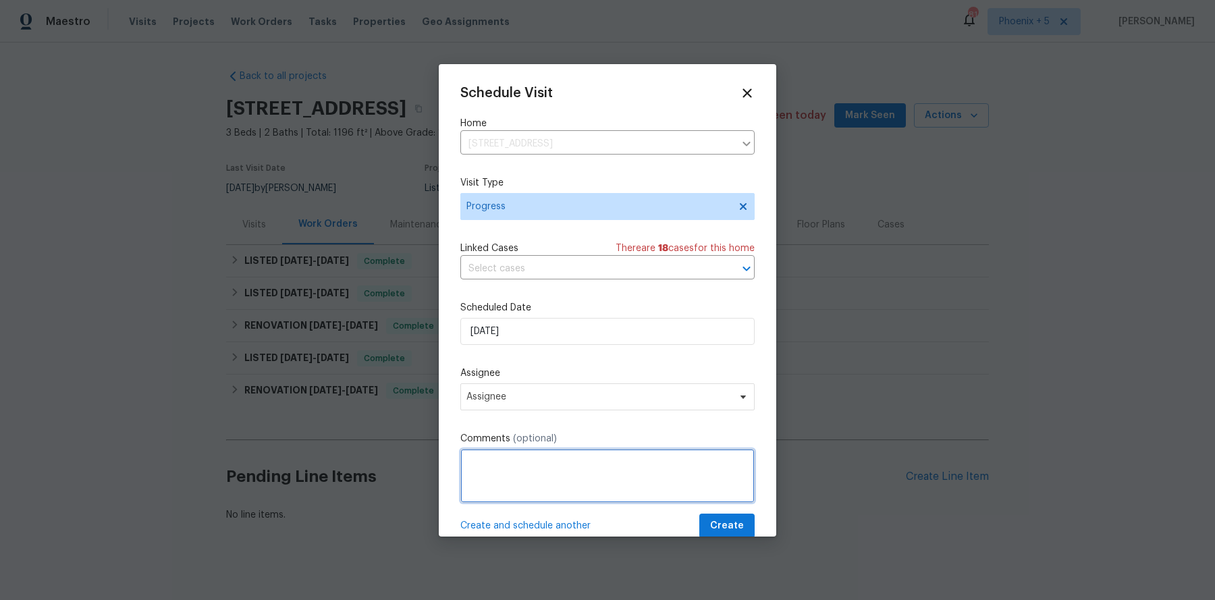
click at [506, 479] on textarea at bounding box center [607, 476] width 294 height 54
paste textarea "Property check up"
type textarea "Property check up"
click at [621, 401] on span "Assignee" at bounding box center [598, 396] width 265 height 11
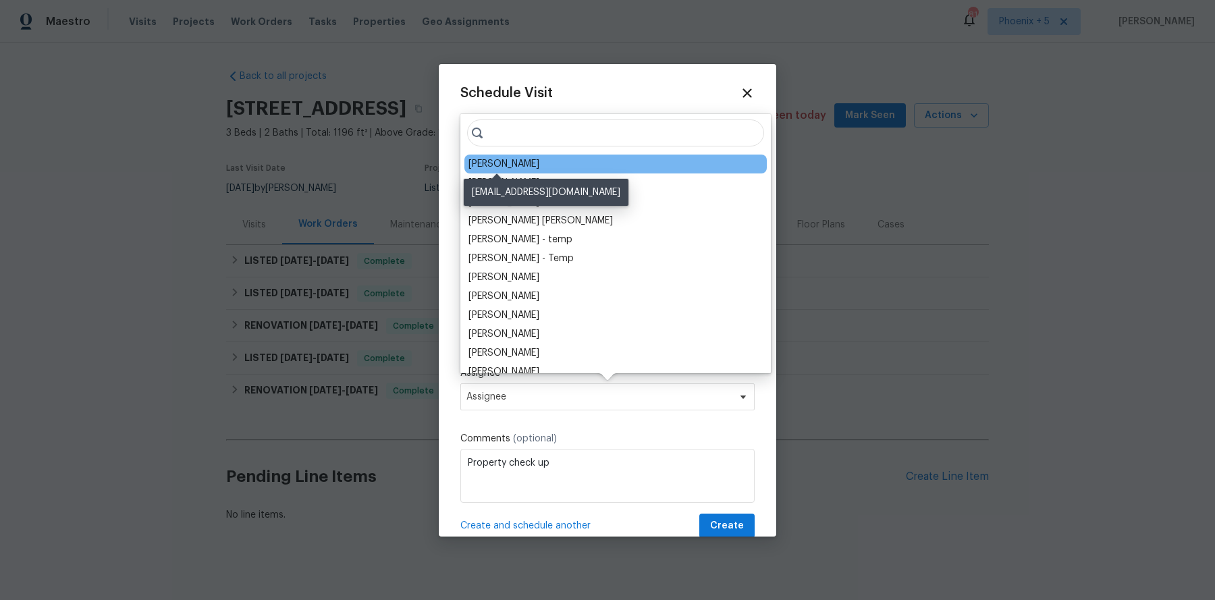
click at [518, 164] on div "[PERSON_NAME]" at bounding box center [503, 163] width 71 height 13
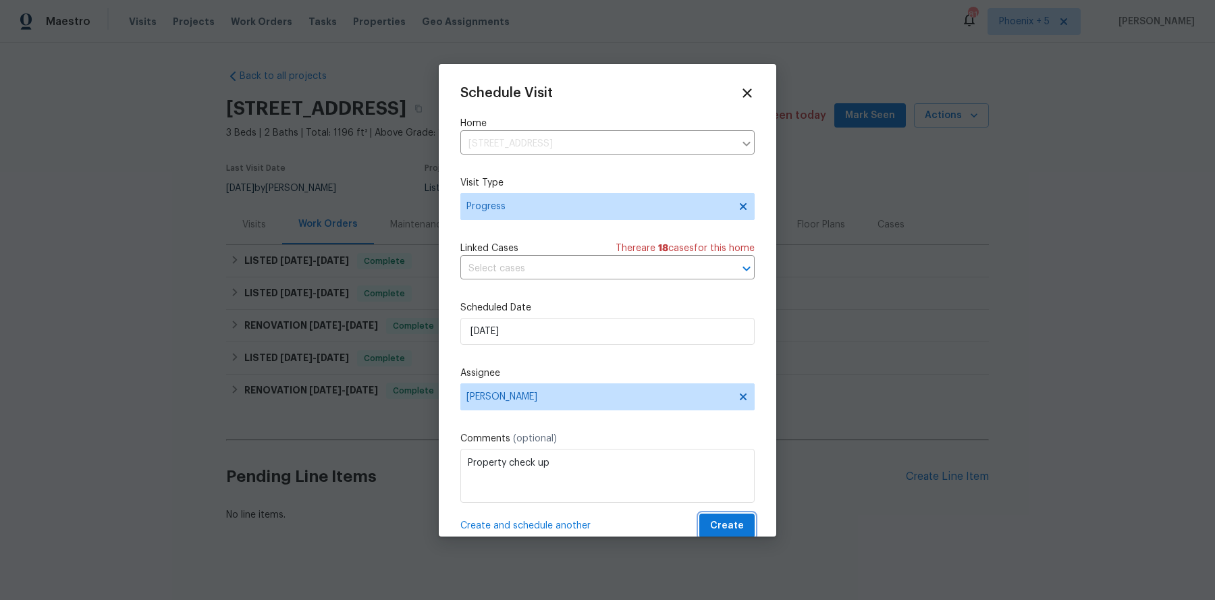
click at [727, 479] on span "Create" at bounding box center [727, 526] width 34 height 17
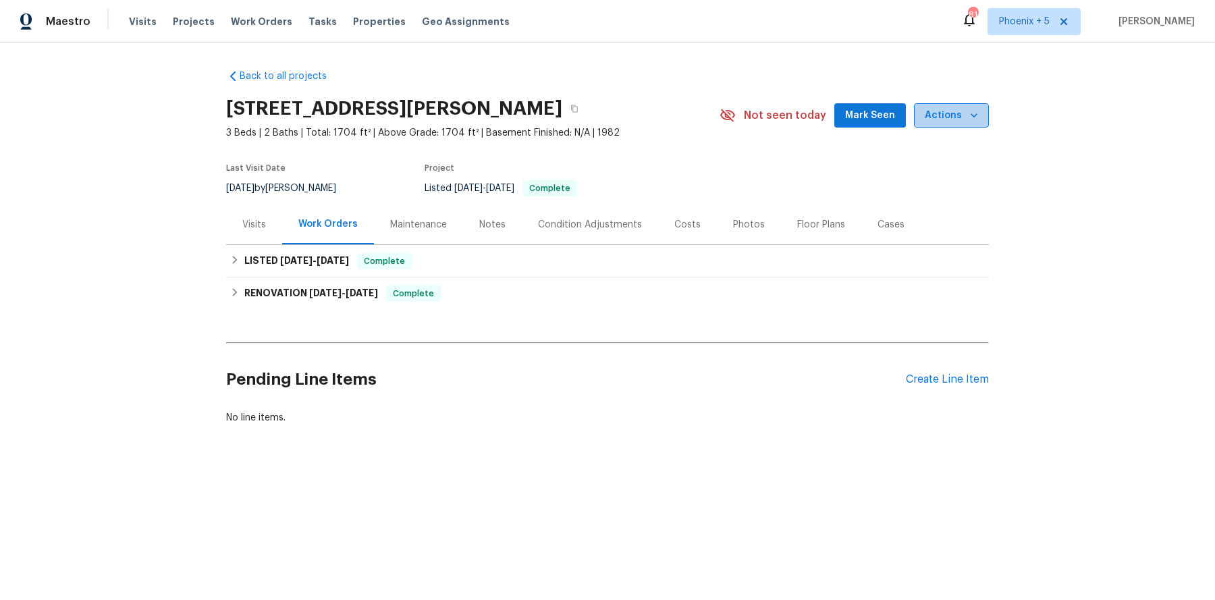
click at [964, 111] on span "Actions" at bounding box center [950, 115] width 53 height 17
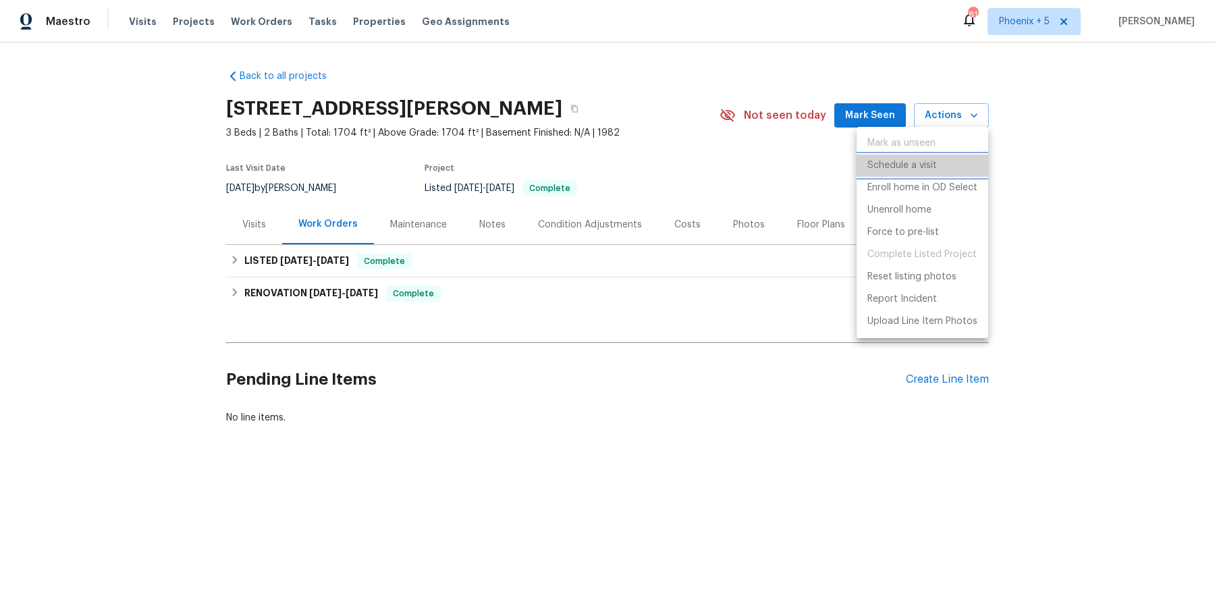
click at [908, 165] on p "Schedule a visit" at bounding box center [902, 166] width 70 height 14
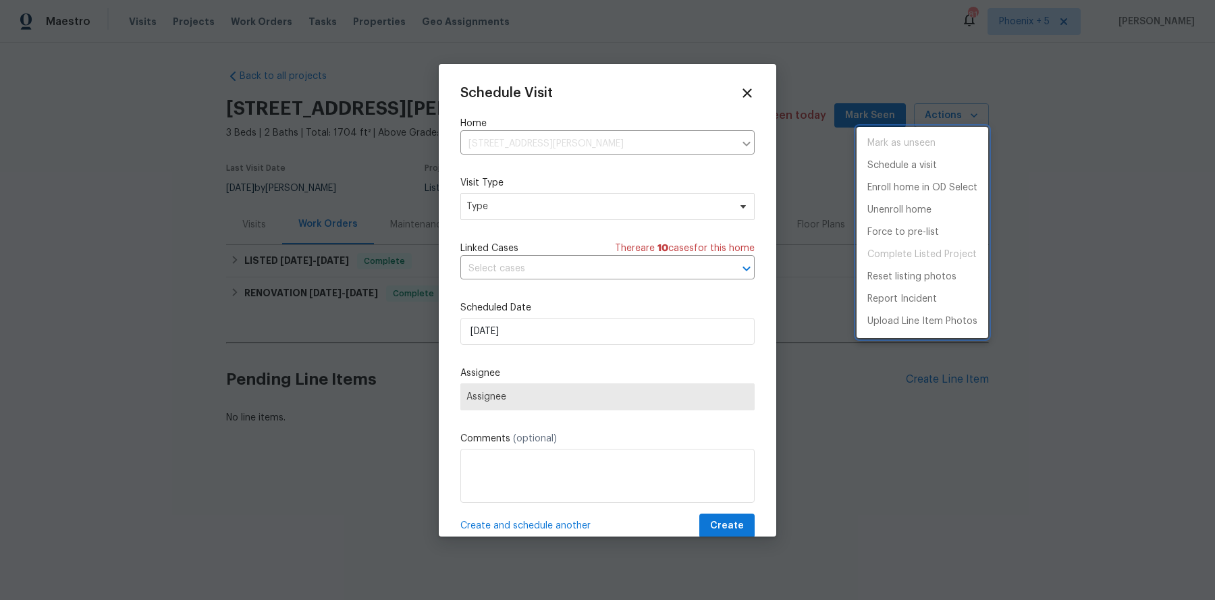
click at [501, 206] on div at bounding box center [607, 300] width 1215 height 600
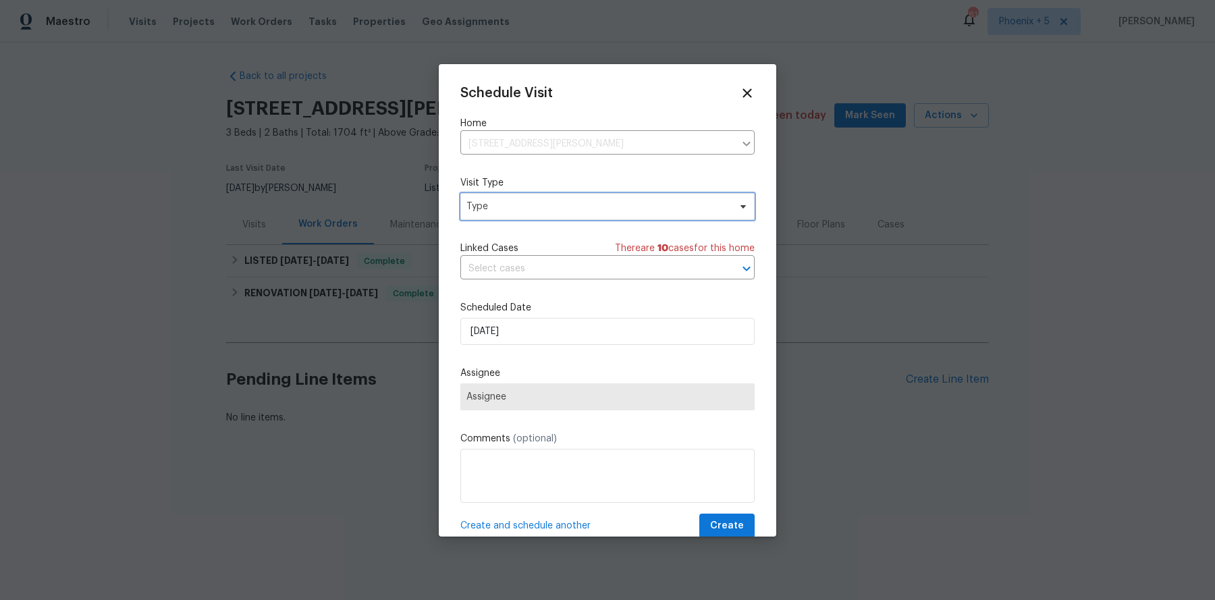
click at [502, 200] on span "Type" at bounding box center [597, 206] width 262 height 13
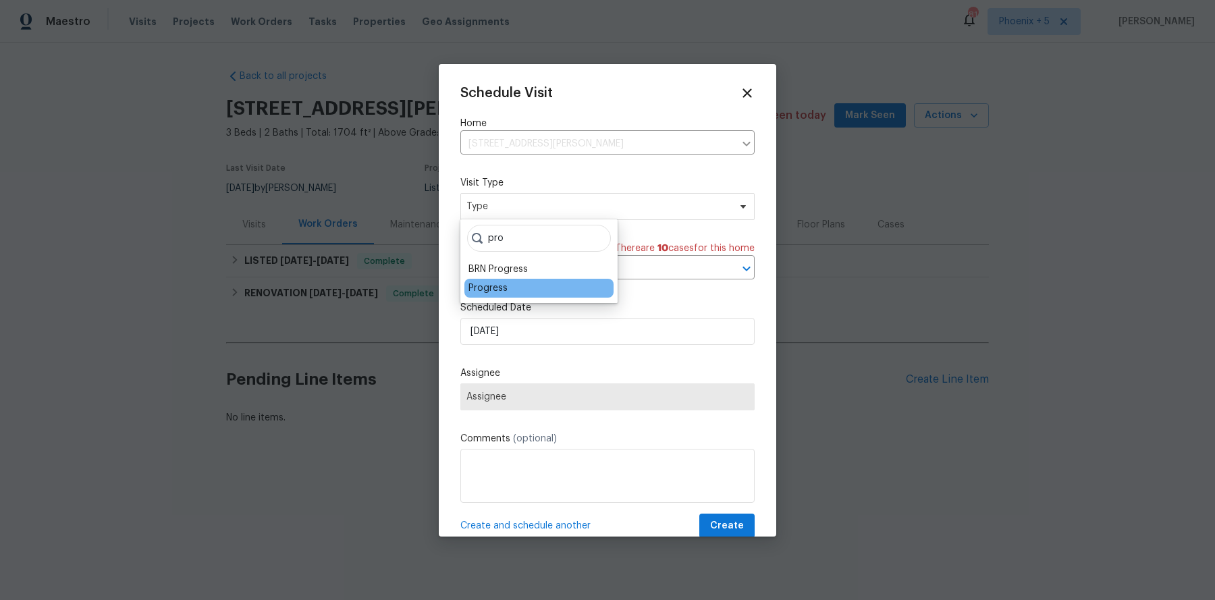
type input "pro"
click at [482, 292] on div "Progress" at bounding box center [487, 287] width 39 height 13
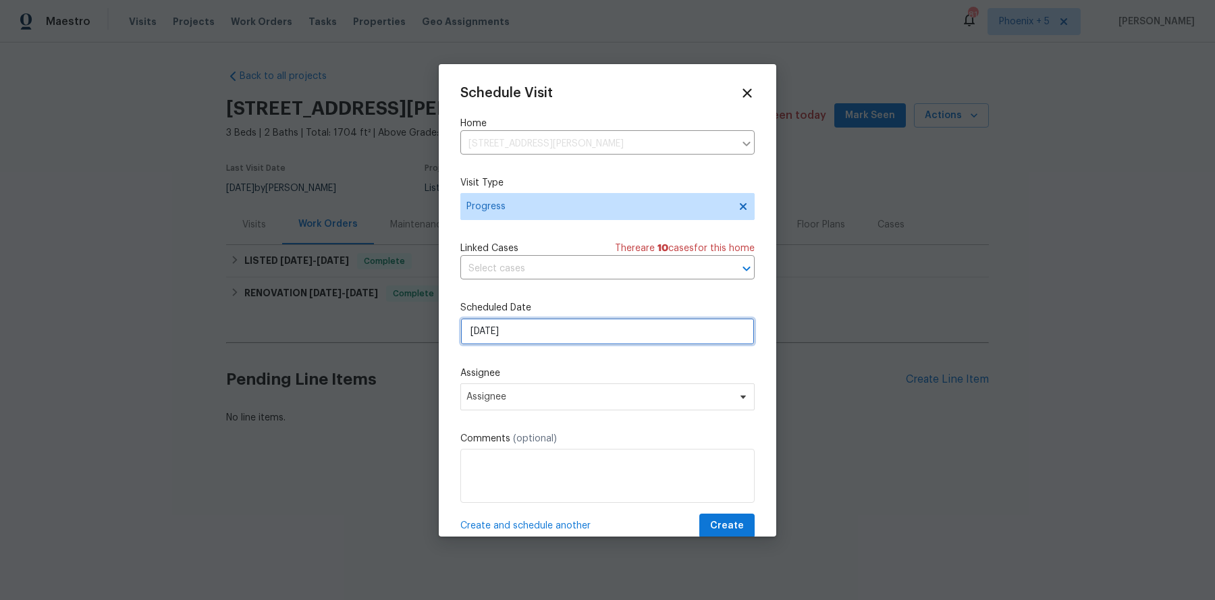
click at [508, 333] on input "[DATE]" at bounding box center [607, 331] width 294 height 27
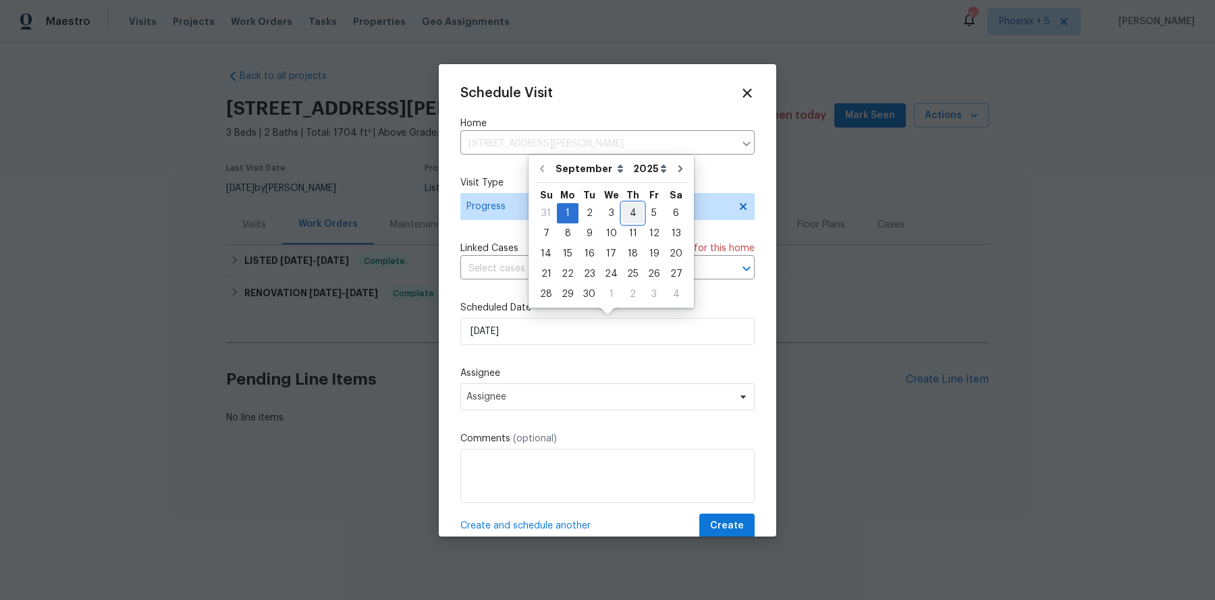
click at [627, 212] on div "4" at bounding box center [632, 213] width 21 height 19
type input "[DATE]"
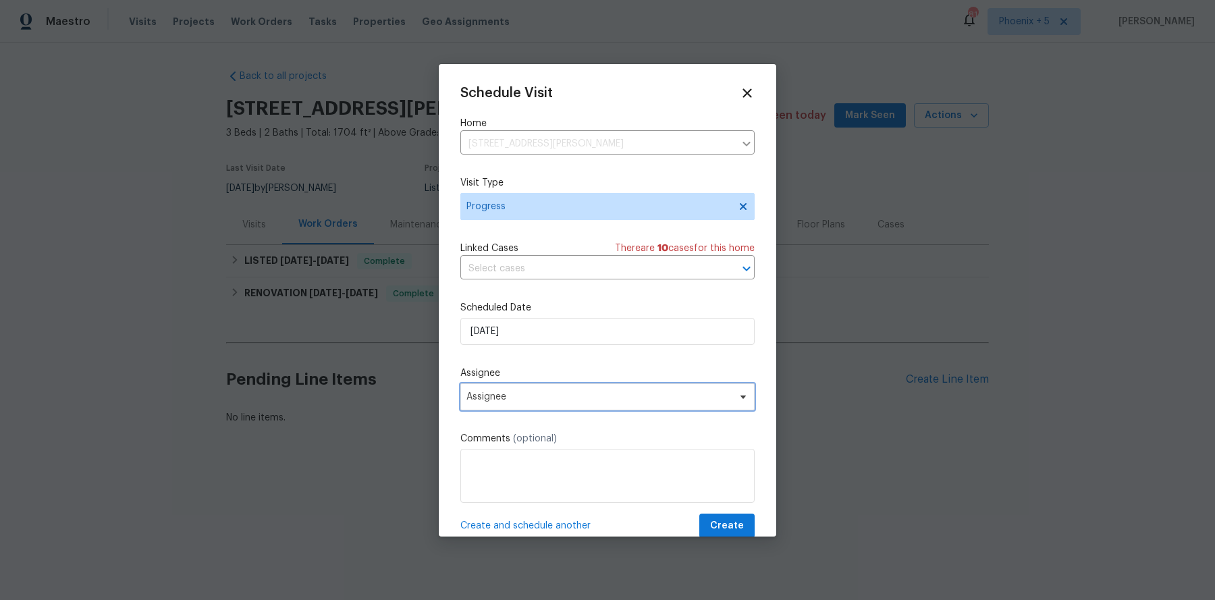
click at [545, 397] on span "Assignee" at bounding box center [598, 396] width 265 height 11
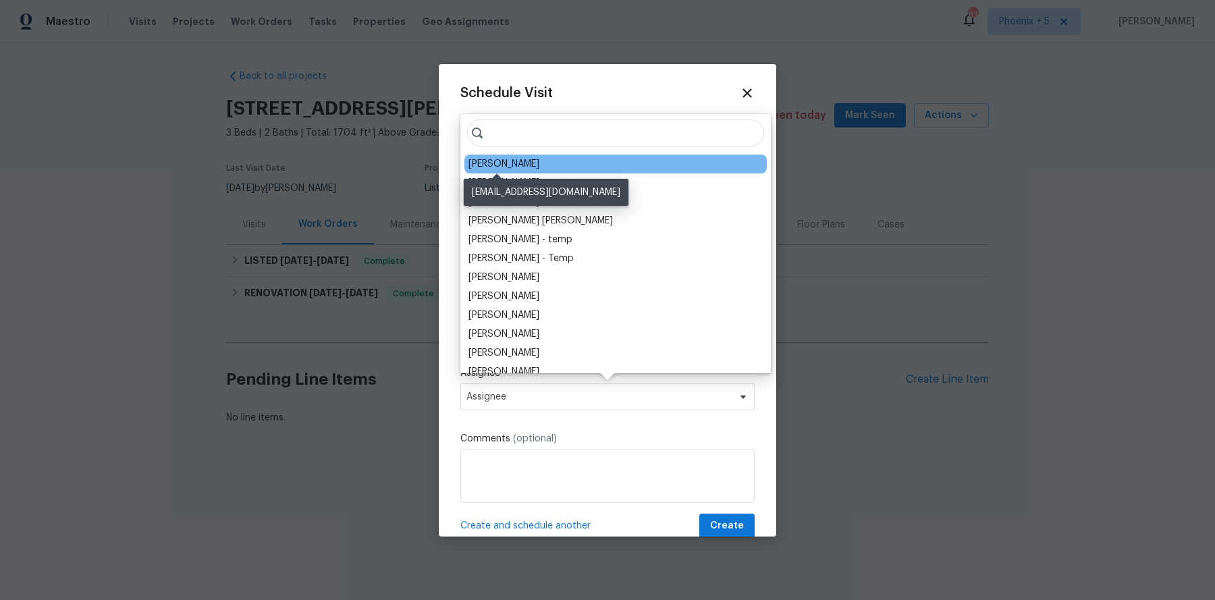
click at [511, 163] on div "[PERSON_NAME]" at bounding box center [503, 163] width 71 height 13
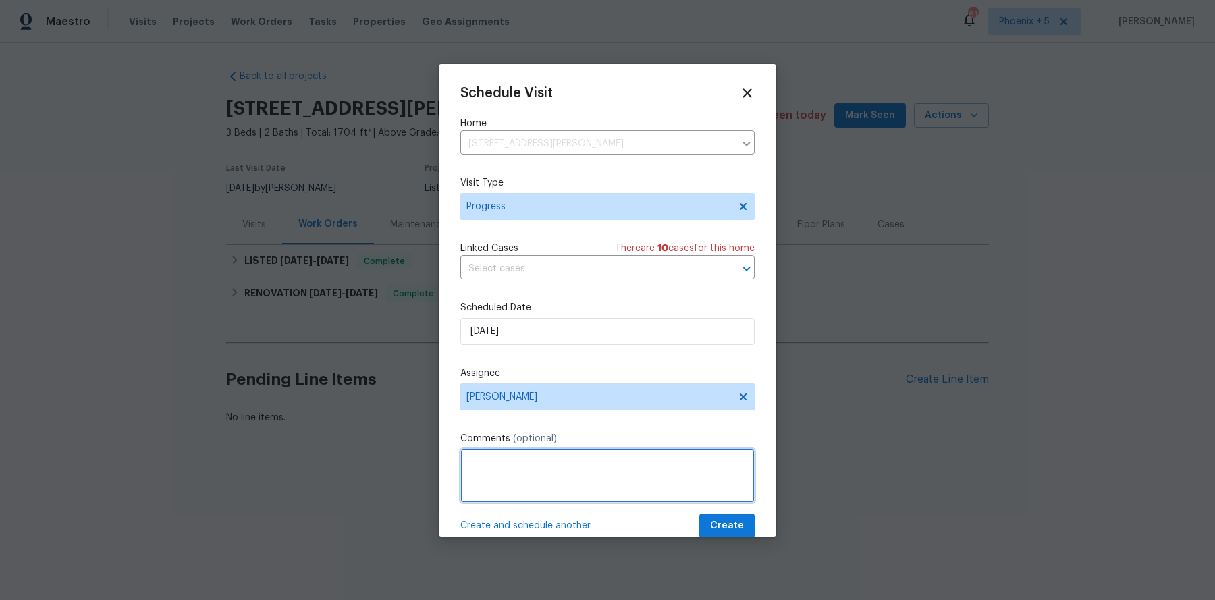
click at [715, 469] on textarea at bounding box center [607, 476] width 294 height 54
paste textarea "Property check up"
type textarea "Property check up"
click at [744, 479] on button "Create" at bounding box center [726, 526] width 55 height 25
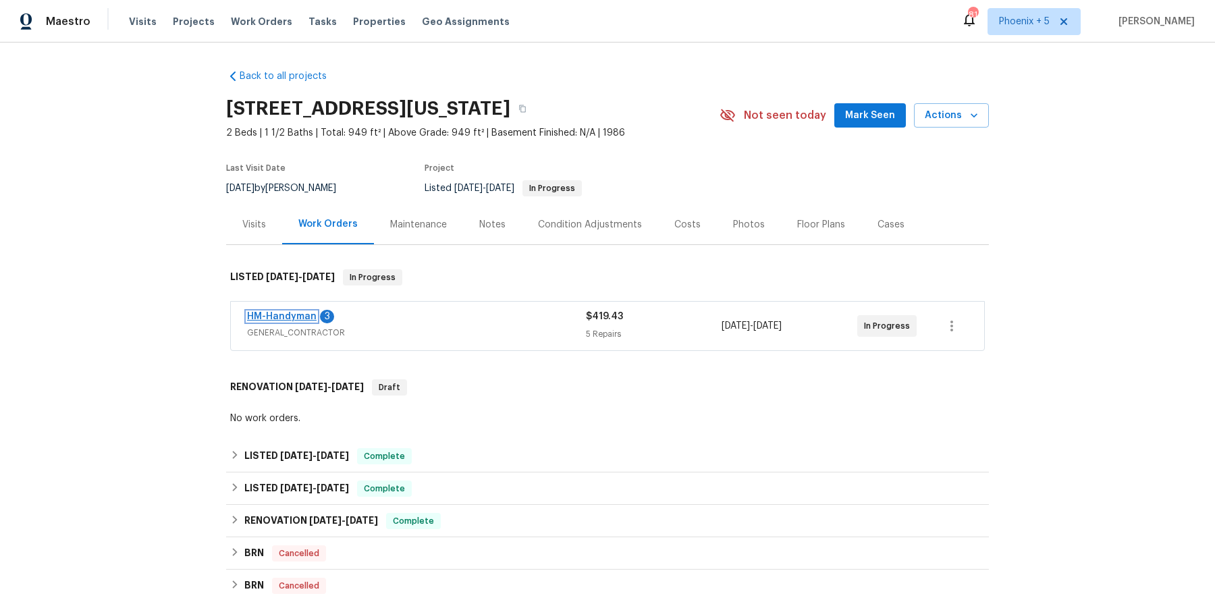
click at [297, 319] on link "HM-Handyman" at bounding box center [282, 316] width 70 height 9
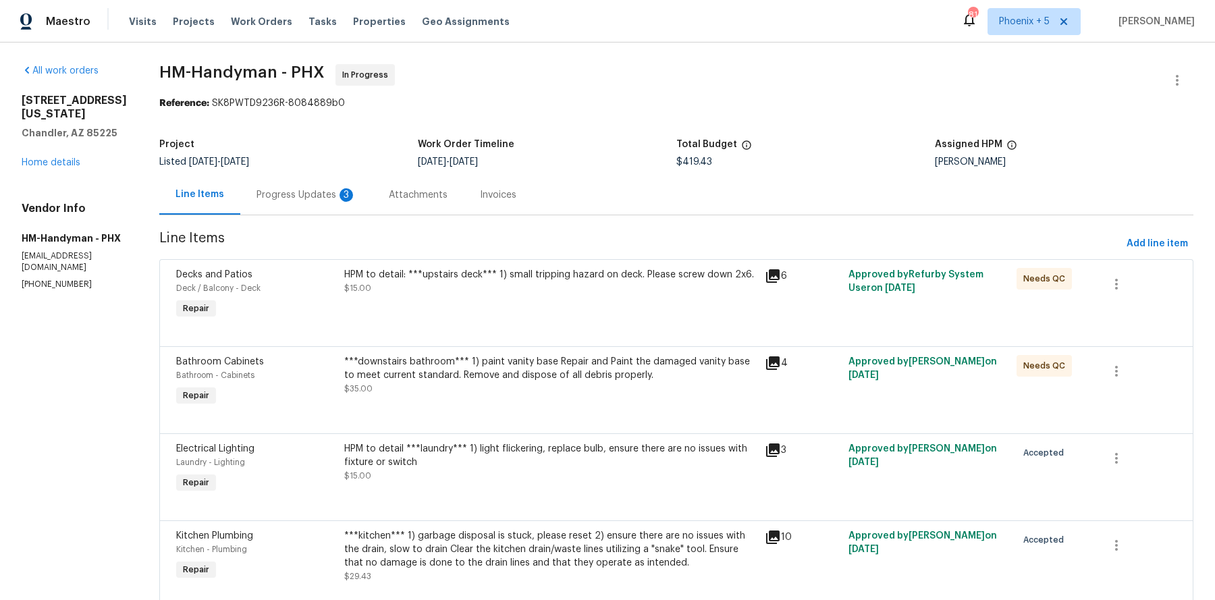
click at [308, 192] on div "Progress Updates 3" at bounding box center [306, 194] width 100 height 13
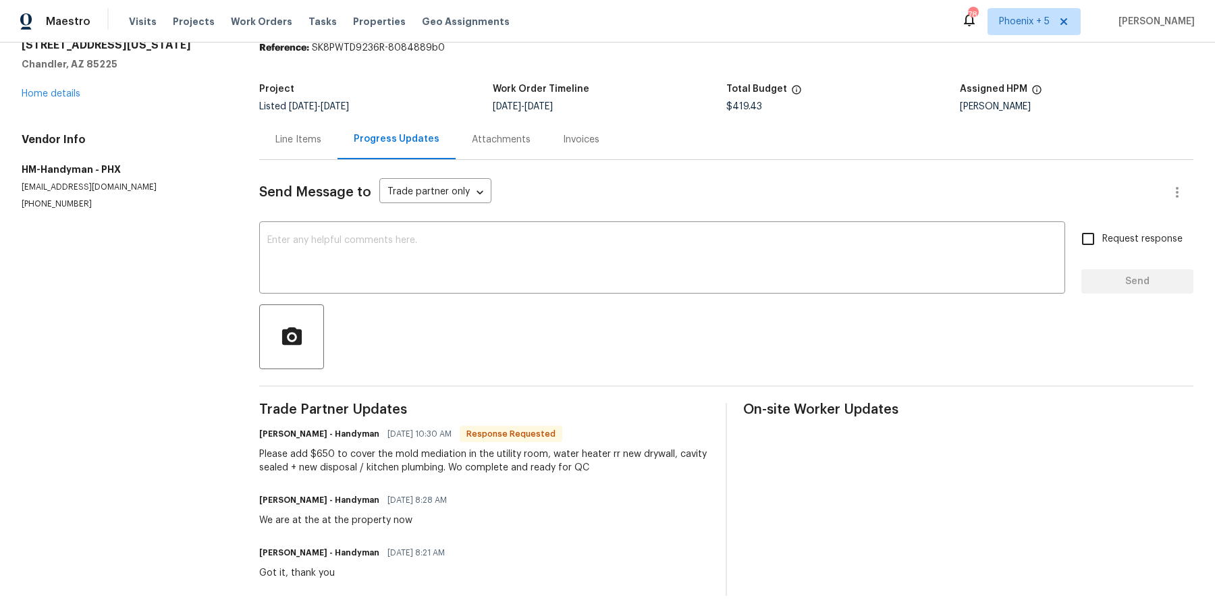
scroll to position [73, 0]
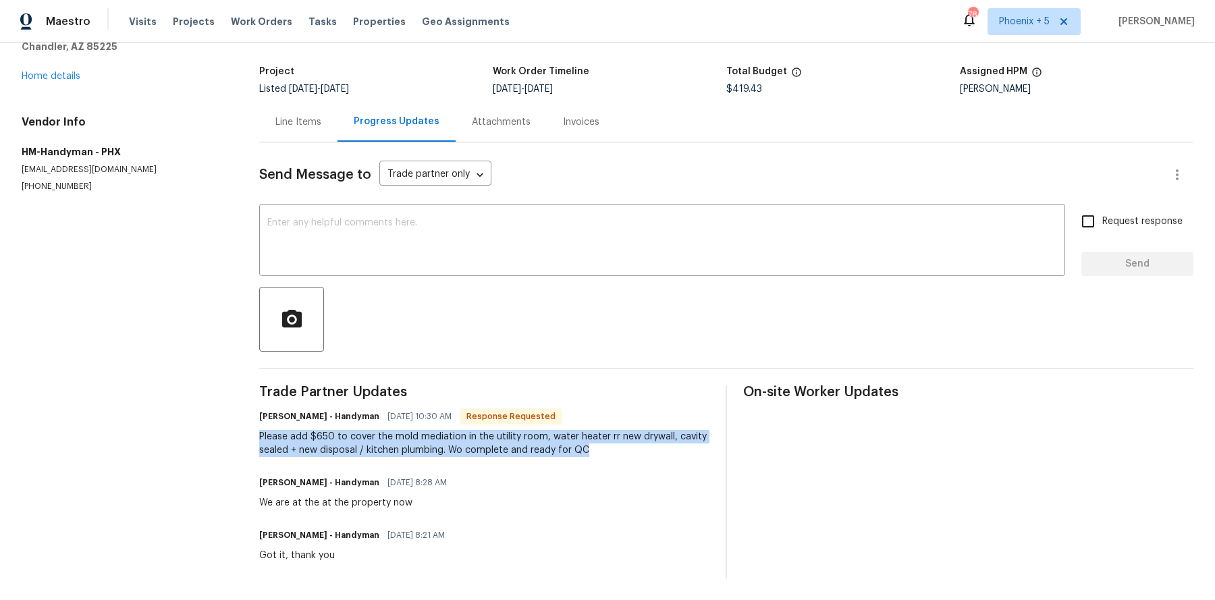
drag, startPoint x: 257, startPoint y: 433, endPoint x: 619, endPoint y: 447, distance: 362.0
click at [619, 447] on div "All work orders [STREET_ADDRESS][US_STATE] Home details Vendor Info HM-Handyman…" at bounding box center [607, 285] width 1215 height 630
copy div "Please add $650 to cover the mold mediation in the utility room, water heater r…"
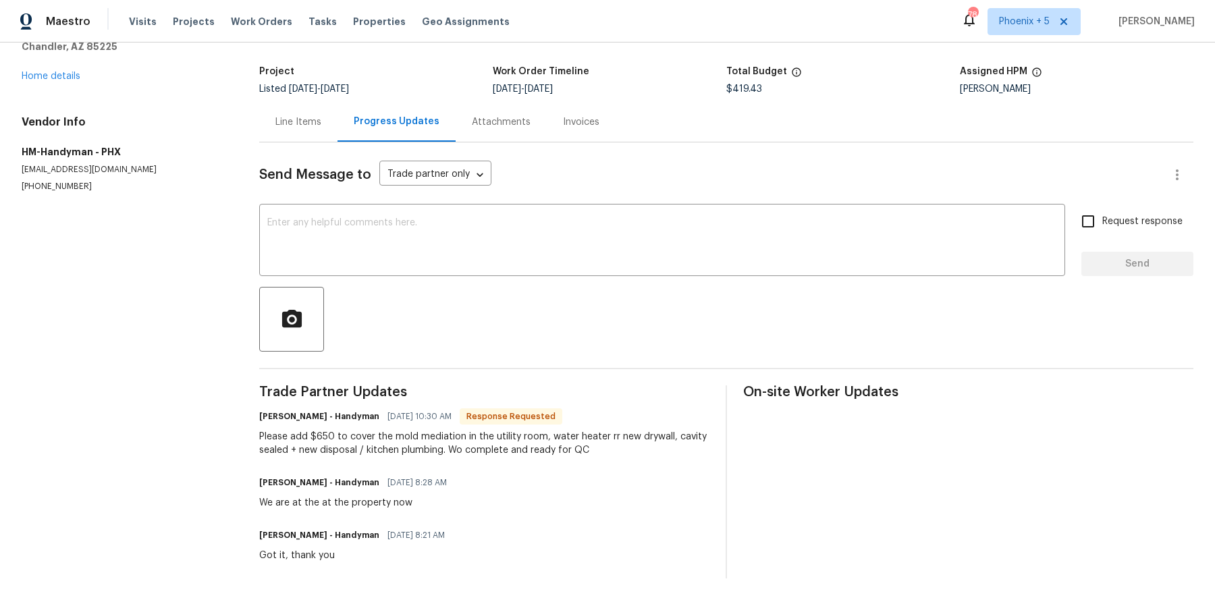
click at [311, 121] on div "Line Items" at bounding box center [298, 121] width 46 height 13
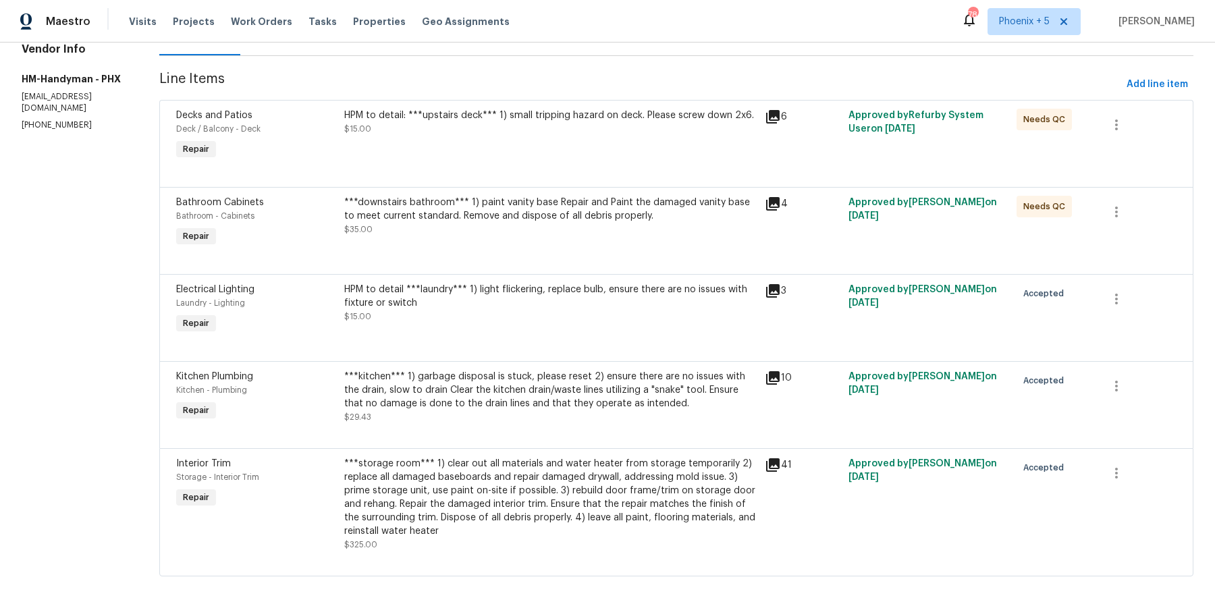
scroll to position [173, 0]
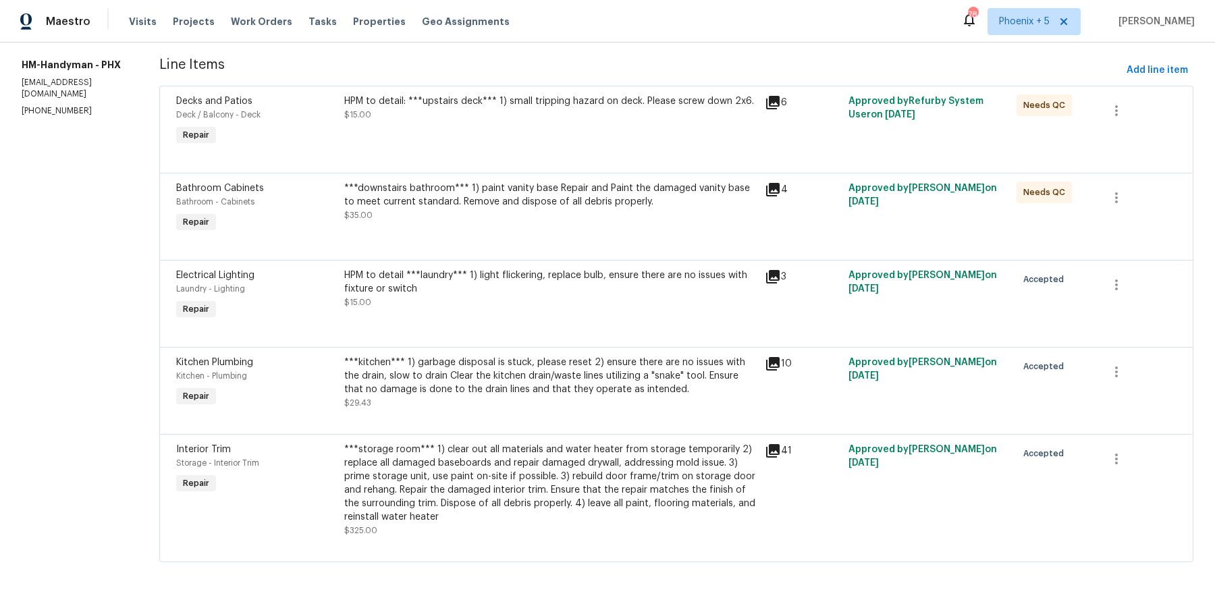
click at [509, 476] on div "***storage room*** 1) clear out all materials and water heater from storage tem…" at bounding box center [550, 483] width 412 height 81
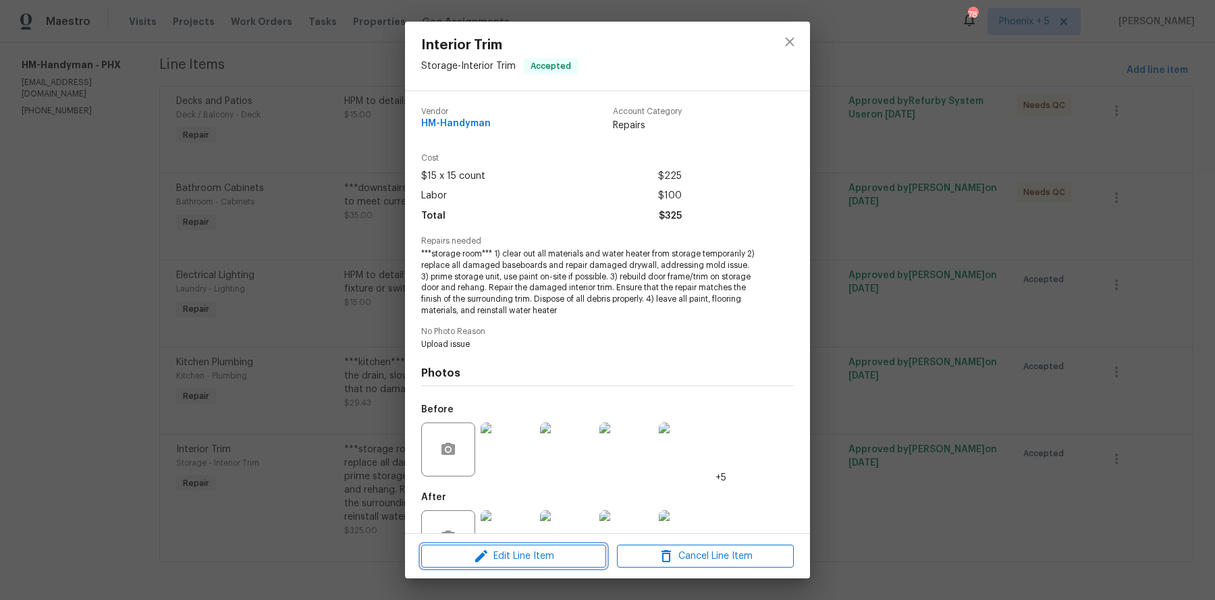
click at [506, 479] on span "Edit Line Item" at bounding box center [513, 556] width 177 height 17
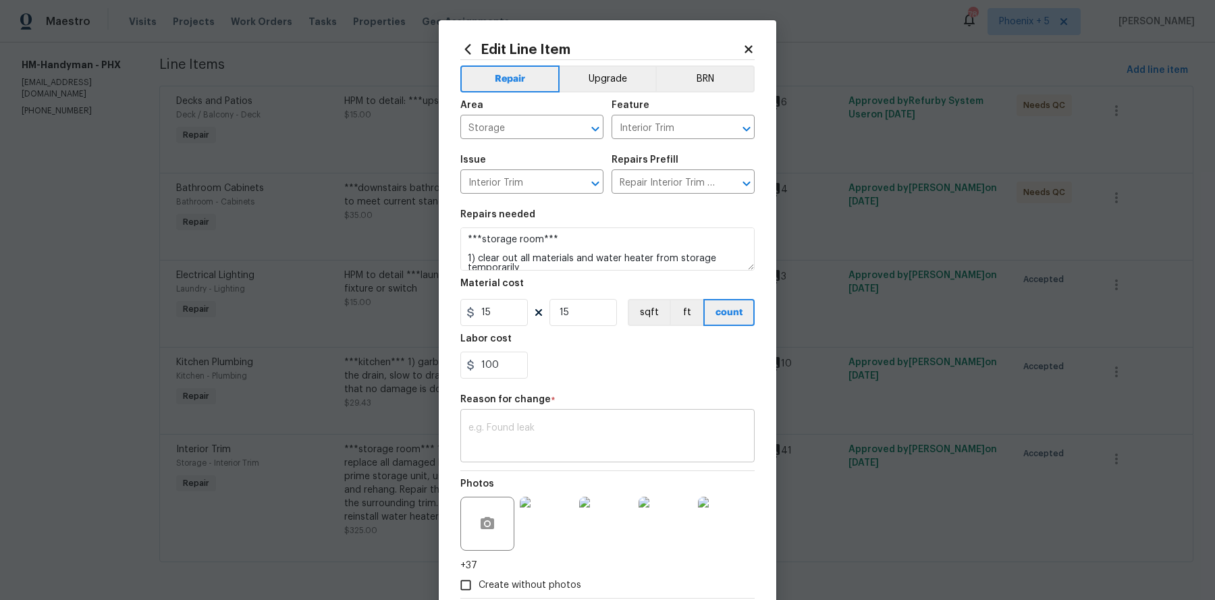
click at [518, 437] on textarea at bounding box center [607, 437] width 278 height 28
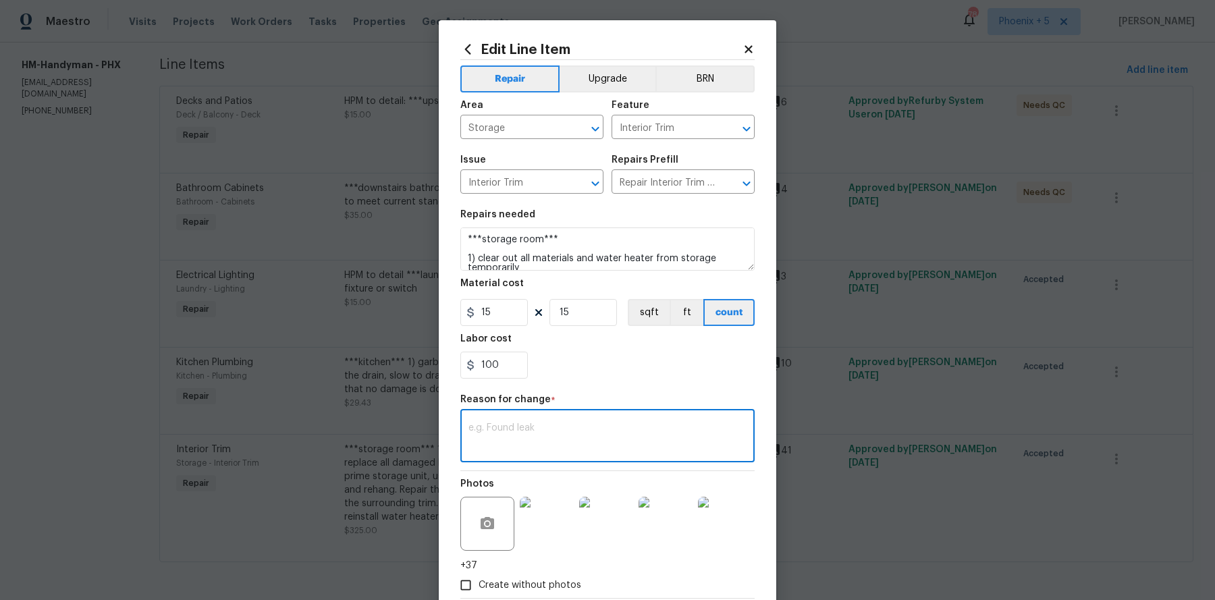
paste textarea "Please add $650 to cover the mold mediation in the utility room, water heater r…"
type textarea "Please add $650 to cover the mold mediation in the utility room, water heater r…"
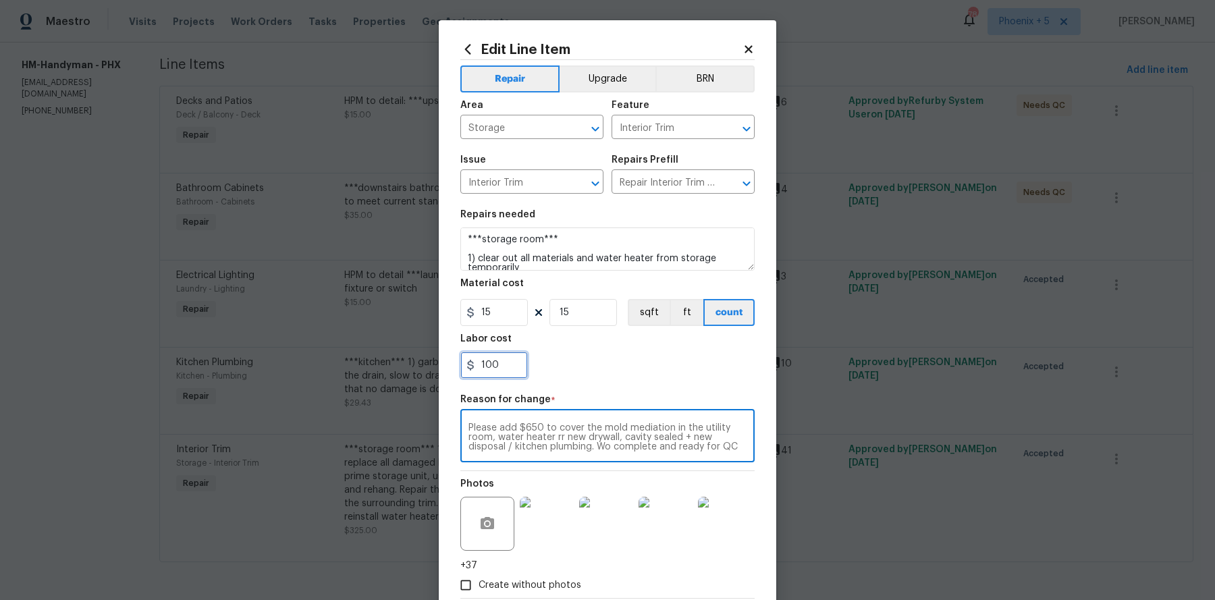
click at [500, 367] on input "100" at bounding box center [493, 365] width 67 height 27
type input "750"
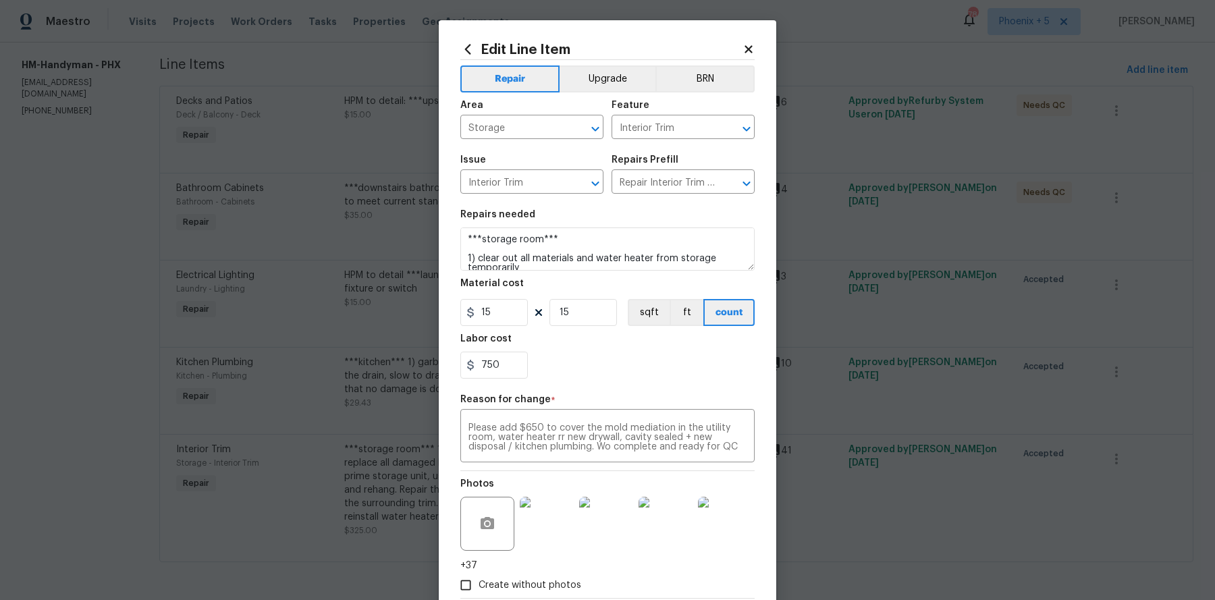
click at [596, 372] on div "750" at bounding box center [607, 365] width 294 height 27
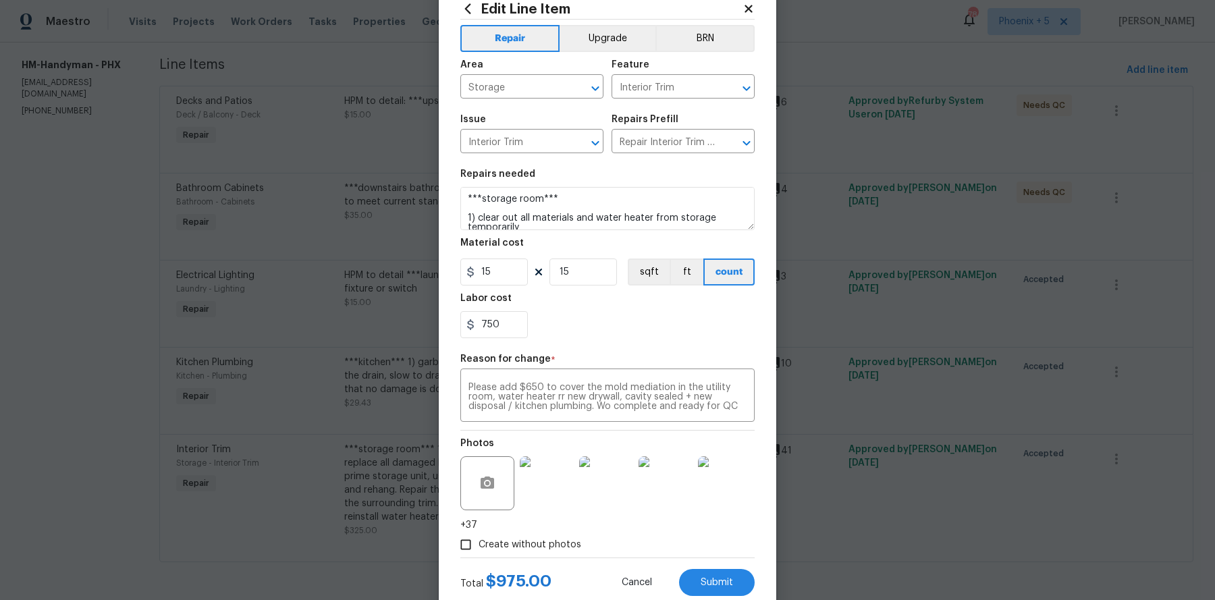
scroll to position [77, 0]
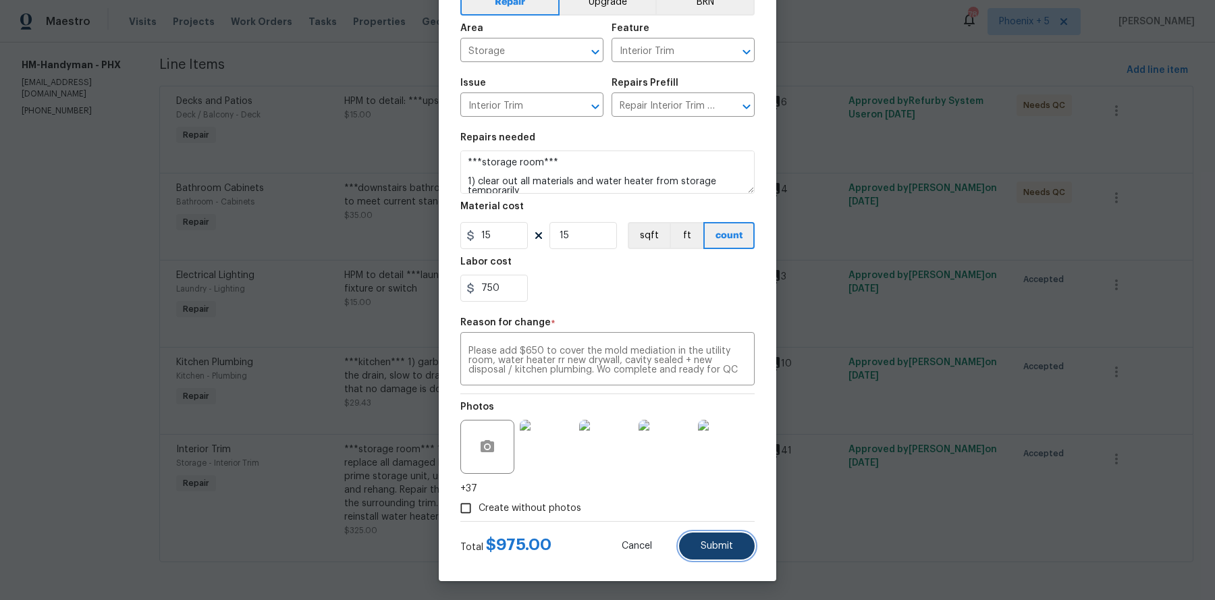
click at [712, 479] on span "Submit" at bounding box center [716, 546] width 32 height 10
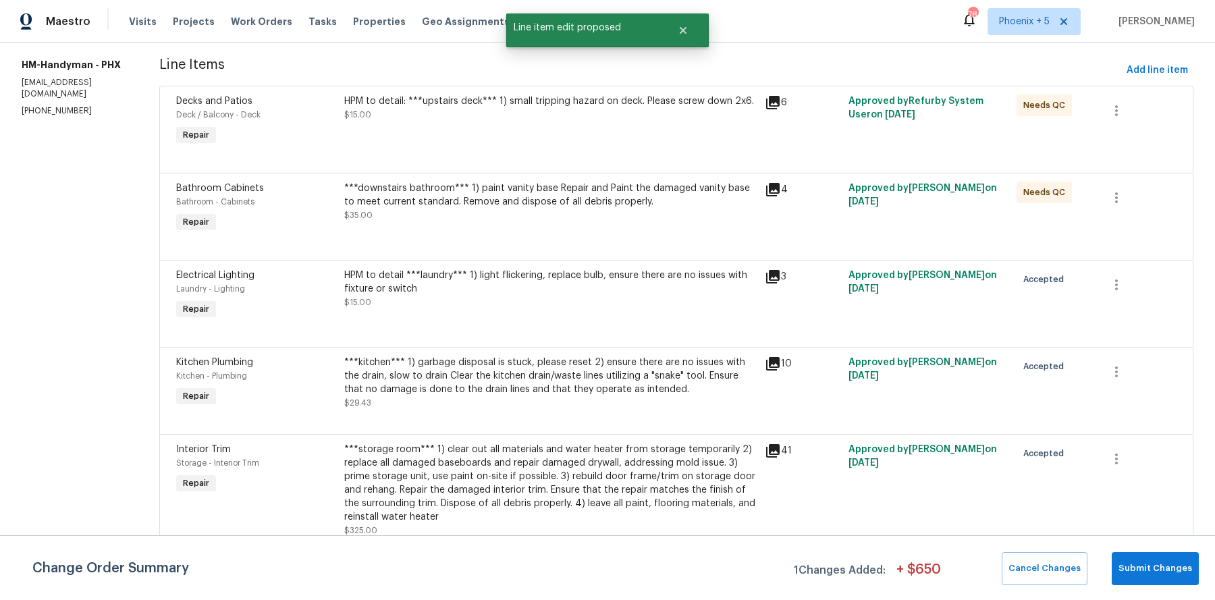
scroll to position [0, 0]
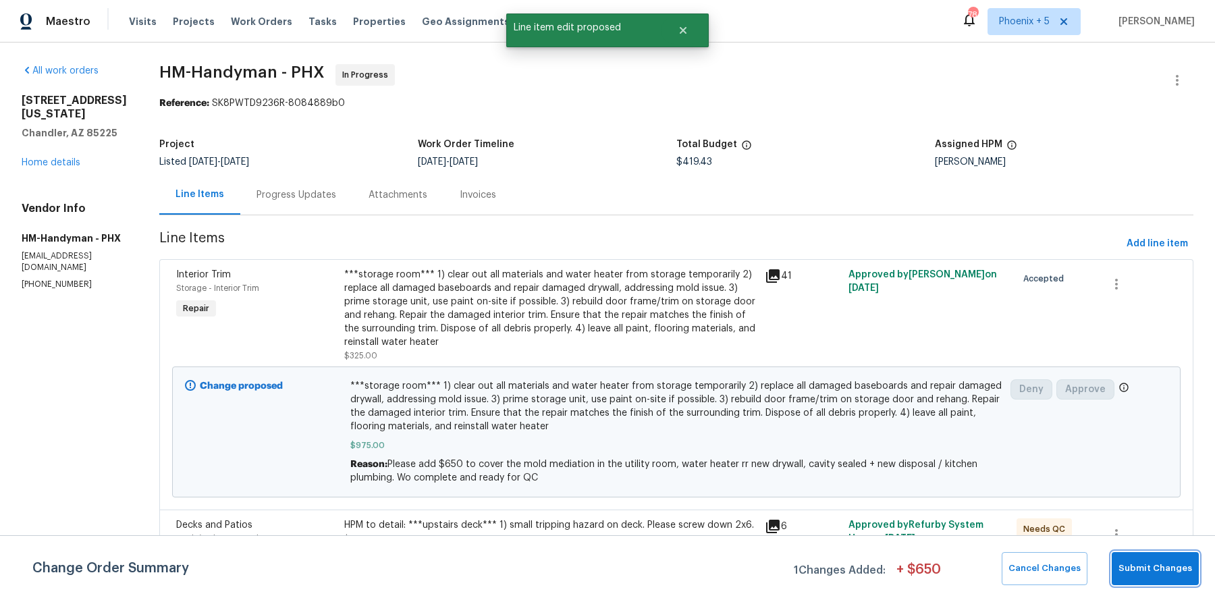
click at [971, 479] on span "Submit Changes" at bounding box center [1155, 569] width 74 height 16
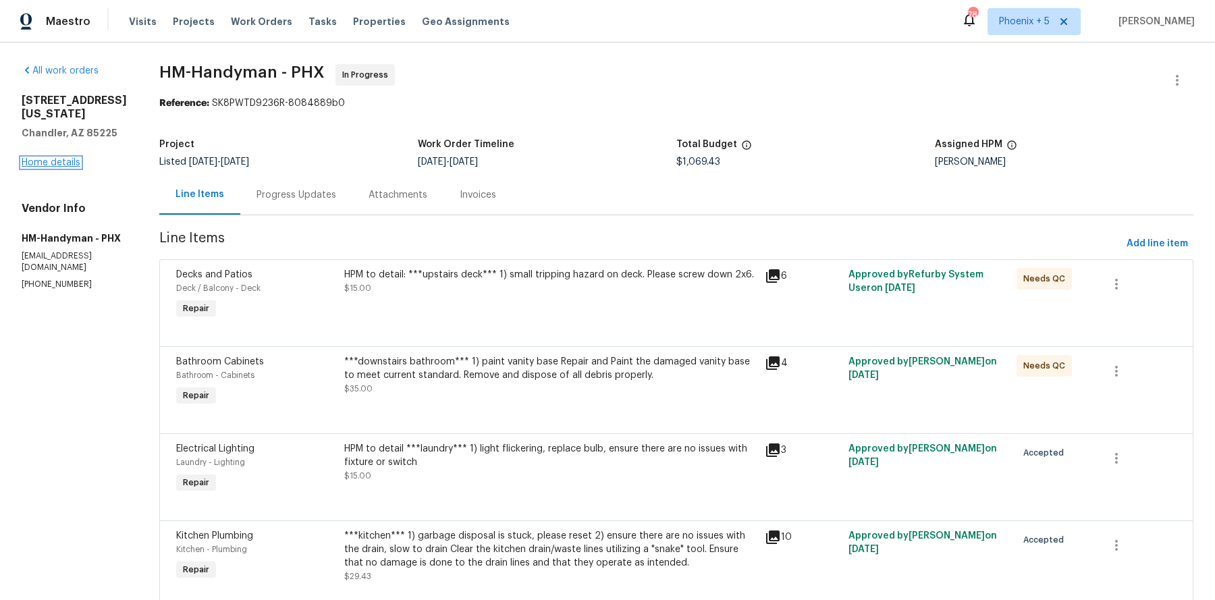
click at [57, 163] on link "Home details" at bounding box center [51, 162] width 59 height 9
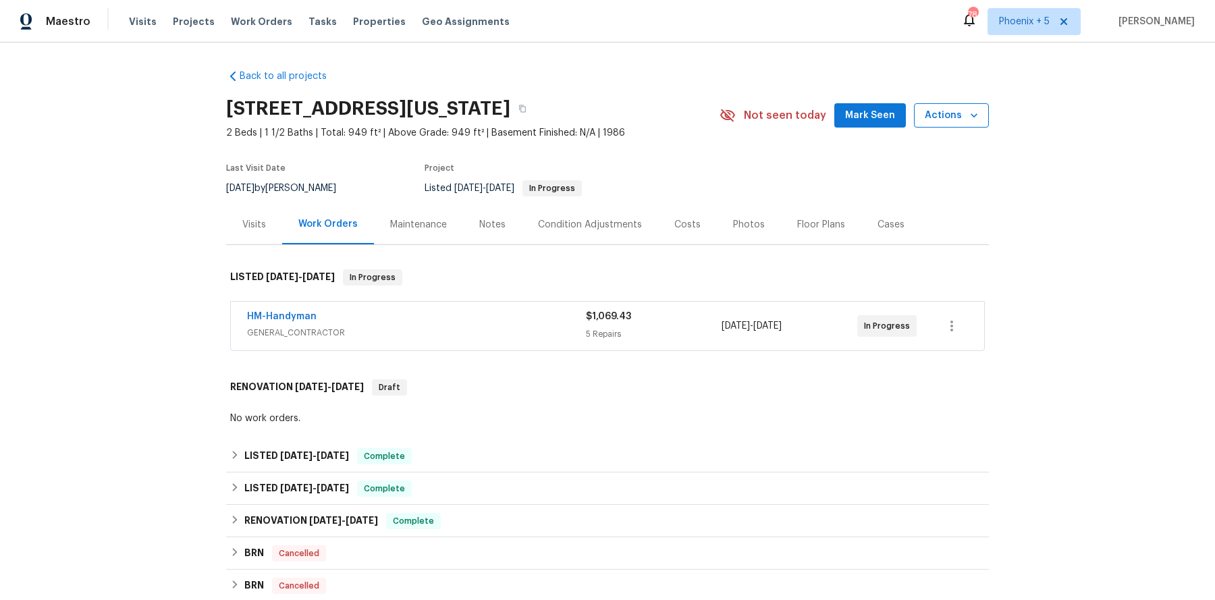
click at [964, 119] on span "Actions" at bounding box center [950, 115] width 53 height 17
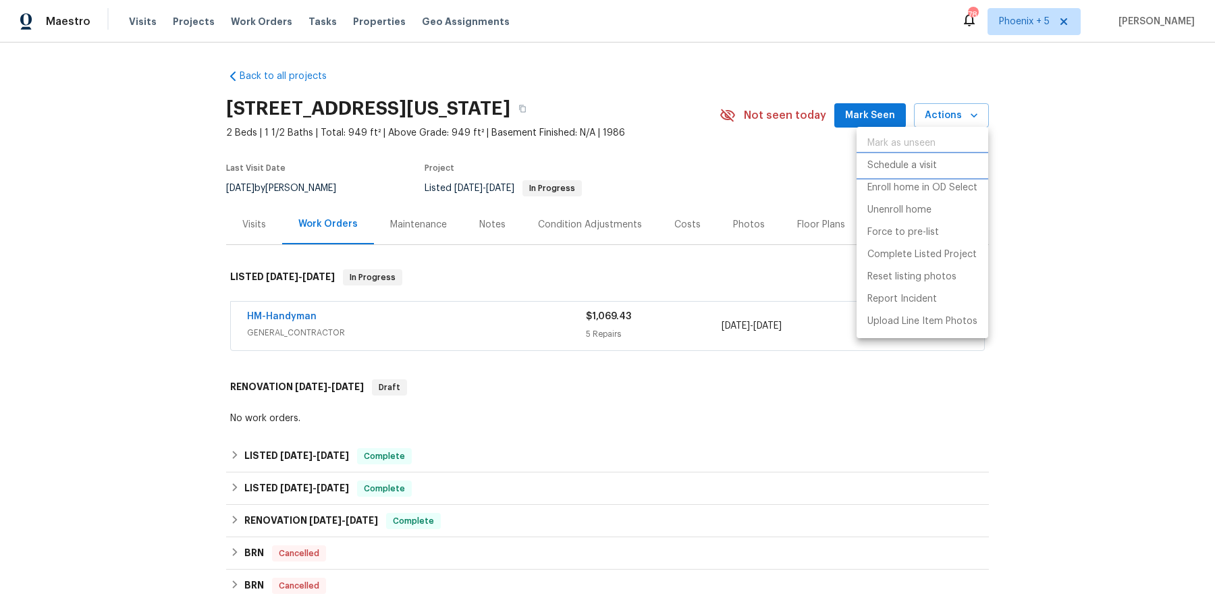
click at [922, 163] on p "Schedule a visit" at bounding box center [902, 166] width 70 height 14
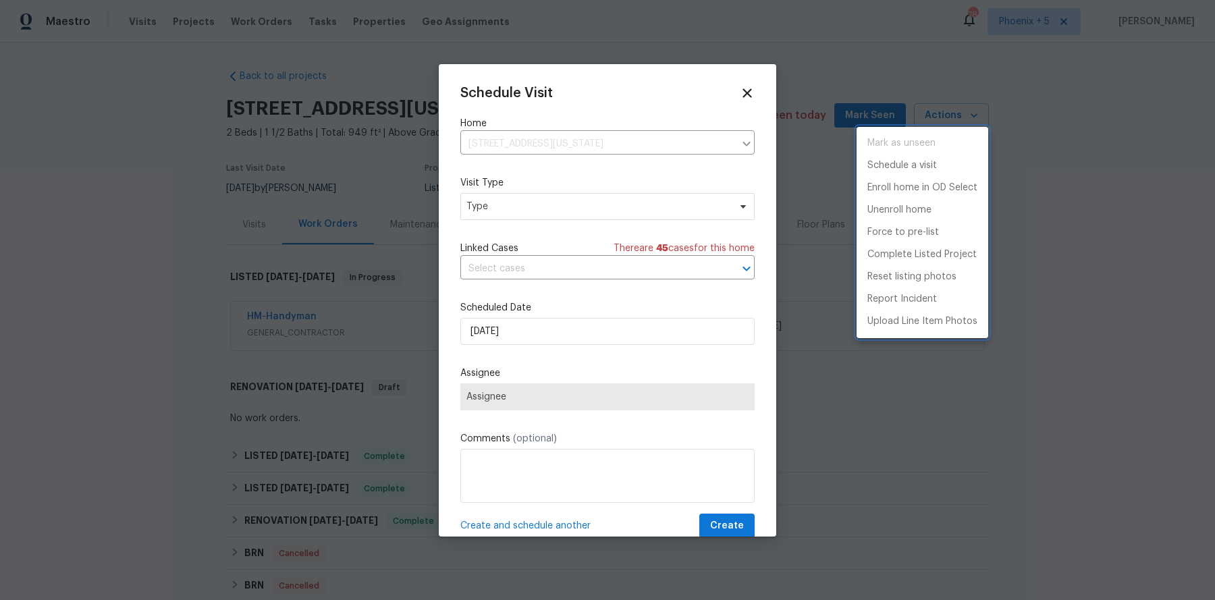
click at [509, 198] on div at bounding box center [607, 300] width 1215 height 600
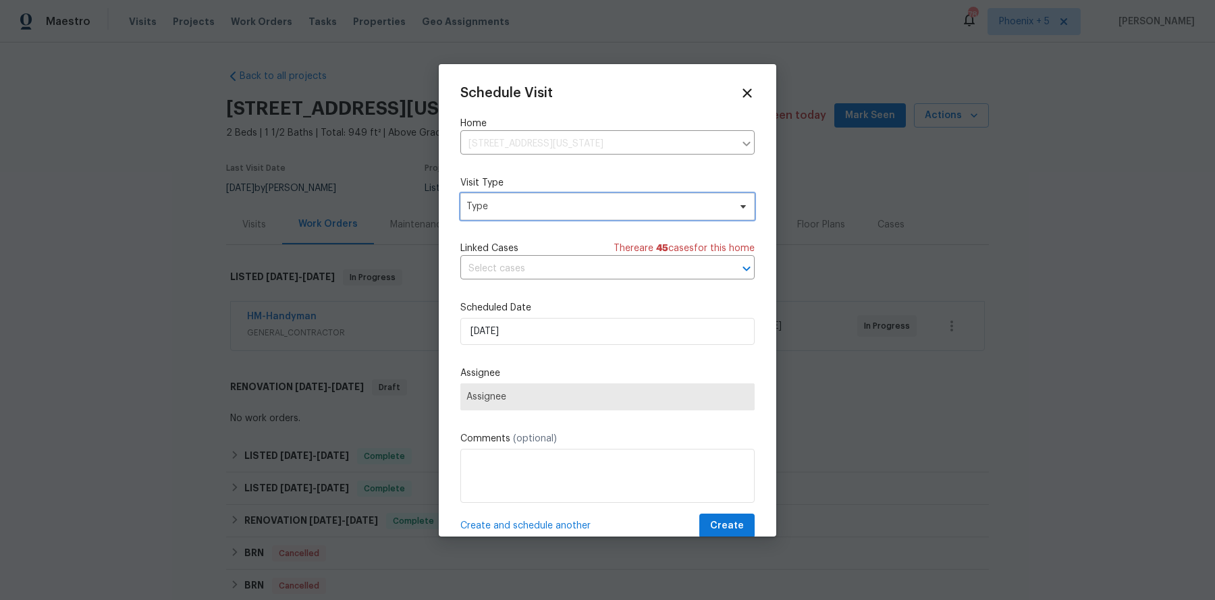
click at [499, 211] on span "Type" at bounding box center [597, 206] width 262 height 13
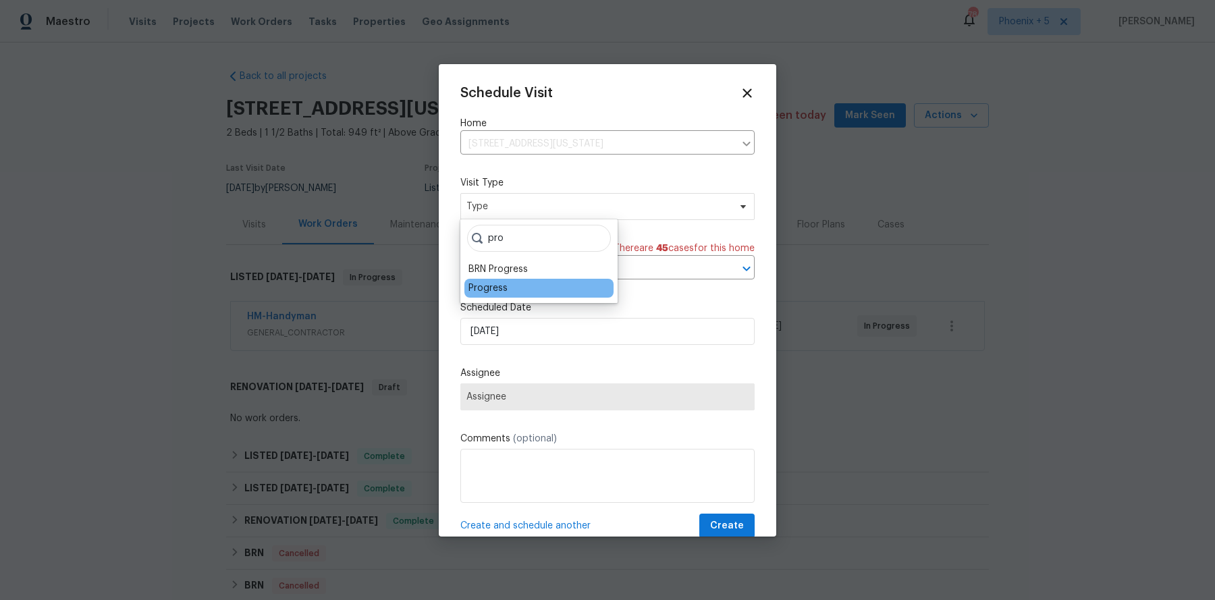
type input "pro"
click at [495, 289] on div "Progress" at bounding box center [487, 287] width 39 height 13
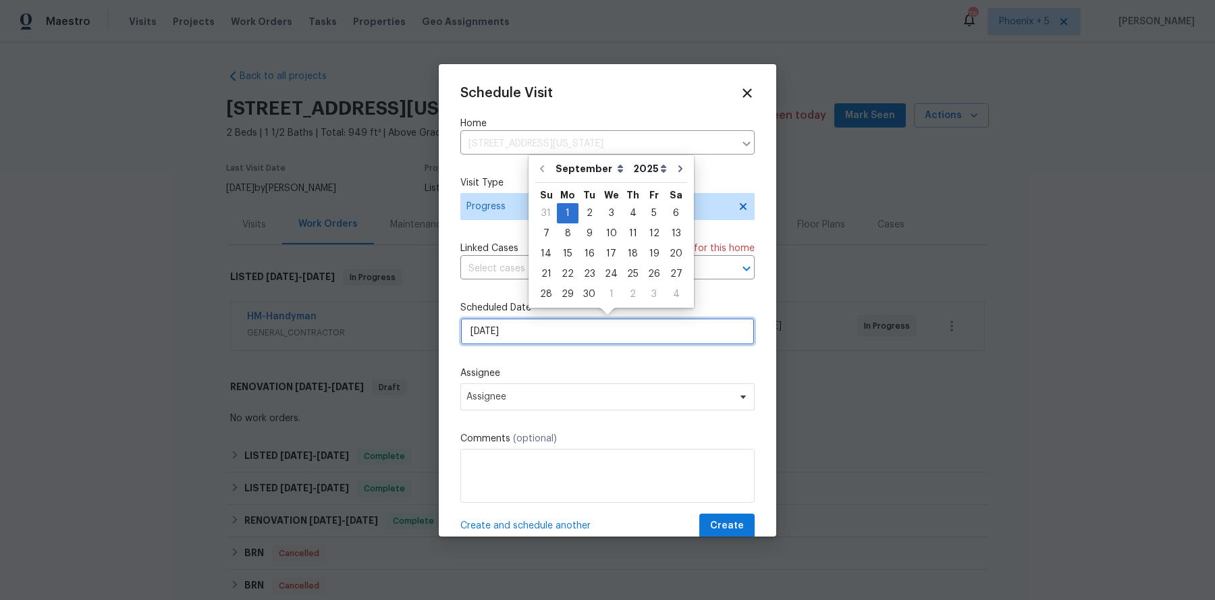
click at [524, 331] on input "9/1/2025" at bounding box center [607, 331] width 294 height 27
click at [632, 209] on div "4" at bounding box center [632, 213] width 21 height 19
type input "9/4/2025"
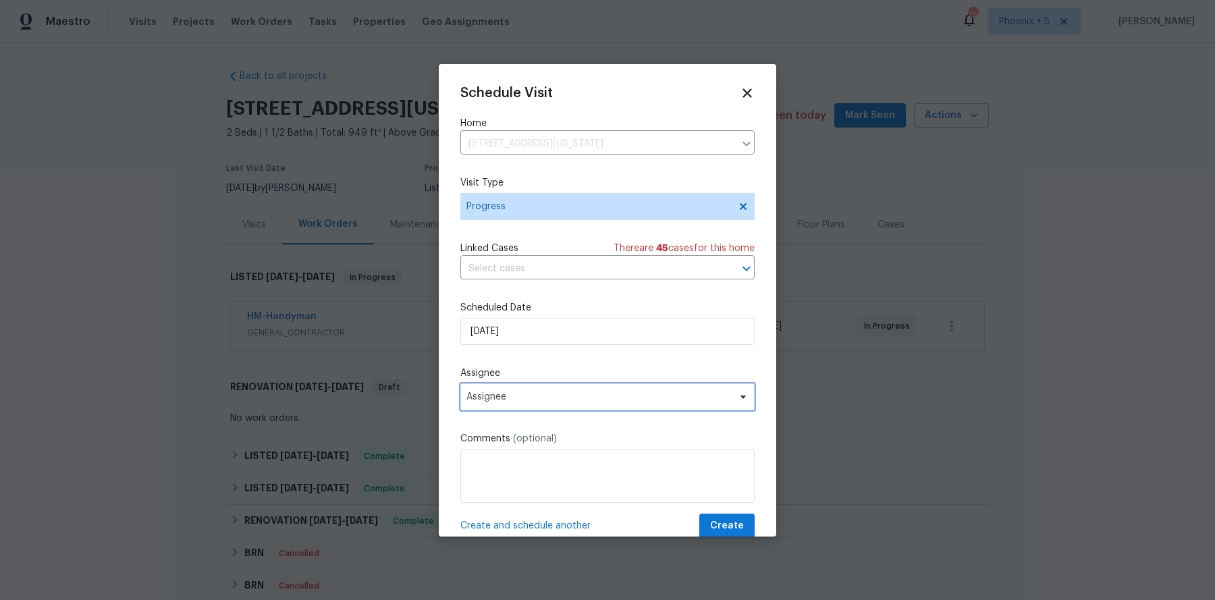
click at [505, 397] on span "Assignee" at bounding box center [598, 396] width 265 height 11
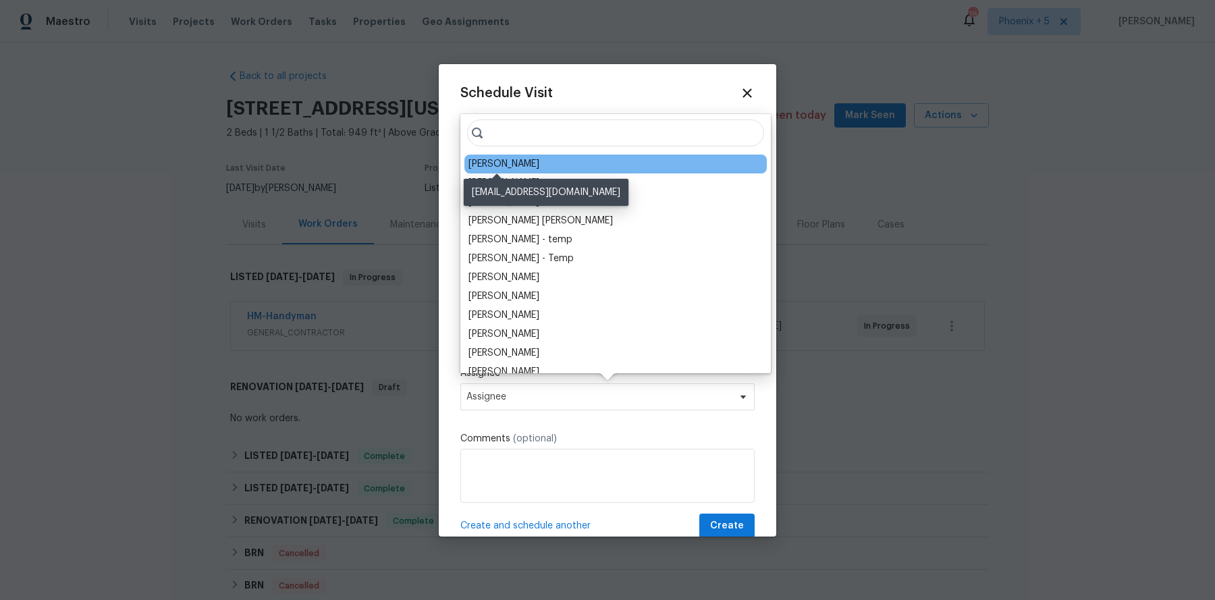
click at [497, 162] on div "[PERSON_NAME]" at bounding box center [503, 163] width 71 height 13
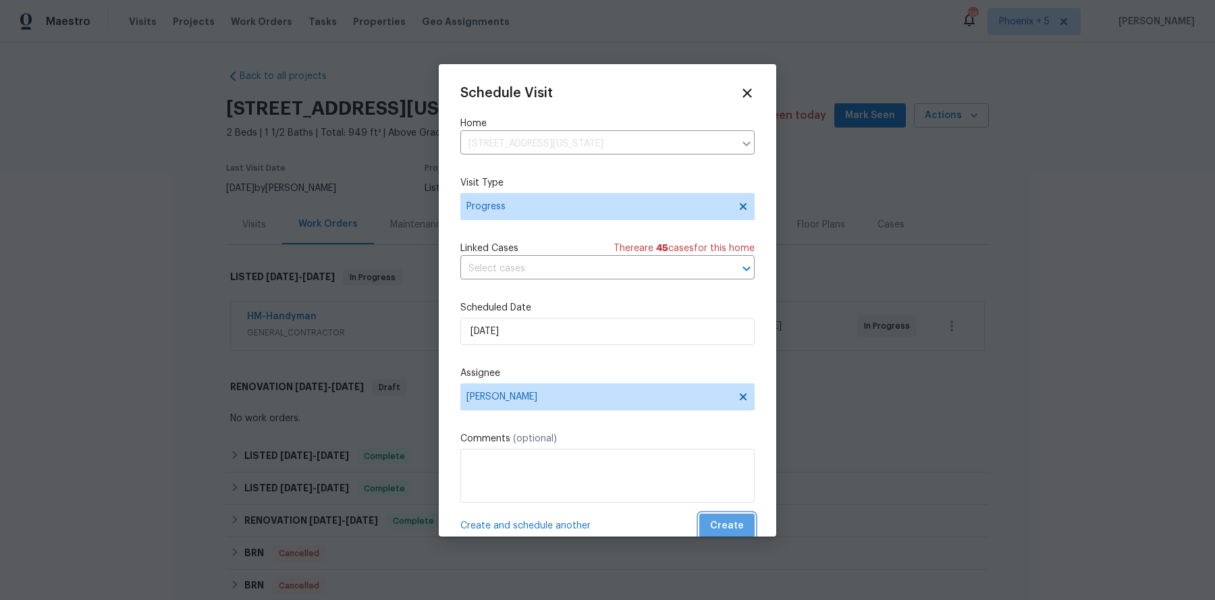
click at [730, 479] on span "Create" at bounding box center [727, 526] width 34 height 17
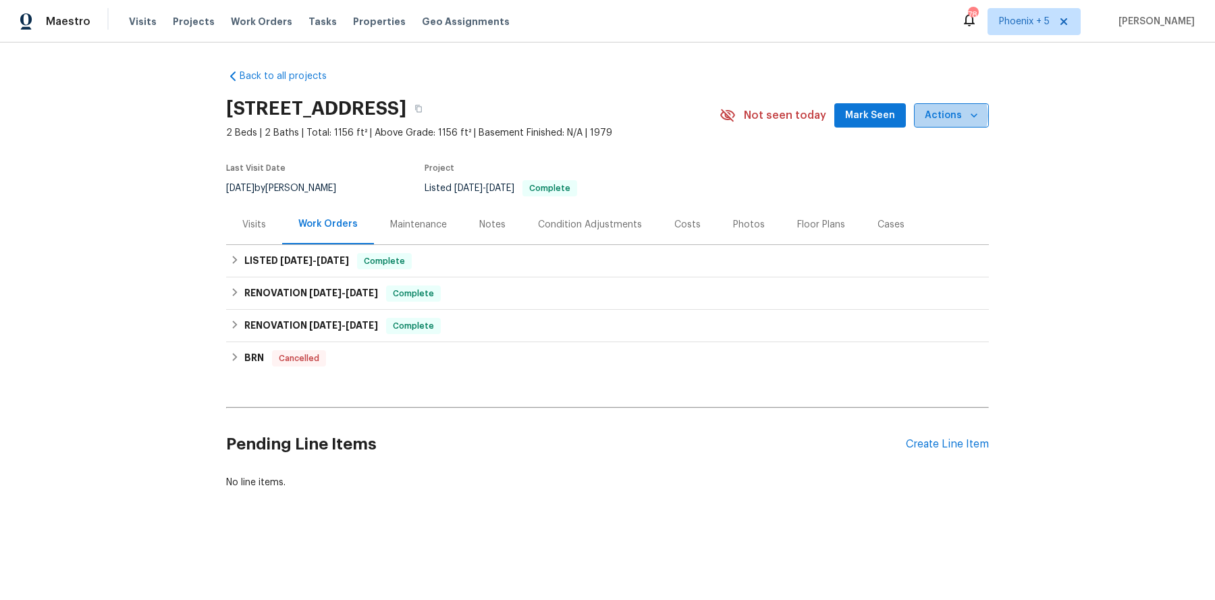
click at [950, 115] on span "Actions" at bounding box center [950, 115] width 53 height 17
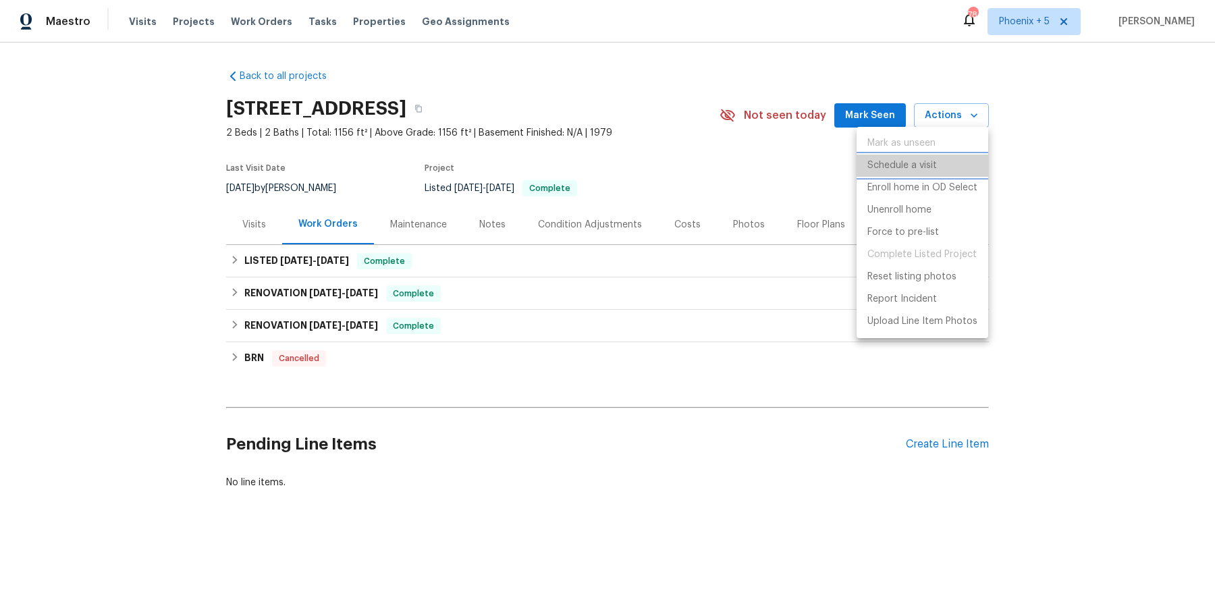
click at [897, 164] on p "Schedule a visit" at bounding box center [902, 166] width 70 height 14
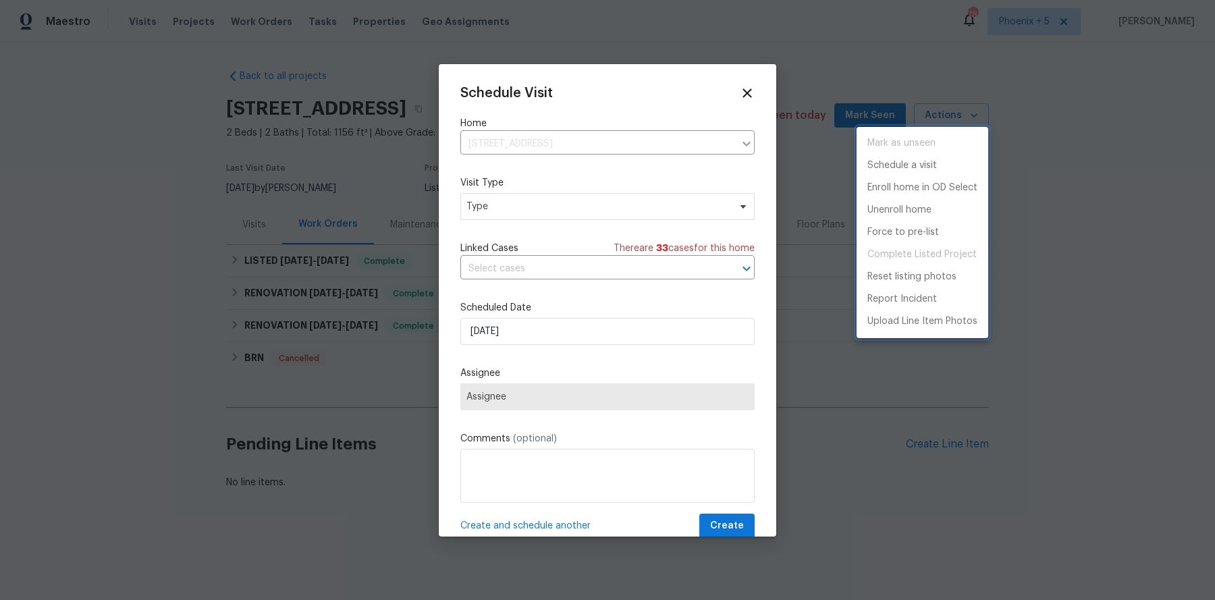
click at [541, 202] on div at bounding box center [607, 300] width 1215 height 600
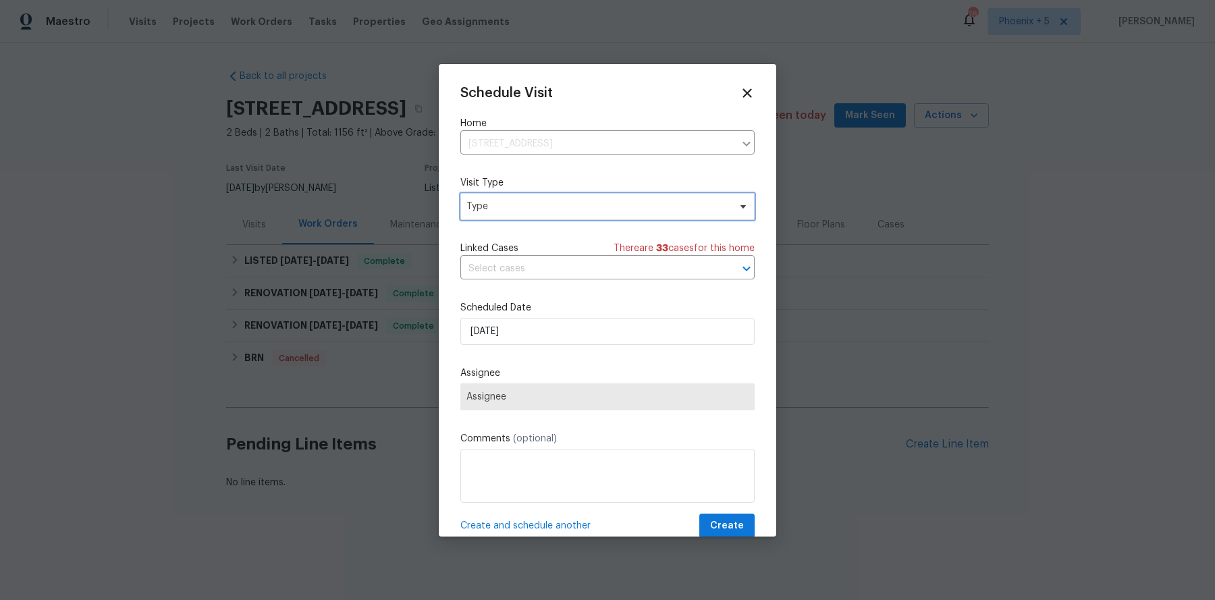
click at [541, 202] on span "Type" at bounding box center [597, 206] width 262 height 13
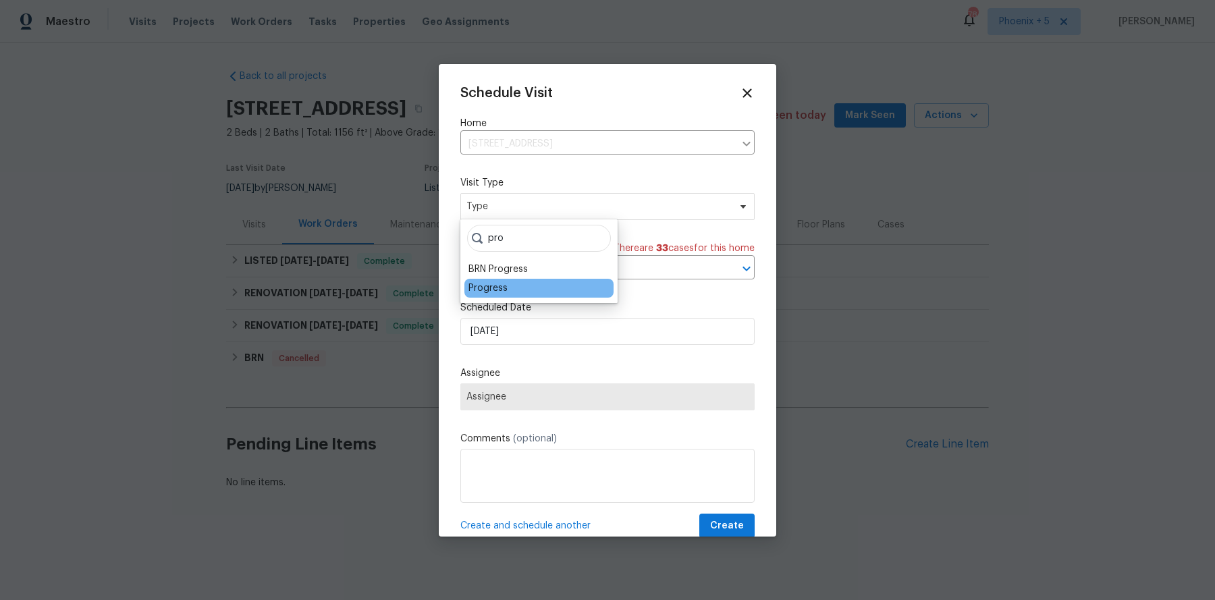
type input "pro"
click at [501, 285] on div "Progress" at bounding box center [487, 287] width 39 height 13
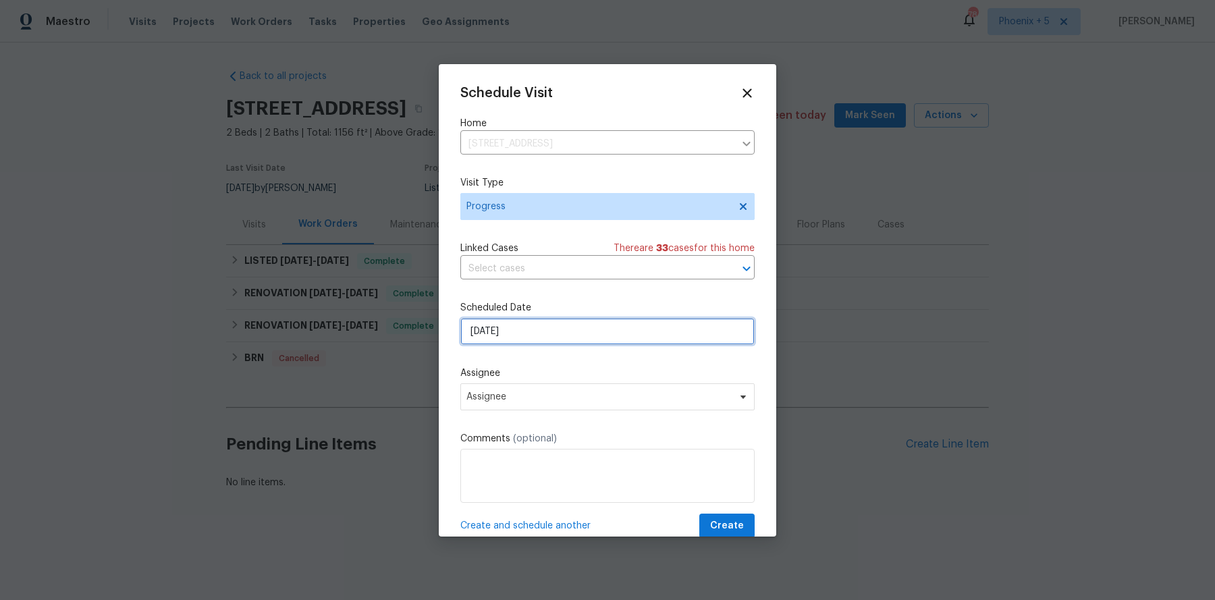
click at [511, 331] on input "9/1/2025" at bounding box center [607, 331] width 294 height 27
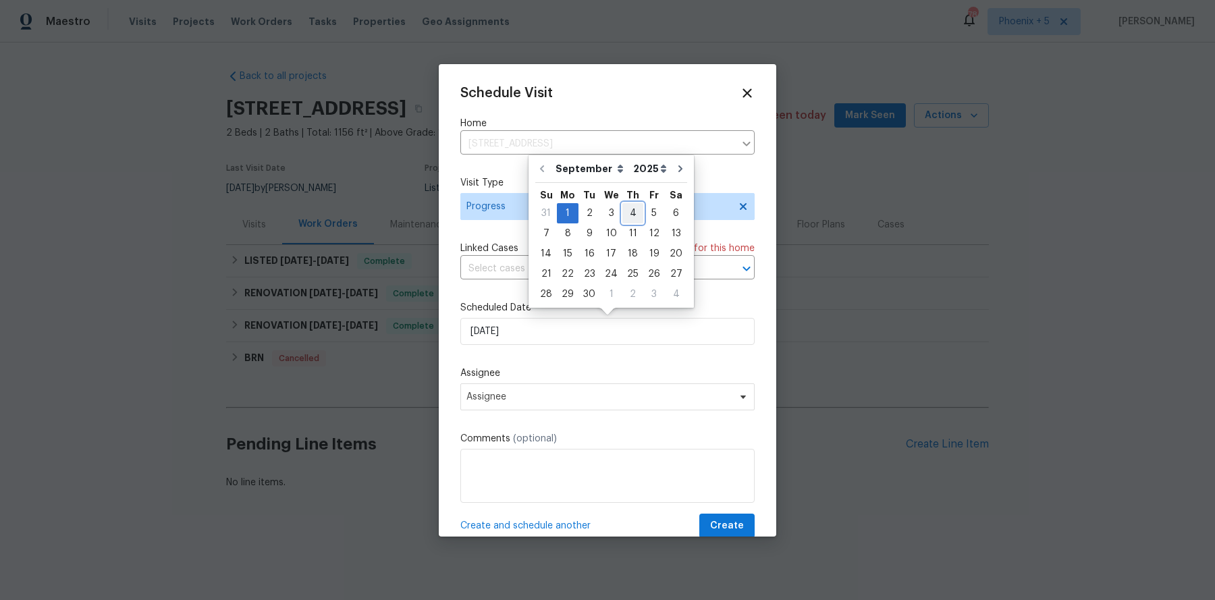
click at [631, 211] on div "4" at bounding box center [632, 213] width 21 height 19
type input "9/4/2025"
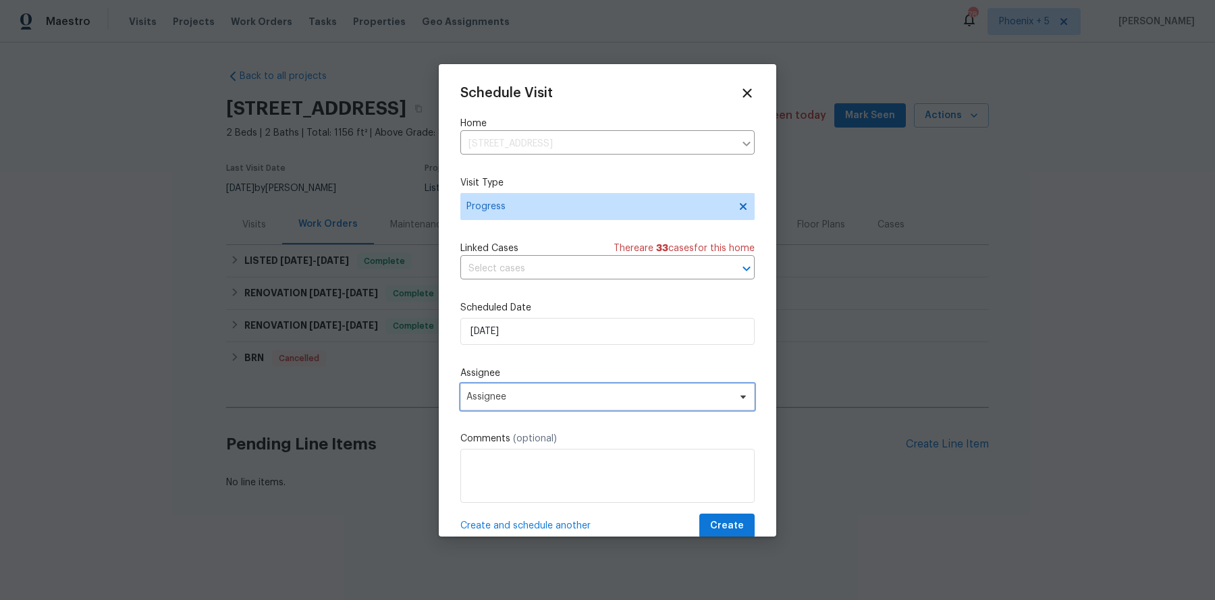
click at [518, 398] on span "Assignee" at bounding box center [598, 396] width 265 height 11
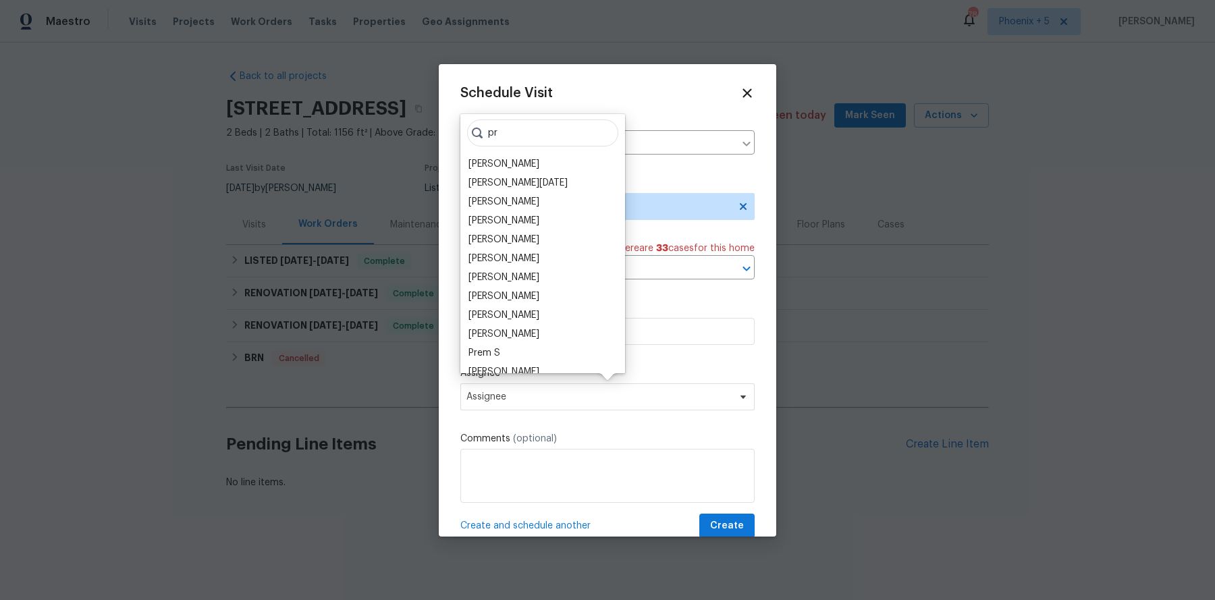
type input "p"
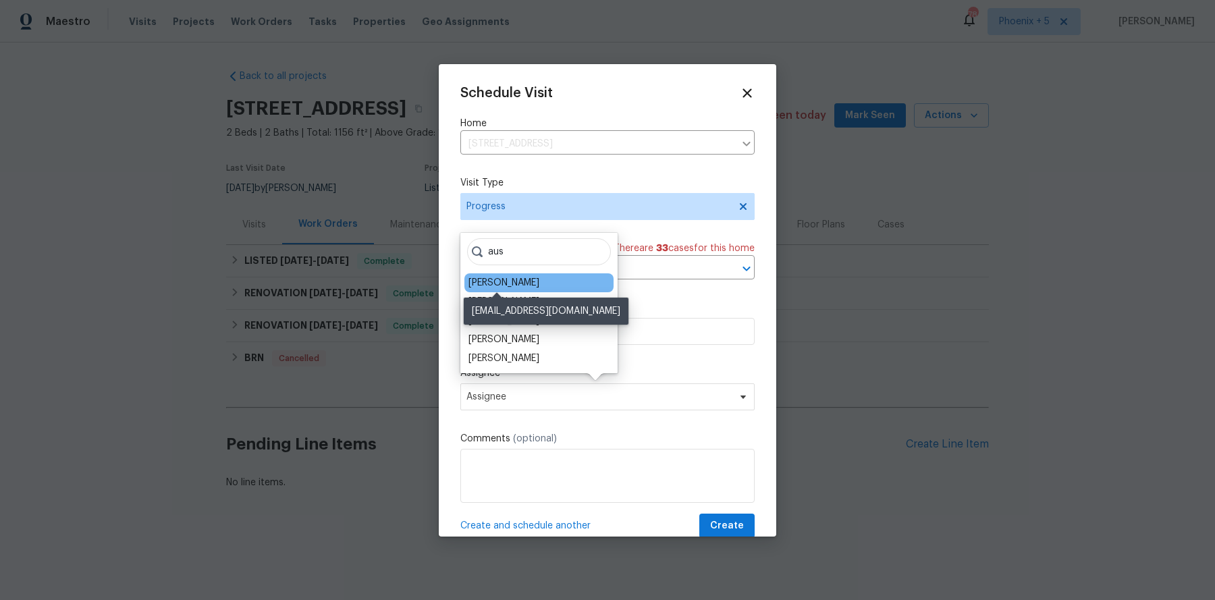
type input "aus"
click at [513, 284] on div "[PERSON_NAME]" at bounding box center [503, 282] width 71 height 13
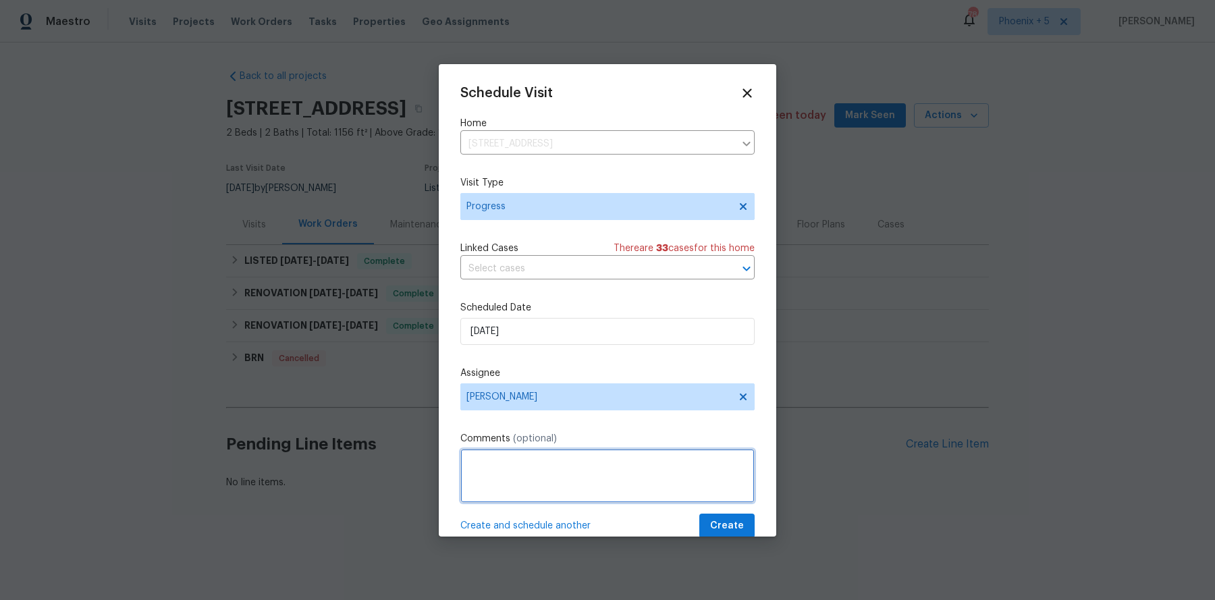
click at [532, 450] on textarea at bounding box center [607, 476] width 294 height 54
type textarea "property checkup"
click at [738, 479] on span "Create" at bounding box center [727, 526] width 34 height 17
